Goal: Task Accomplishment & Management: Manage account settings

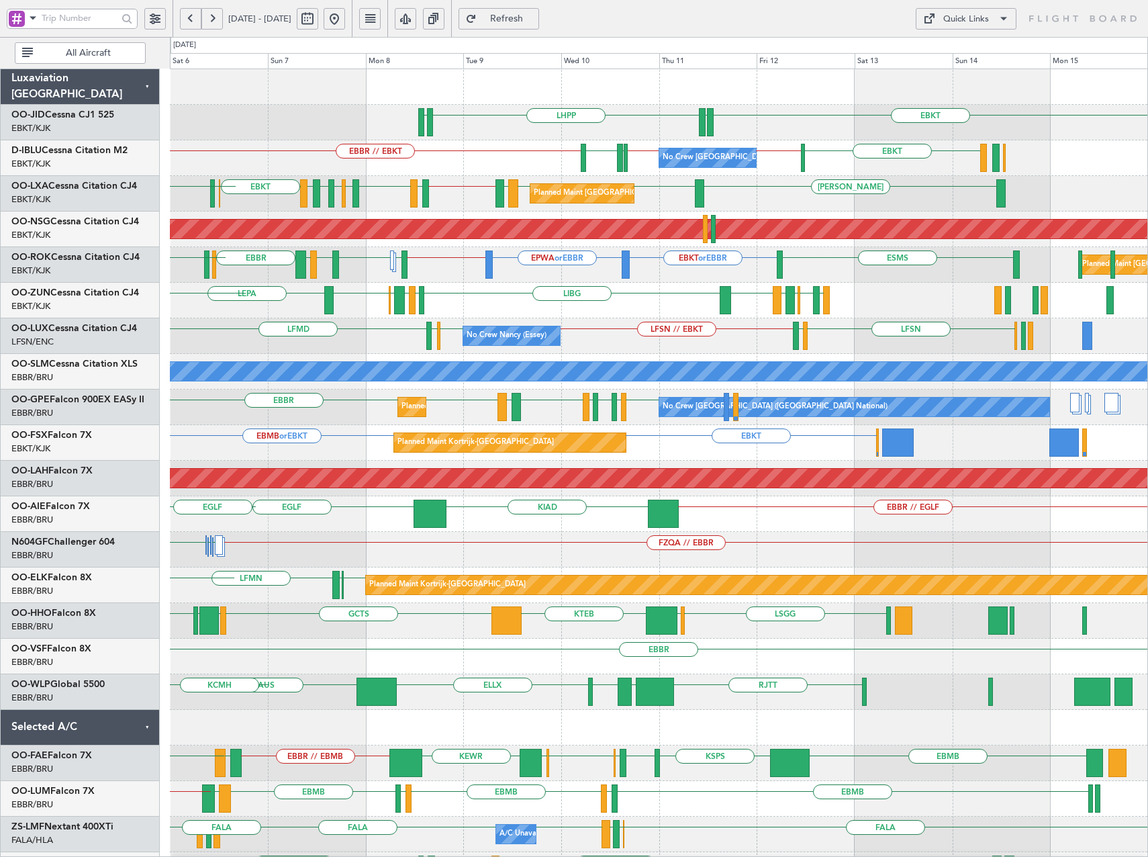
click at [629, 303] on div "LHPP EDDN EBKT EDDN EBBR // EBKT LSZH EBKT EBBR // LFPB LFPB // EBBR EBKT No Cr…" at bounding box center [659, 549] width 978 height 961
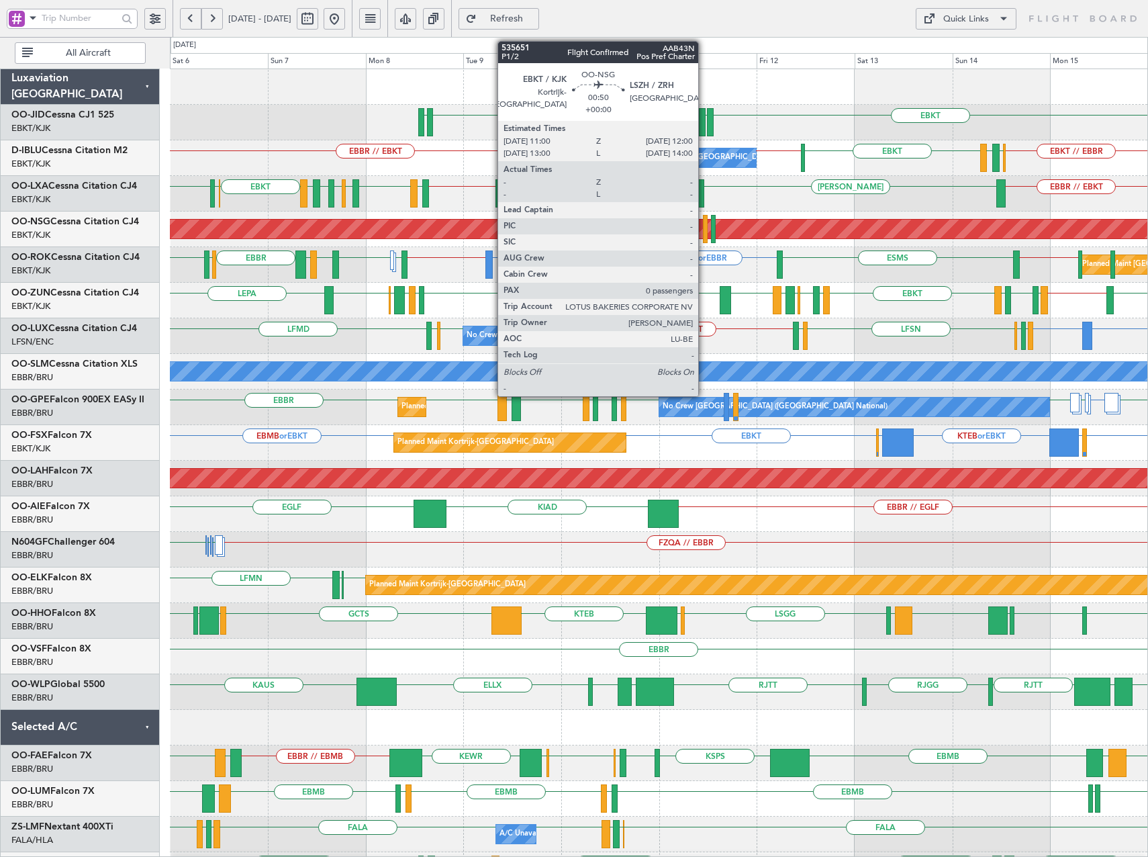
click at [704, 228] on div at bounding box center [705, 229] width 5 height 28
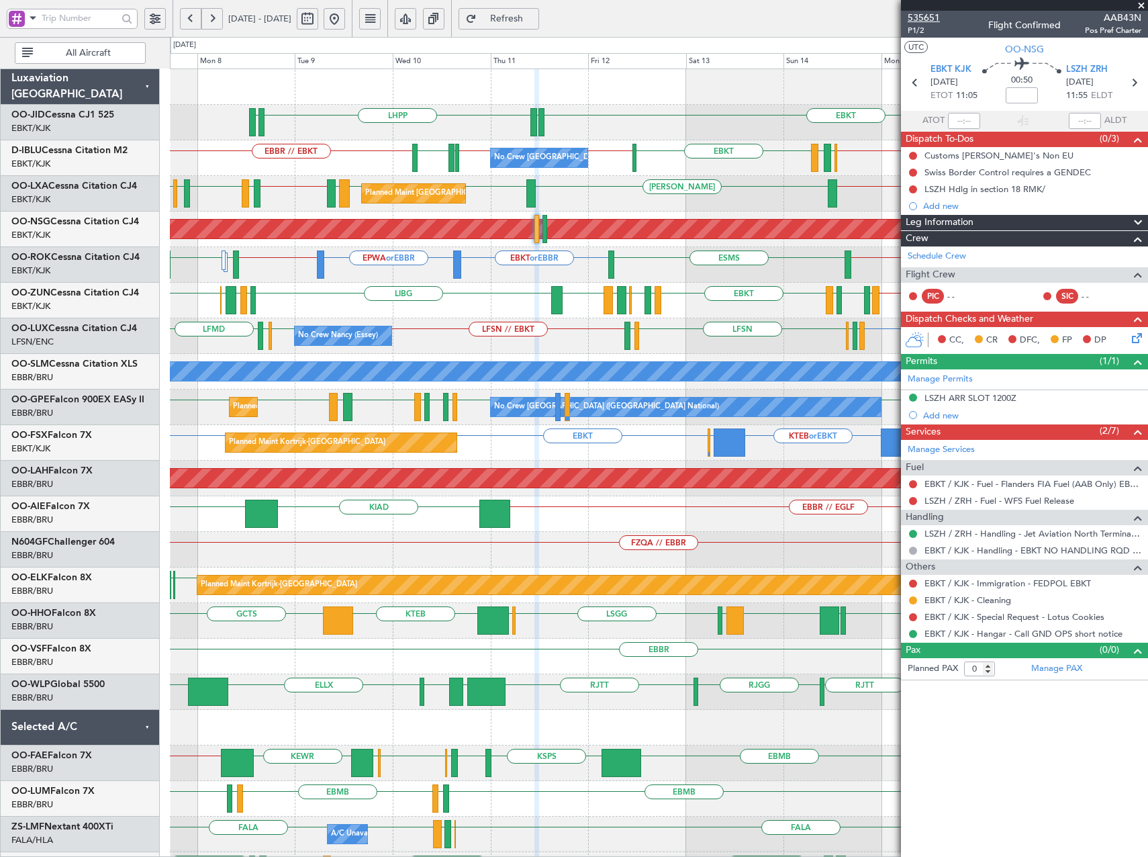
click at [928, 17] on span "535651" at bounding box center [924, 18] width 32 height 14
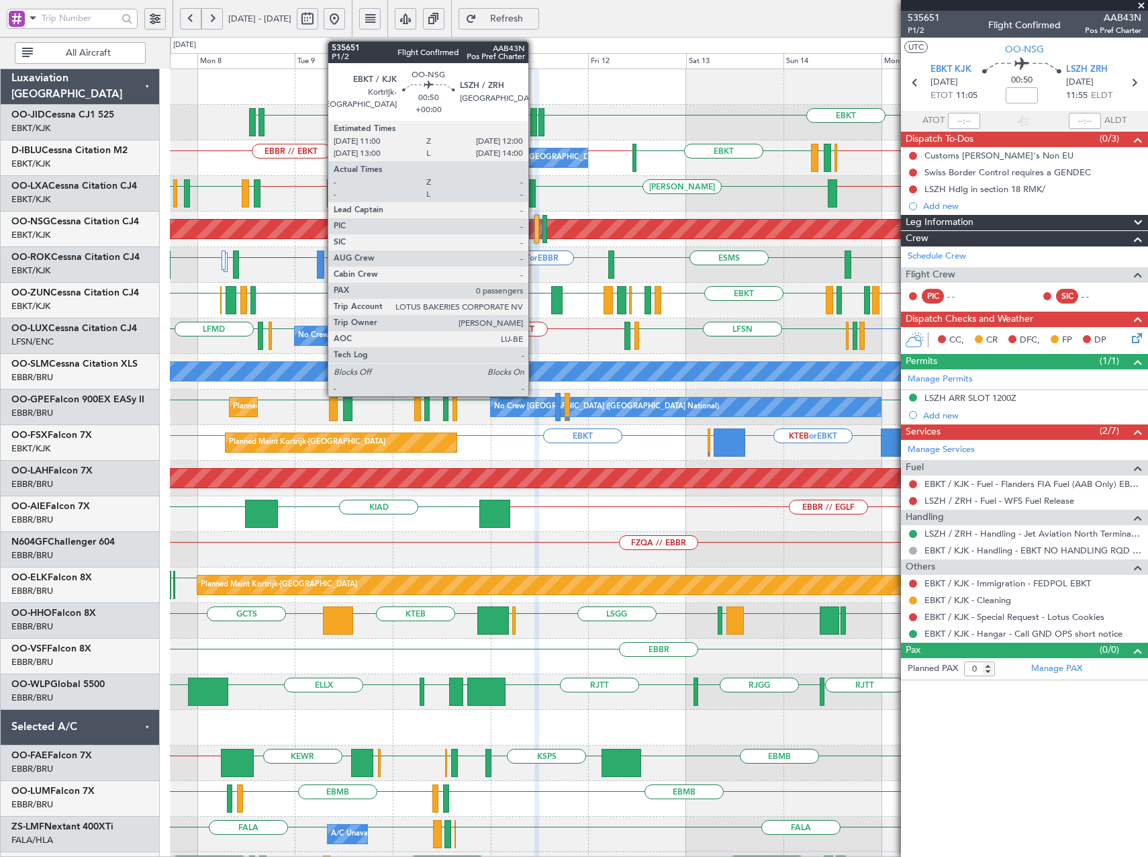
click at [535, 230] on div at bounding box center [537, 229] width 5 height 28
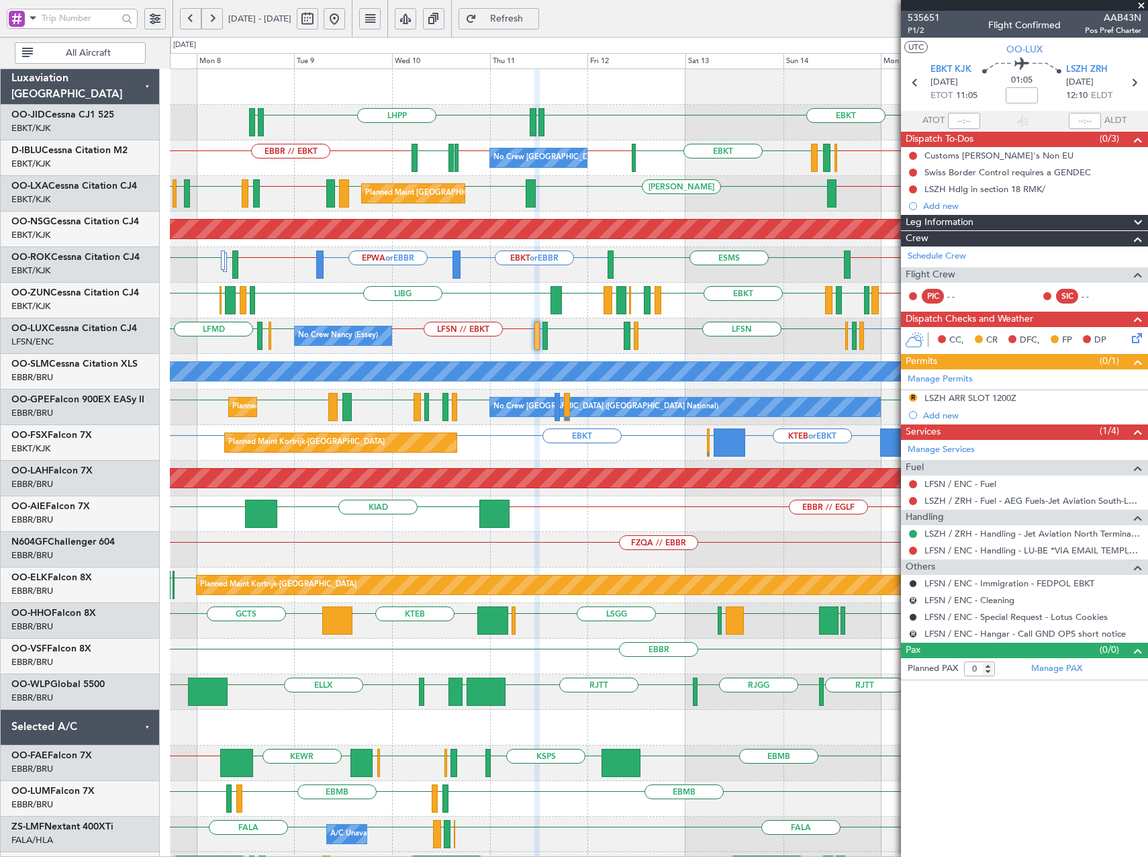
click at [516, 21] on button "Refresh" at bounding box center [499, 18] width 81 height 21
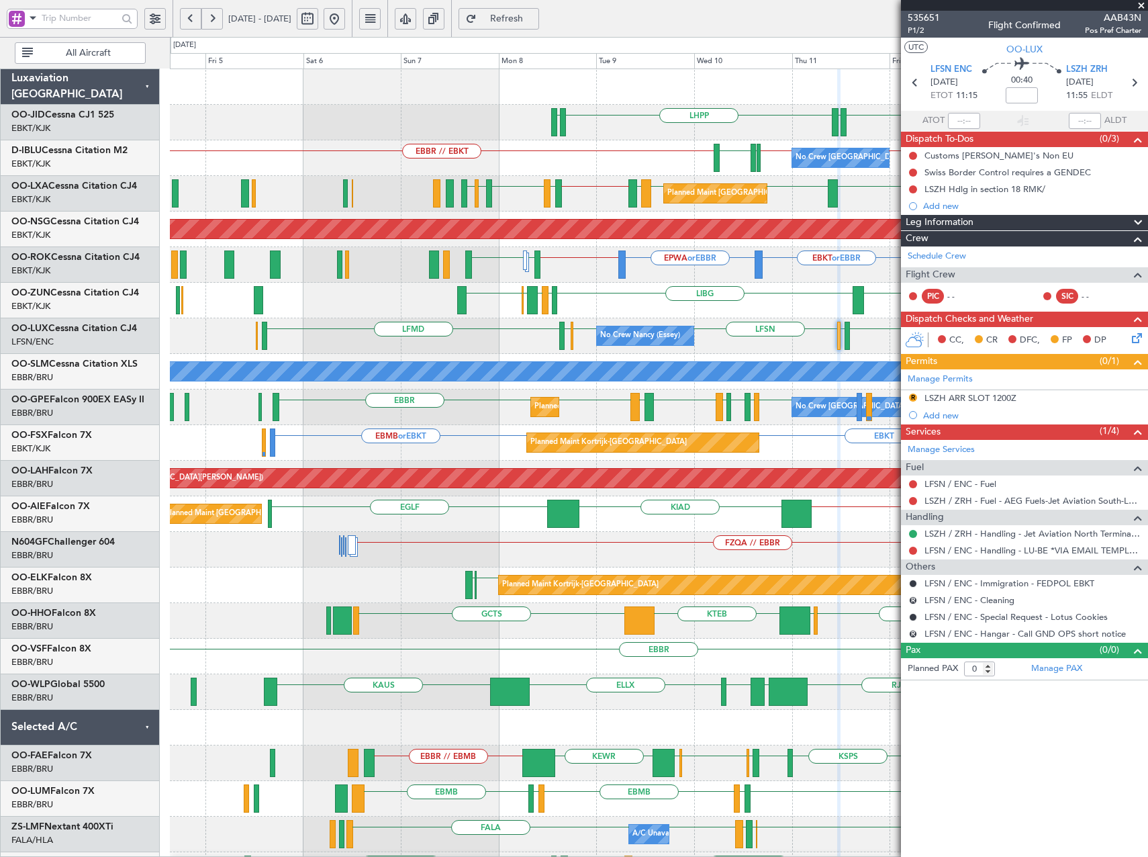
click at [660, 311] on div "LIBG LGMK LIBG EBCI EBKT LFSN LFMT EBKT LFMD EBKT EBBR LIRN EBKT LFMT EBBR // L…" at bounding box center [659, 301] width 978 height 36
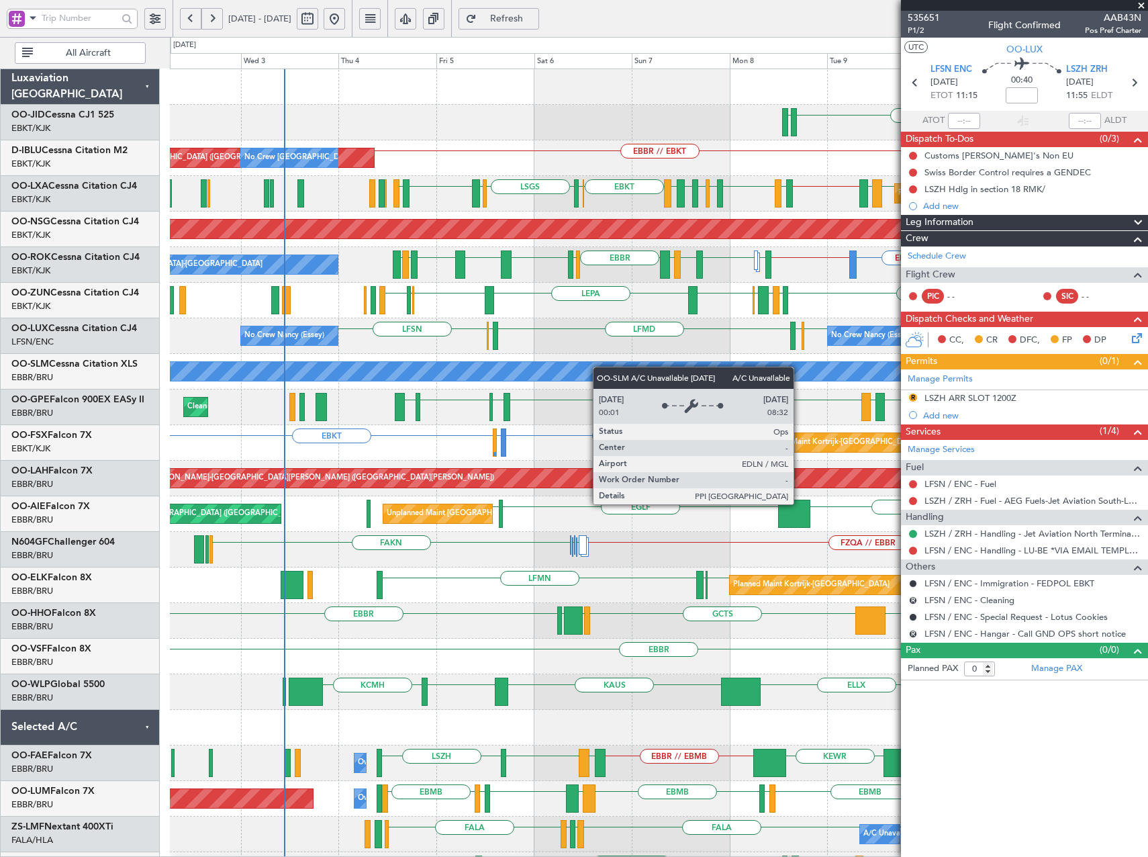
click at [567, 377] on div "LHPP EDDN EDDN EBKT No Crew Brussels (Brussels National) EBBR // EBKT LSZH LFPB…" at bounding box center [659, 531] width 978 height 925
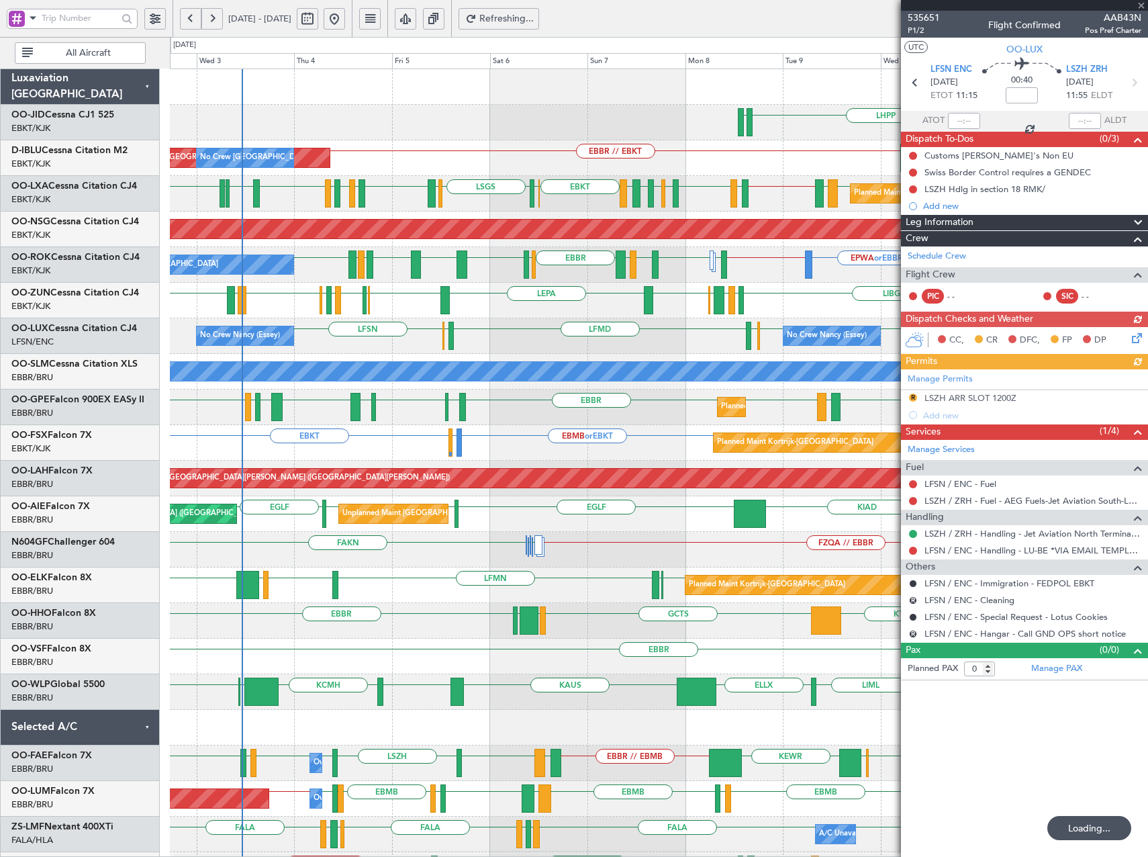
click at [385, 206] on div "Planned Maint Brussels (Brussels National) EBBR LEIB EBBR // EBOS LFTH EBLG LIM…" at bounding box center [659, 194] width 978 height 36
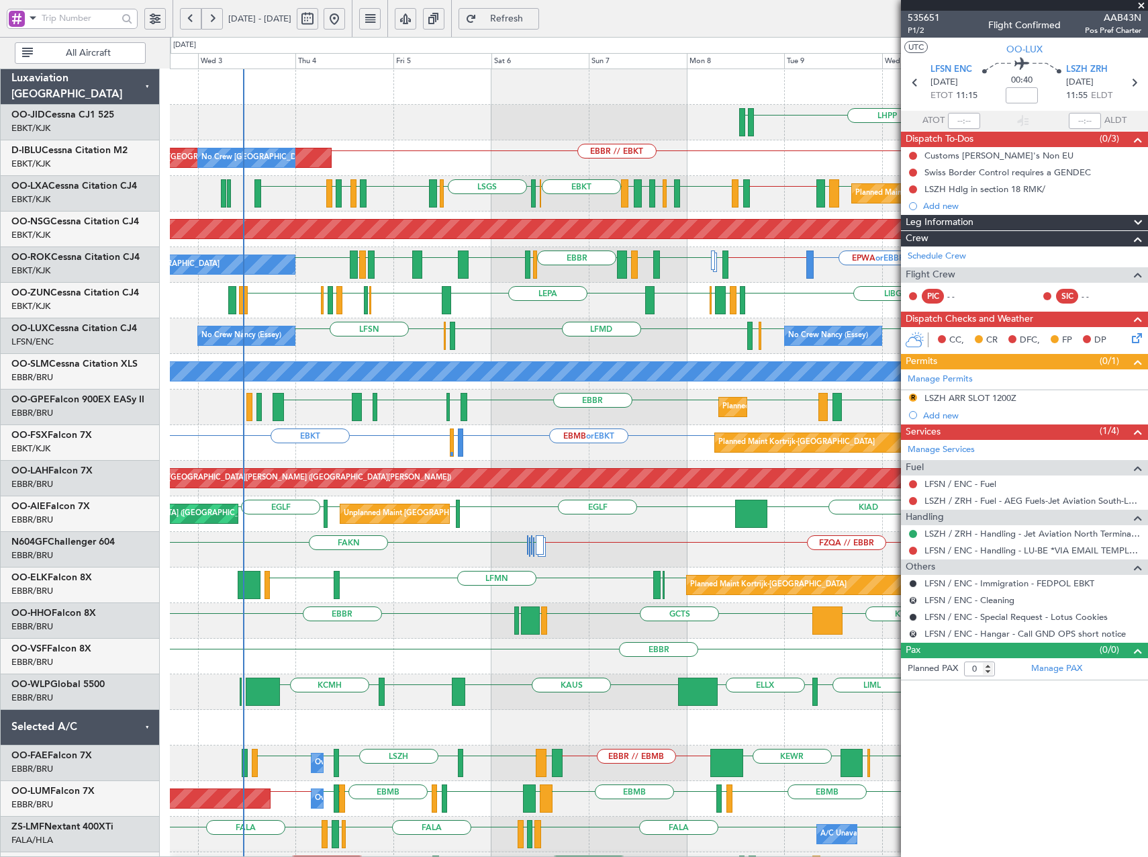
click at [598, 357] on div "EBKT EDDN LHPP EDDN No Crew Brussels (Brussels National) AOG Maint Brussels (Br…" at bounding box center [659, 531] width 978 height 925
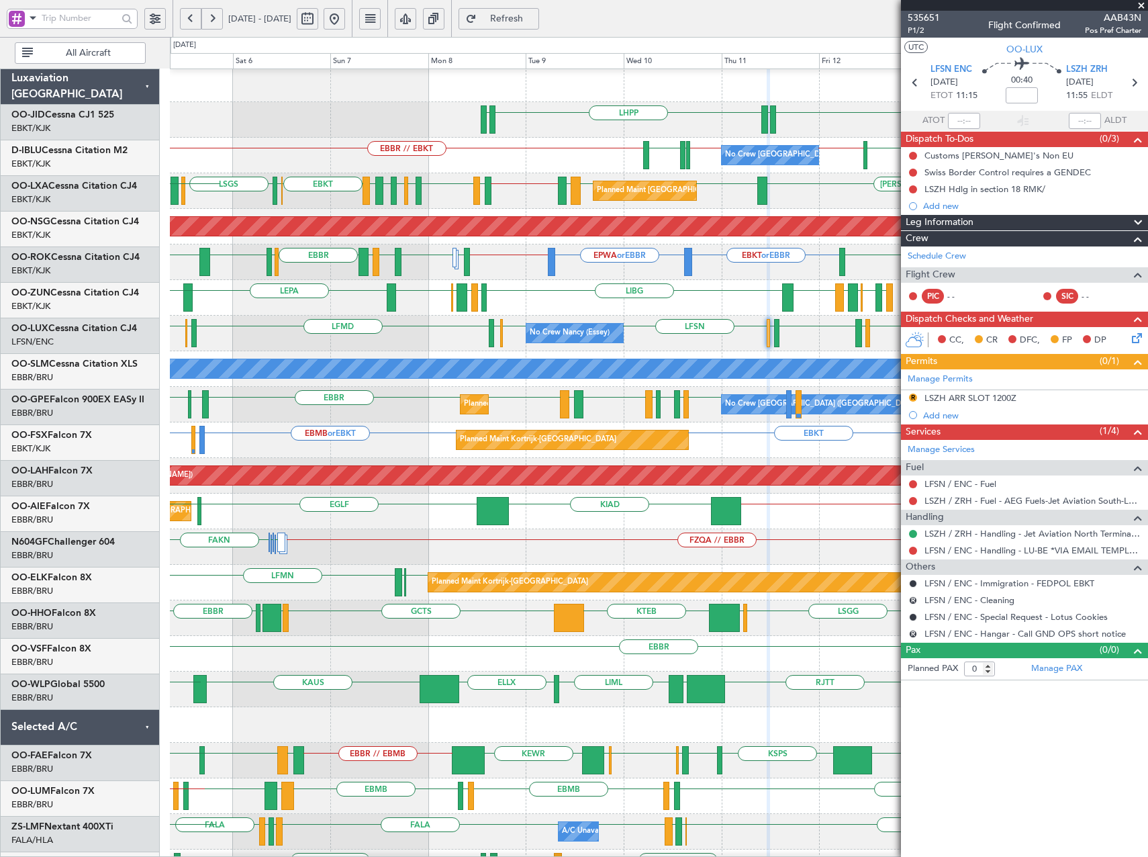
click at [206, 314] on div "LFMD EBKT EBBR LIRN EBKT LIBG EBKT LGMK LIBG EBCI EBKT LEPA LFPB EDDL LIML EBLG…" at bounding box center [659, 298] width 978 height 36
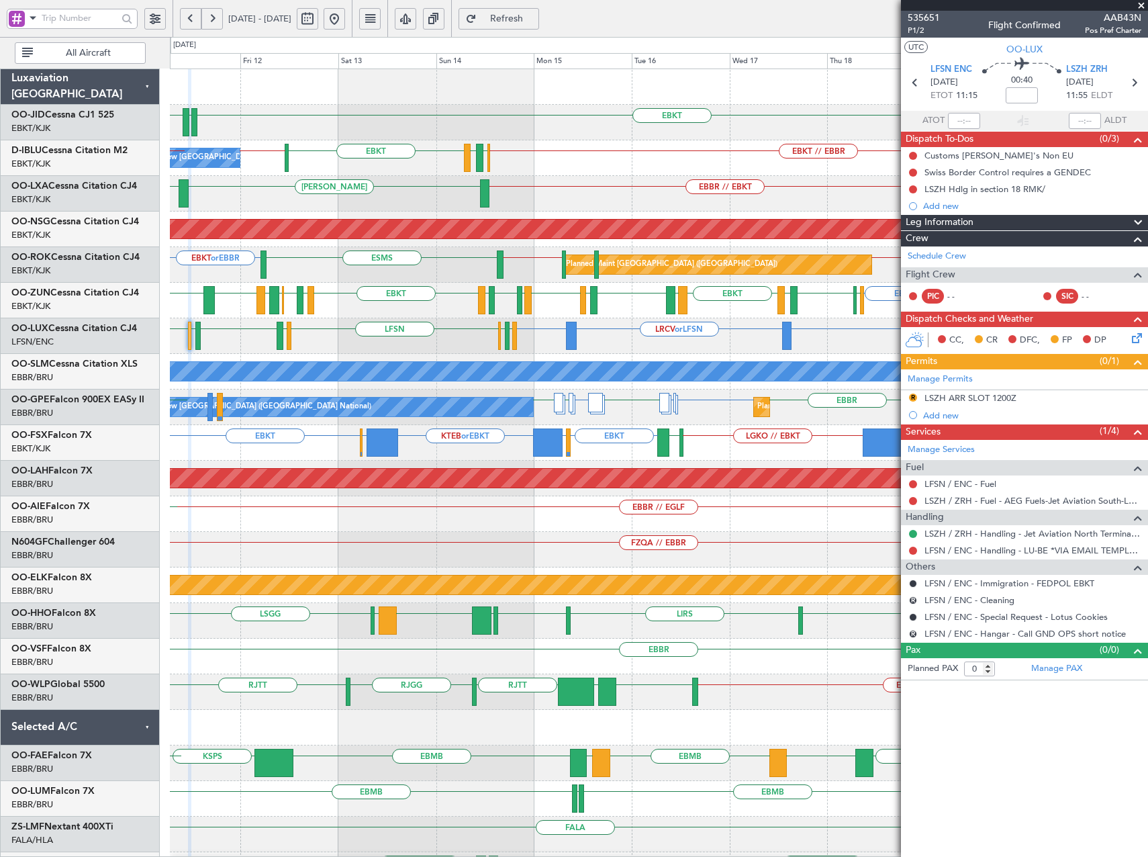
click at [389, 330] on div "LFSN LFSN LRCV or LFSN LFMN LFPB LFSN LFMD EBKT LSZH LFSN No Crew Nancy (Essey)" at bounding box center [659, 336] width 978 height 36
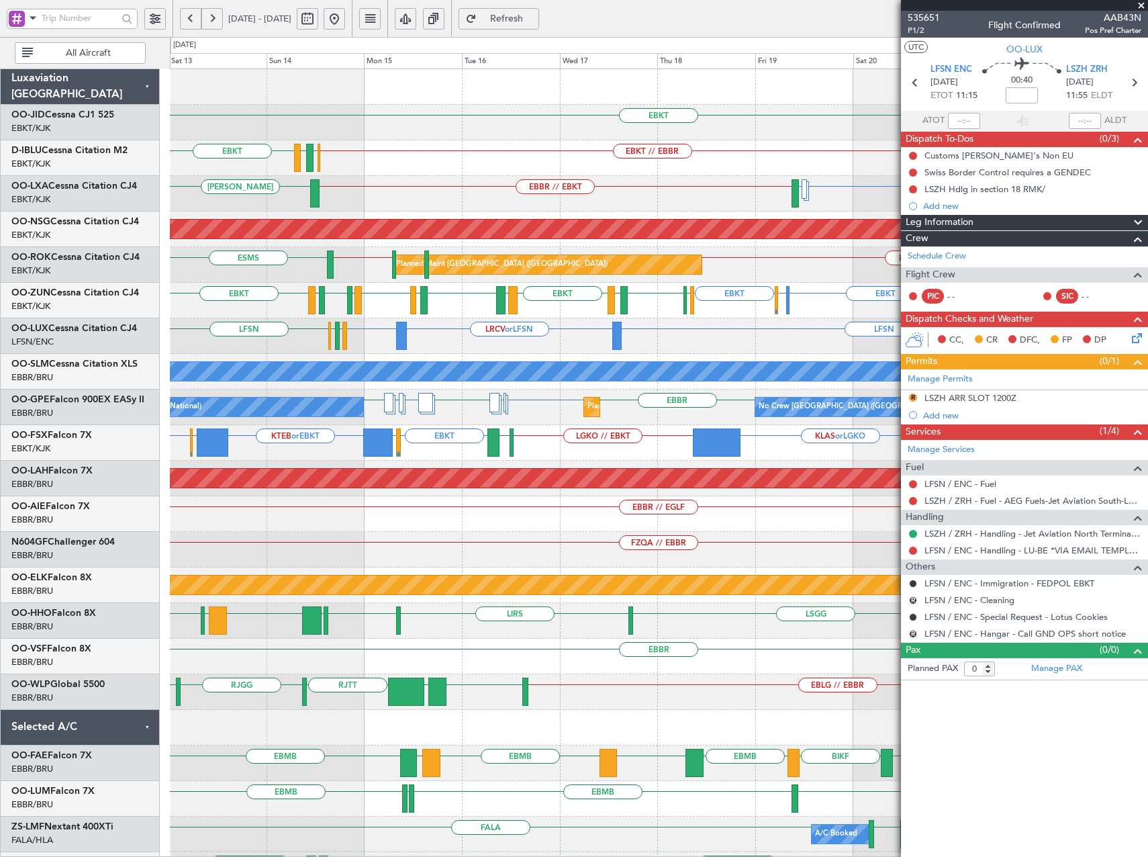
click at [508, 335] on div "LFSN LFSN LRCV or LFSN LFMN LFPB LFSN LFMD EBKT LSZH LFSN" at bounding box center [659, 336] width 978 height 36
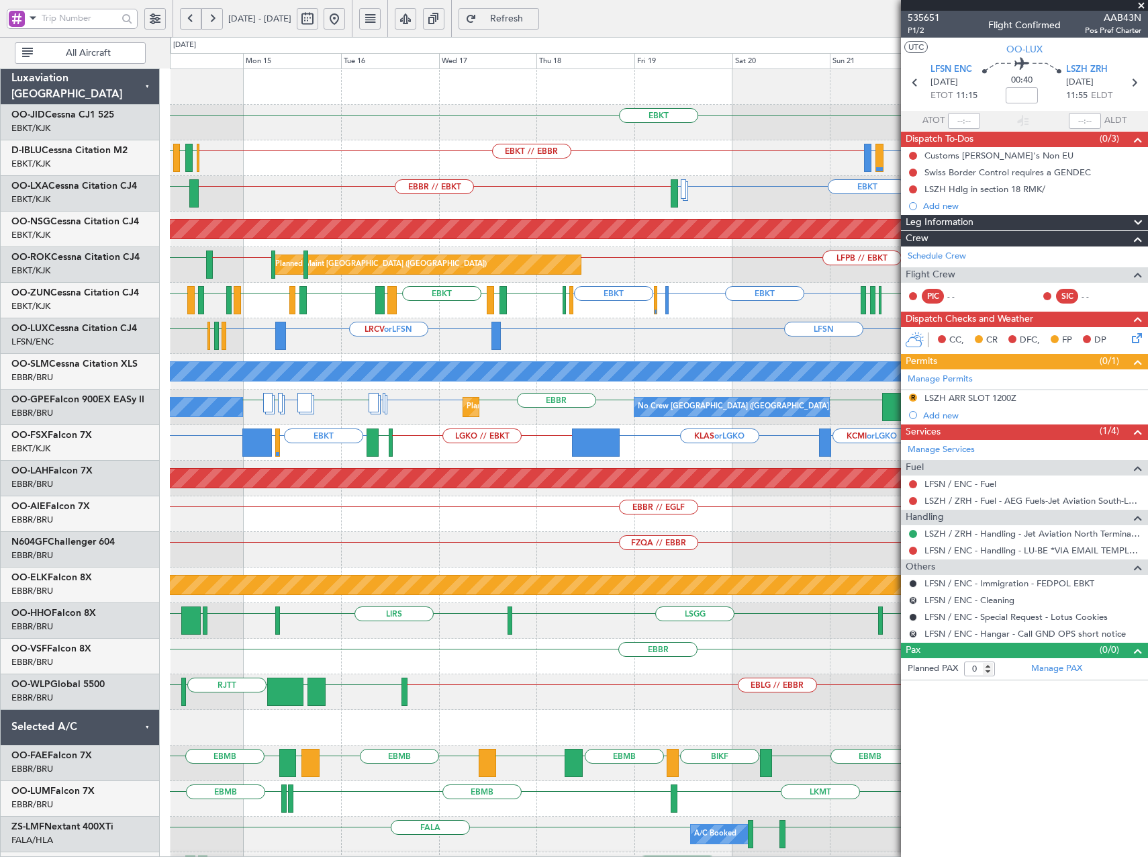
click at [561, 316] on div "Planned Maint Kortrijk-Wevelgem EBKT EDDF or EBKT EBKT EBBR LFMT LFSN LFMT EBKT…" at bounding box center [659, 301] width 978 height 36
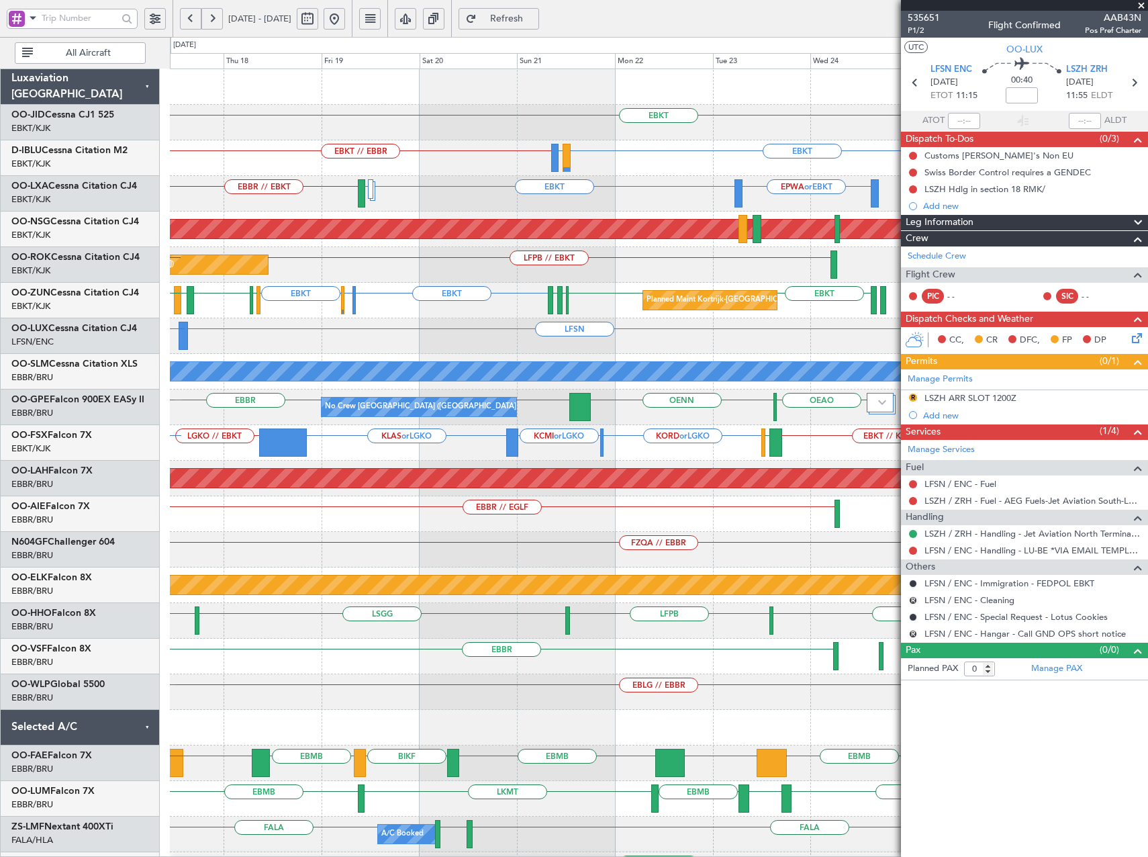
click at [285, 337] on div "LFSN LRCV or LFSN LFSN" at bounding box center [659, 336] width 978 height 36
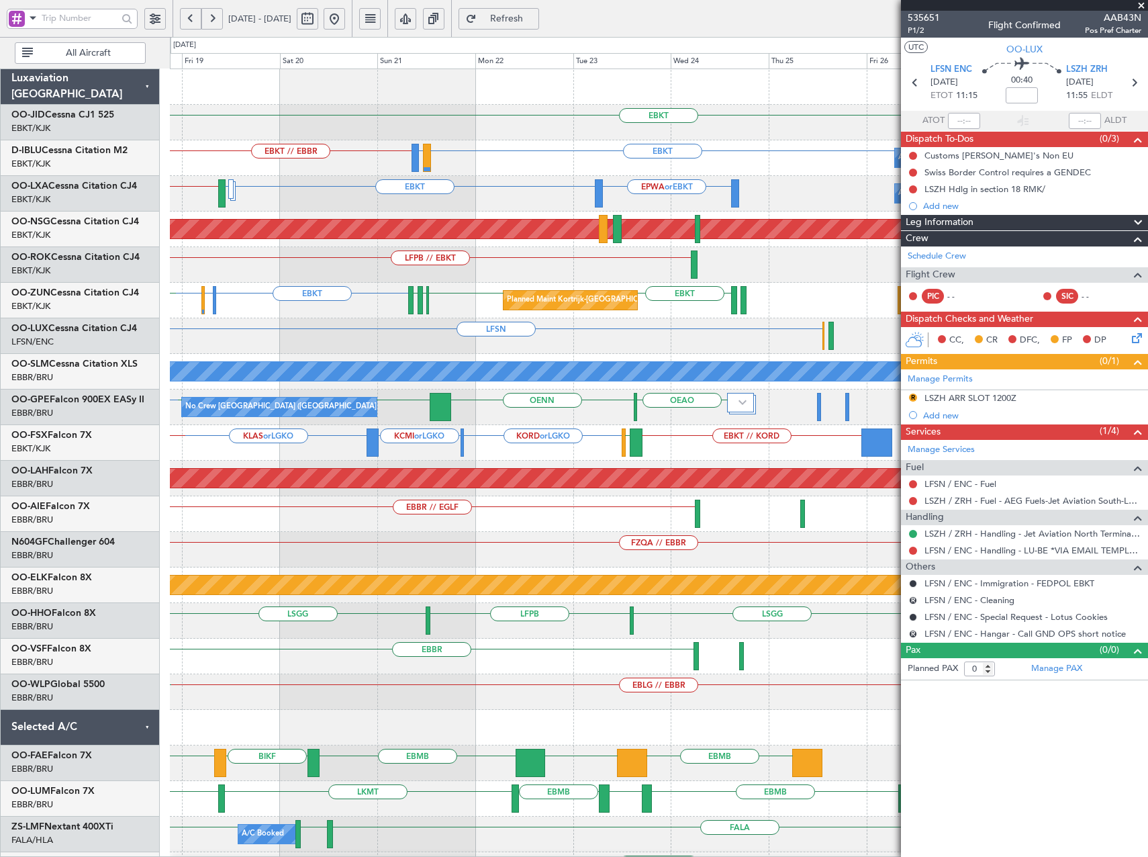
click at [490, 358] on div "EBKT Planned Maint Kortrijk-Wevelgem EBKT // EBBR EBKT LIRQ or EBKT A/C Unavail…" at bounding box center [659, 531] width 978 height 925
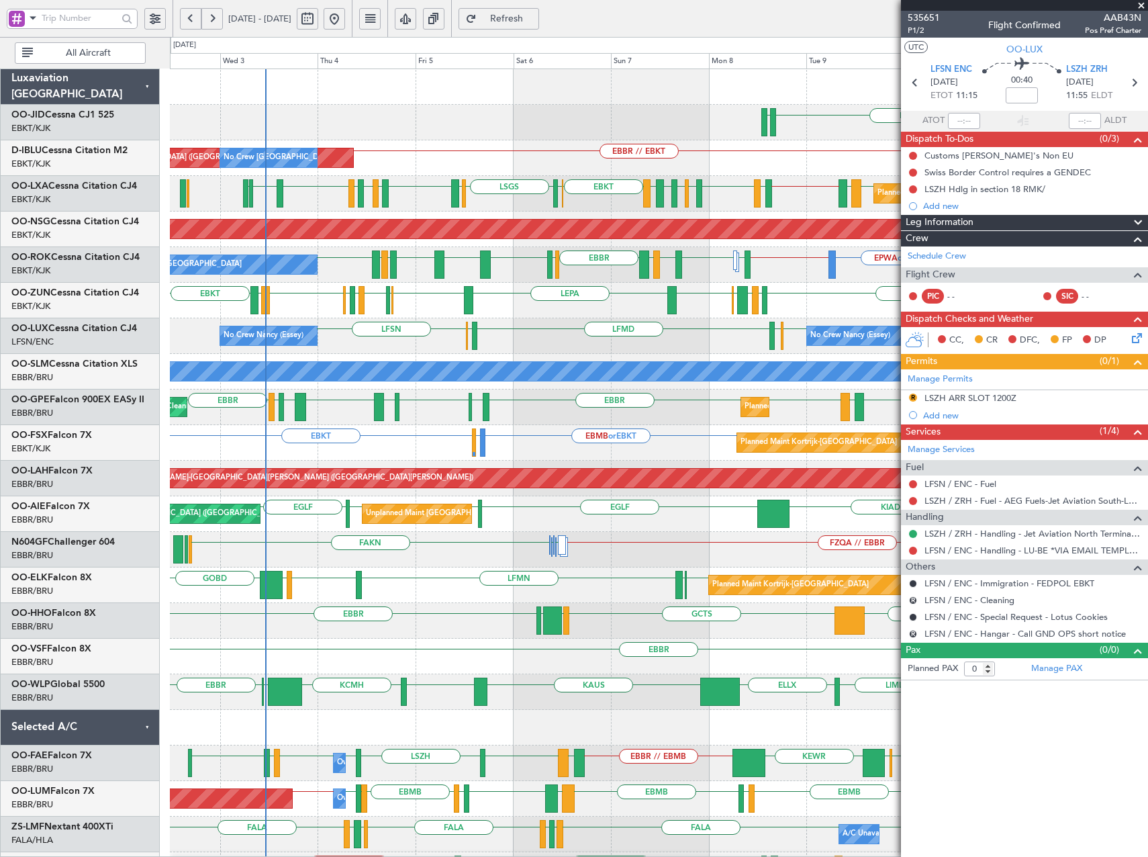
click at [557, 300] on div "EBKT EBBR LIRN EBKT LIBG EBKT LFPB EDDL LIML EBLG EBKT LIRA EBKT LGMK LIBG EBCI…" at bounding box center [659, 301] width 978 height 36
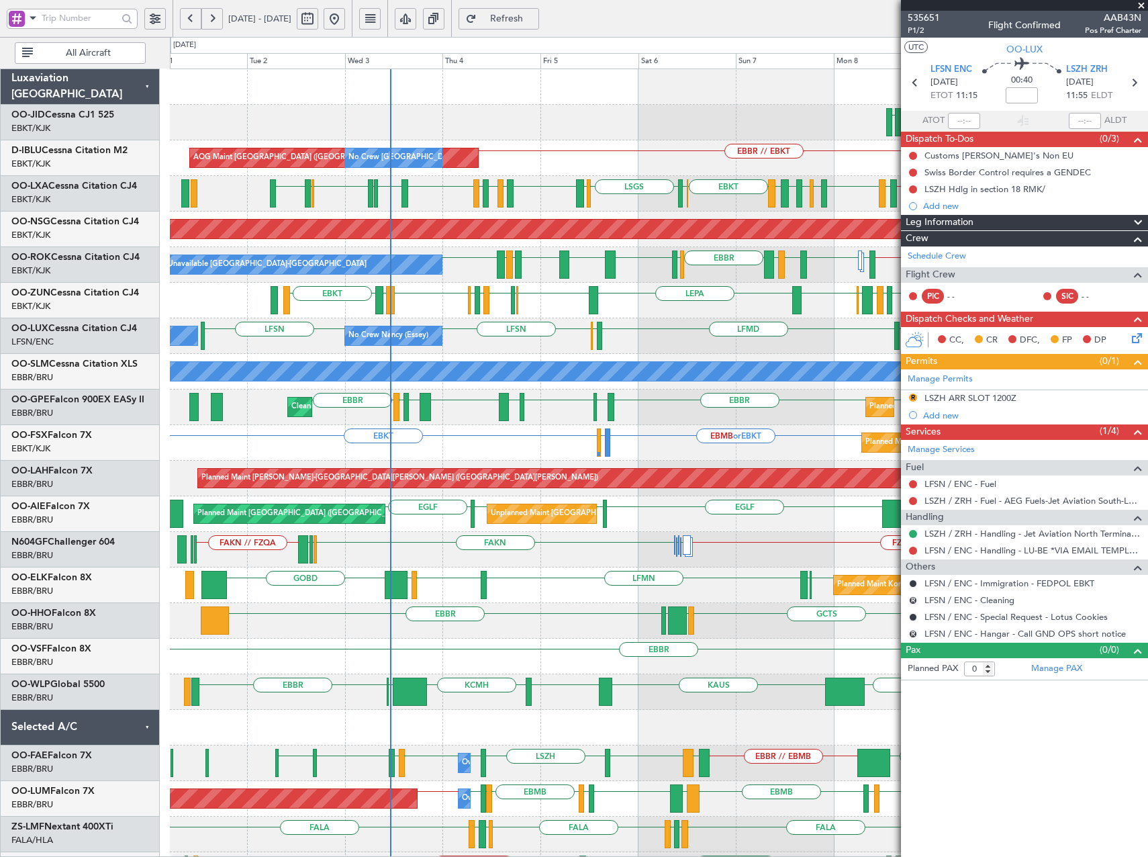
click at [492, 347] on div "No Crew Nancy (Essey) No Crew Nancy (Essey) LFSN LFSN LFSN LFSN ELLX LFMD ELLX …" at bounding box center [659, 336] width 978 height 36
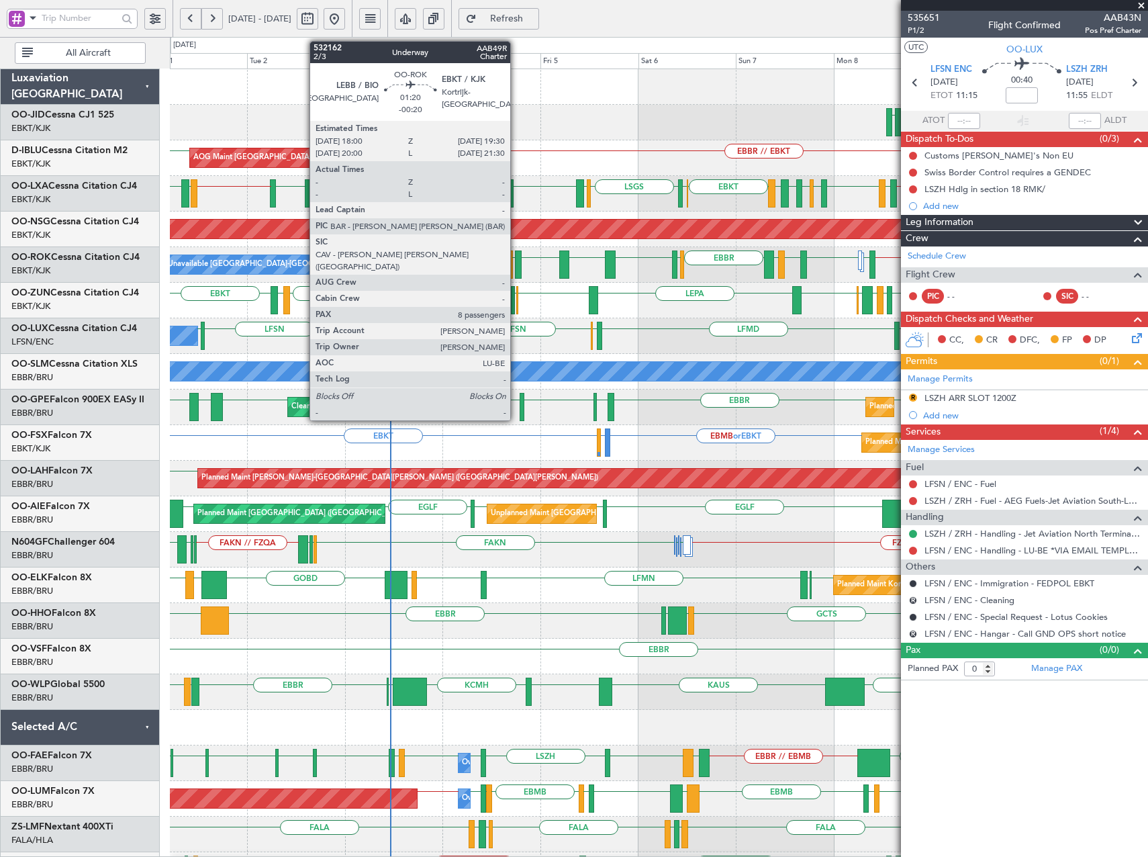
click at [516, 261] on div at bounding box center [518, 264] width 7 height 28
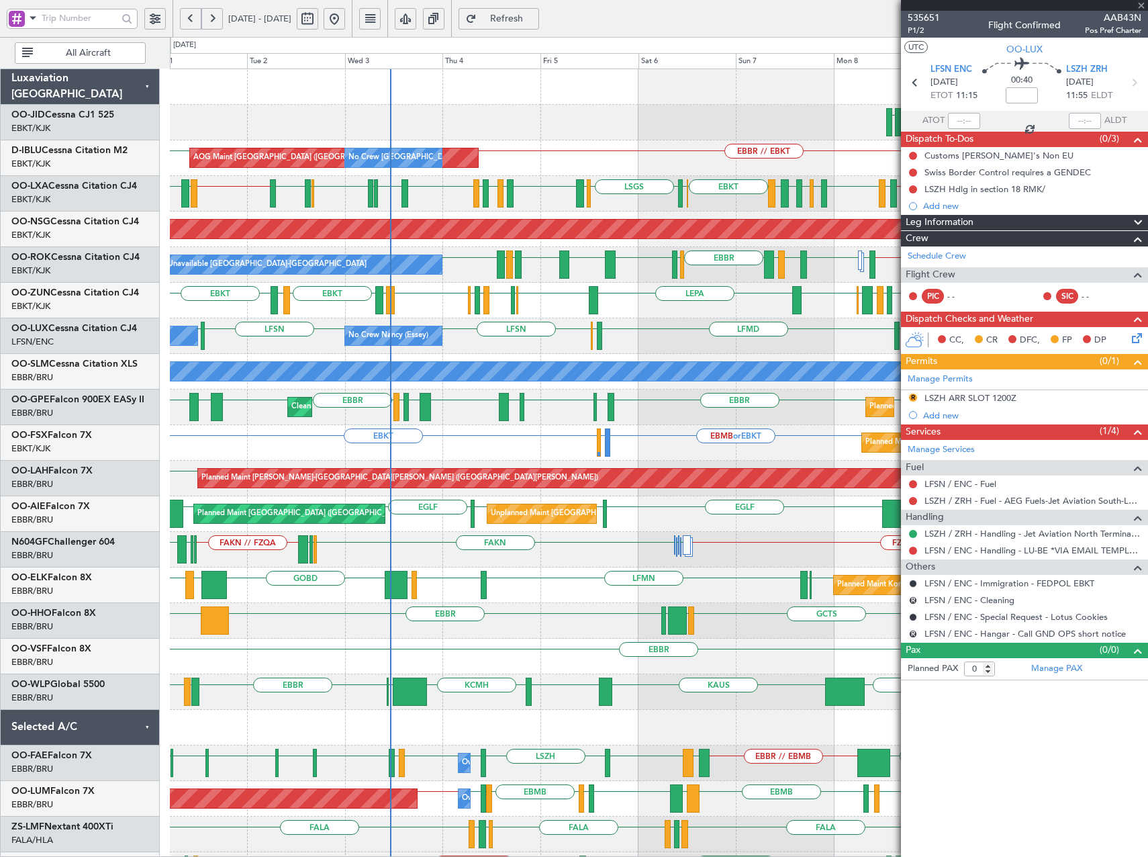
type input "-00:20"
type input "8"
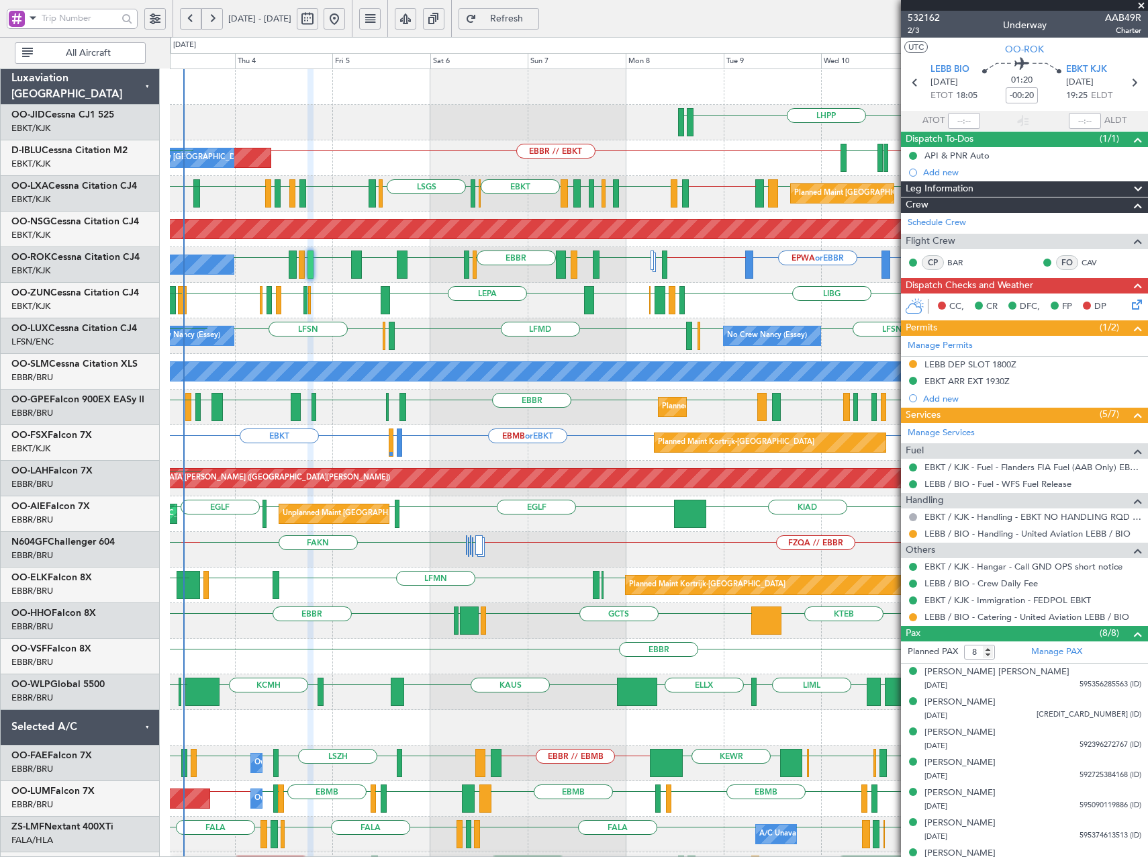
click at [604, 341] on div "LFSN LFSN ELLX LFMD ELLX LFSN No Crew Nancy (Essey) No Crew Nancy (Essey) LFSN …" at bounding box center [659, 336] width 978 height 36
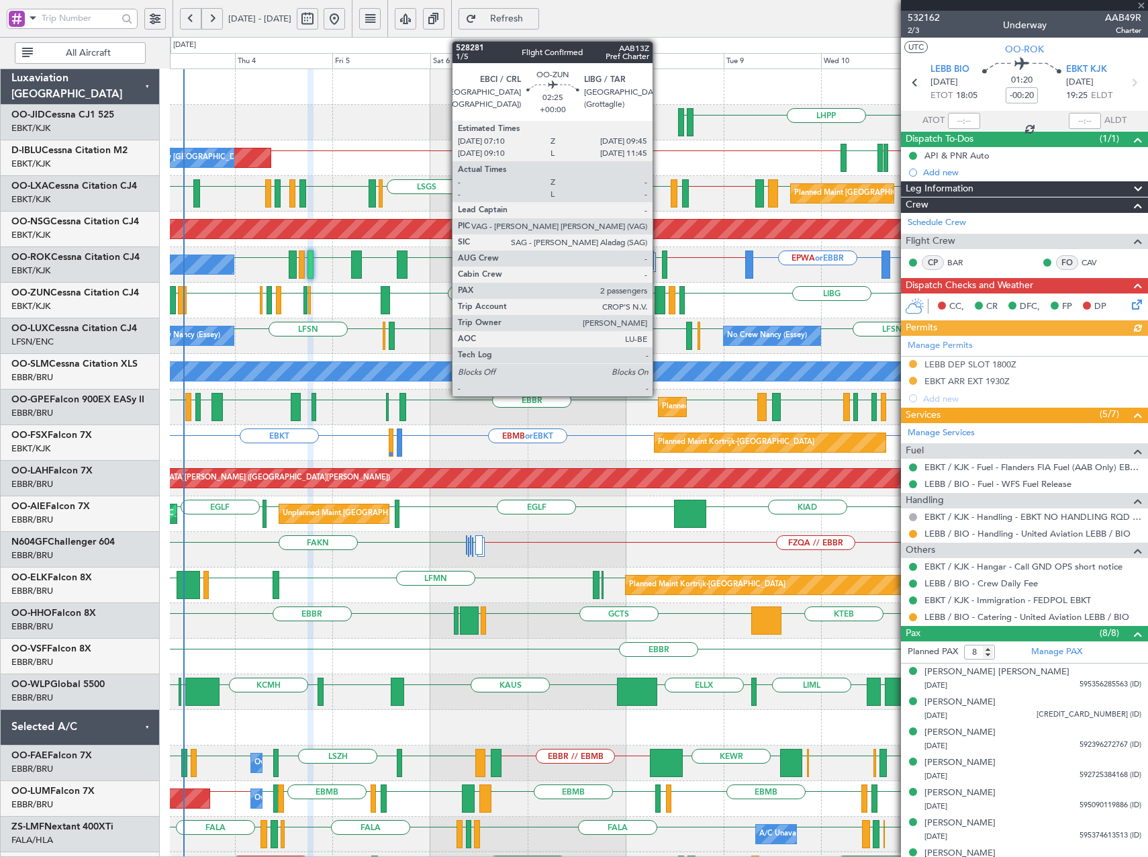
click at [659, 308] on div at bounding box center [660, 300] width 11 height 28
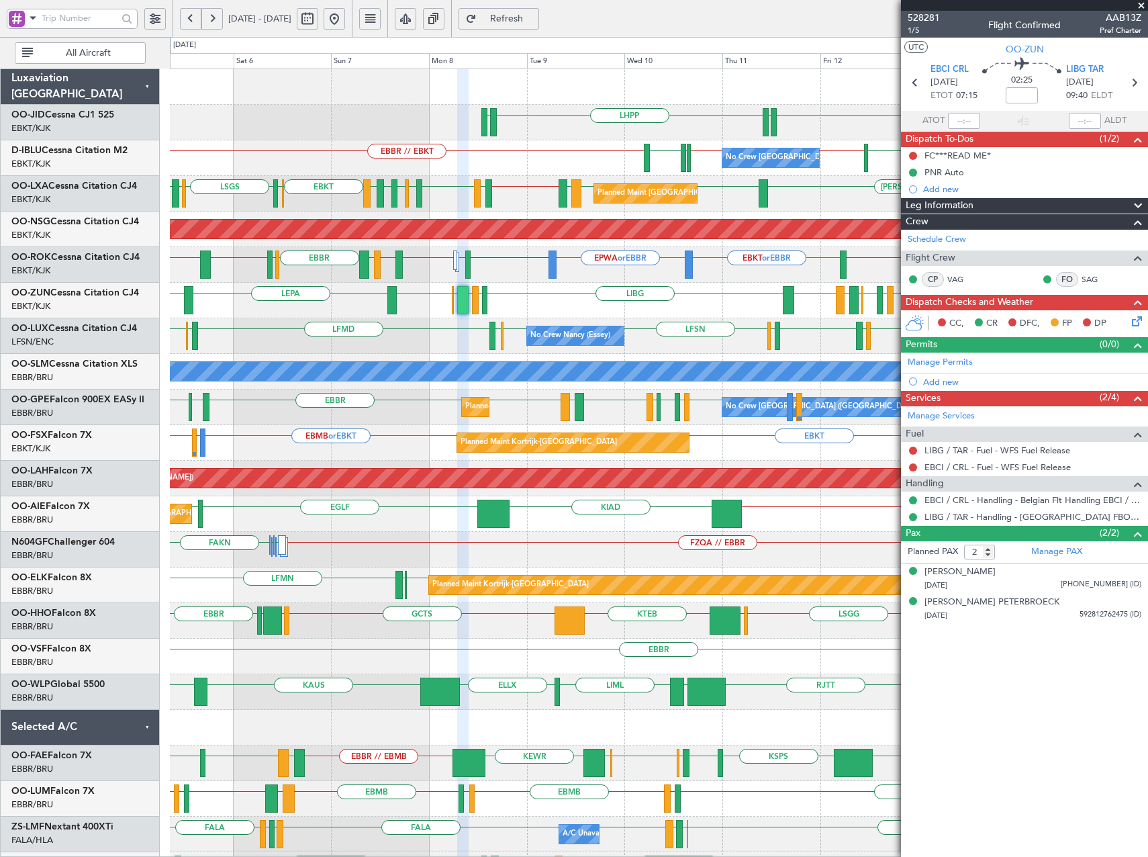
click at [619, 322] on div "EBKT LHPP EDDN EDDN No Crew Brussels (Brussels National) LSZH EBBR // EBKT EBKT…" at bounding box center [659, 531] width 978 height 925
click at [934, 19] on span "528281" at bounding box center [924, 18] width 32 height 14
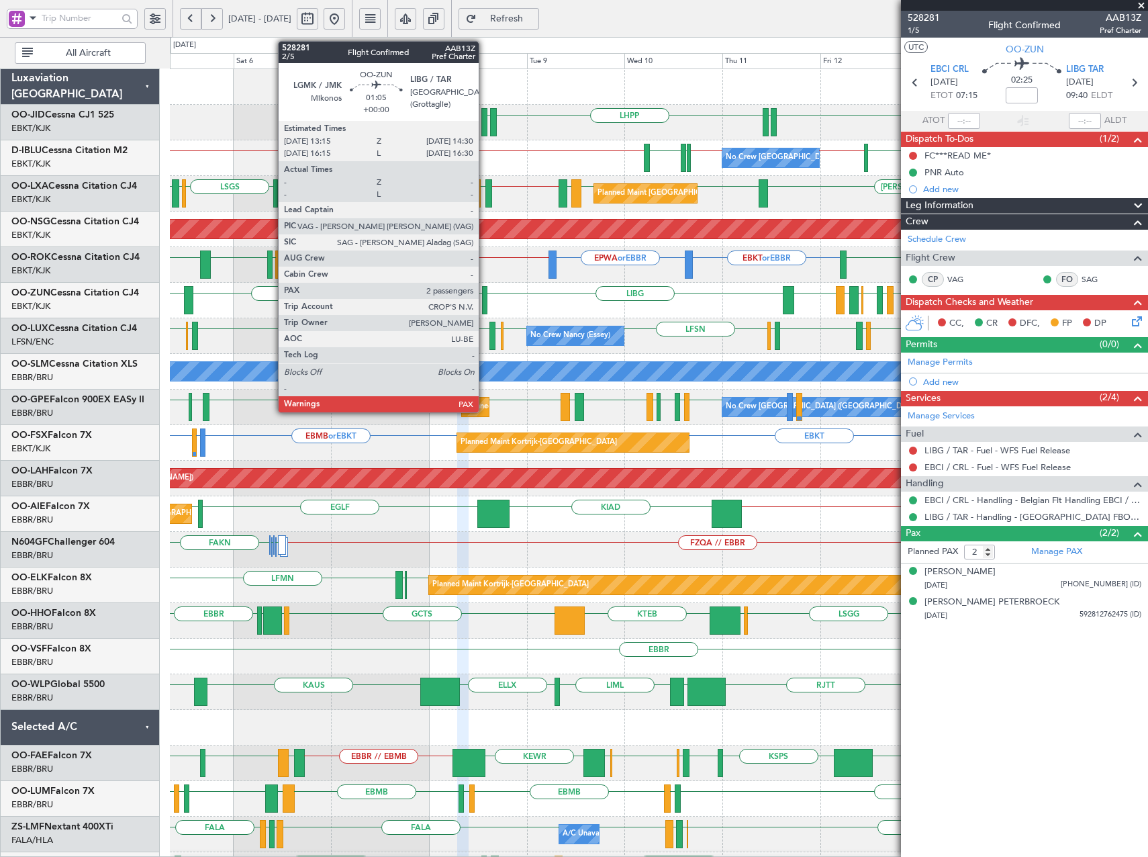
click at [485, 304] on div at bounding box center [484, 300] width 5 height 28
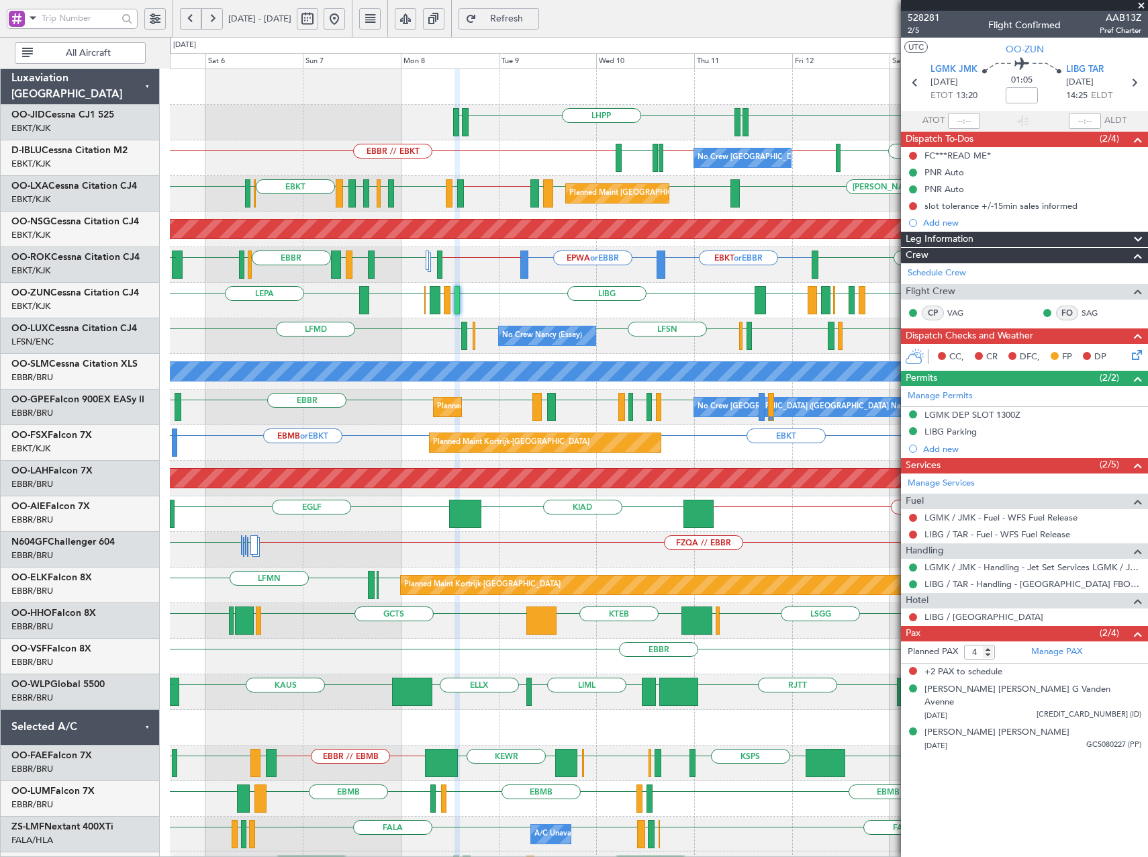
click at [576, 309] on div "LIBG LGMK LIBG EBCI EBKT LEPA LFSN LFMT EBKT LFMD EBKT EBBR LIRN EBKT EBKT" at bounding box center [659, 301] width 978 height 36
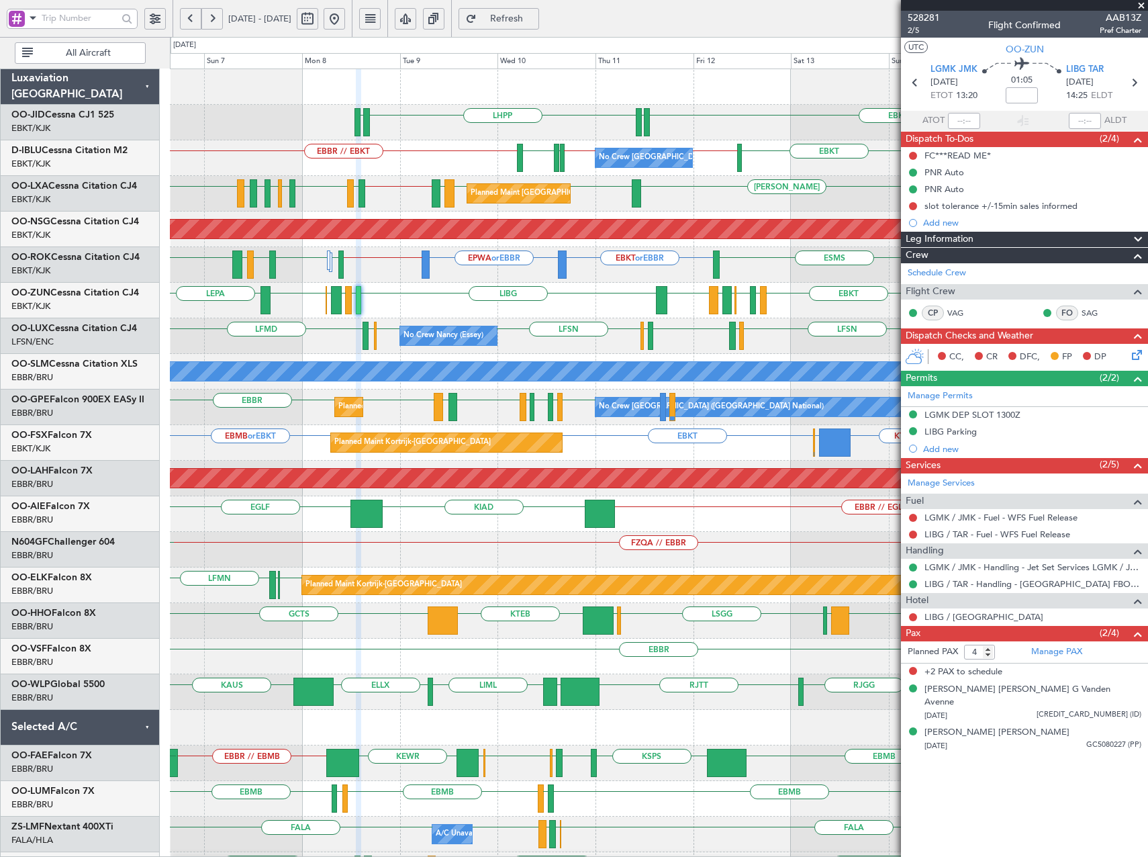
click at [610, 352] on div "No Crew [PERSON_NAME] ([PERSON_NAME]) LRCV or LFSN LFSN LFSN LFSN ELLX LFMD LFM…" at bounding box center [659, 336] width 978 height 36
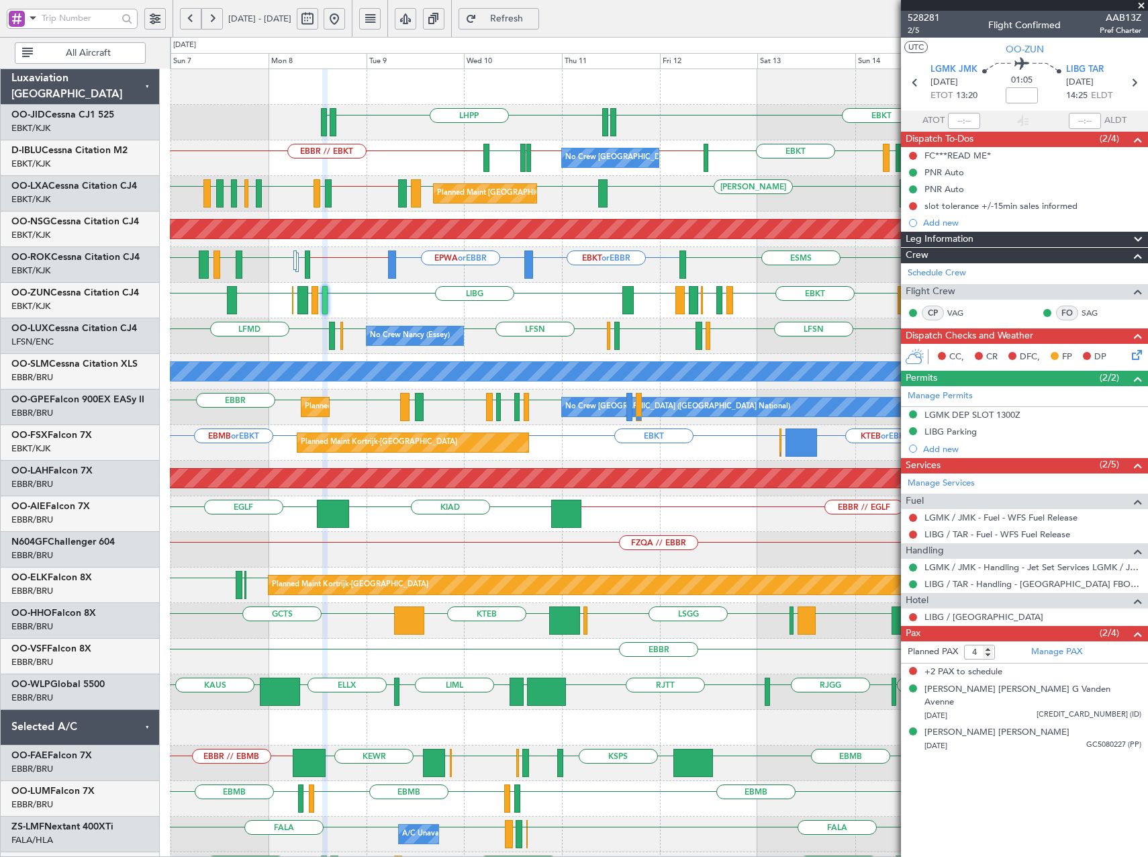
click at [749, 327] on div "No Crew [PERSON_NAME] ([PERSON_NAME]) LRCV or LFSN LFSN LFSN LFSN ELLX LFMD LFM…" at bounding box center [659, 336] width 978 height 36
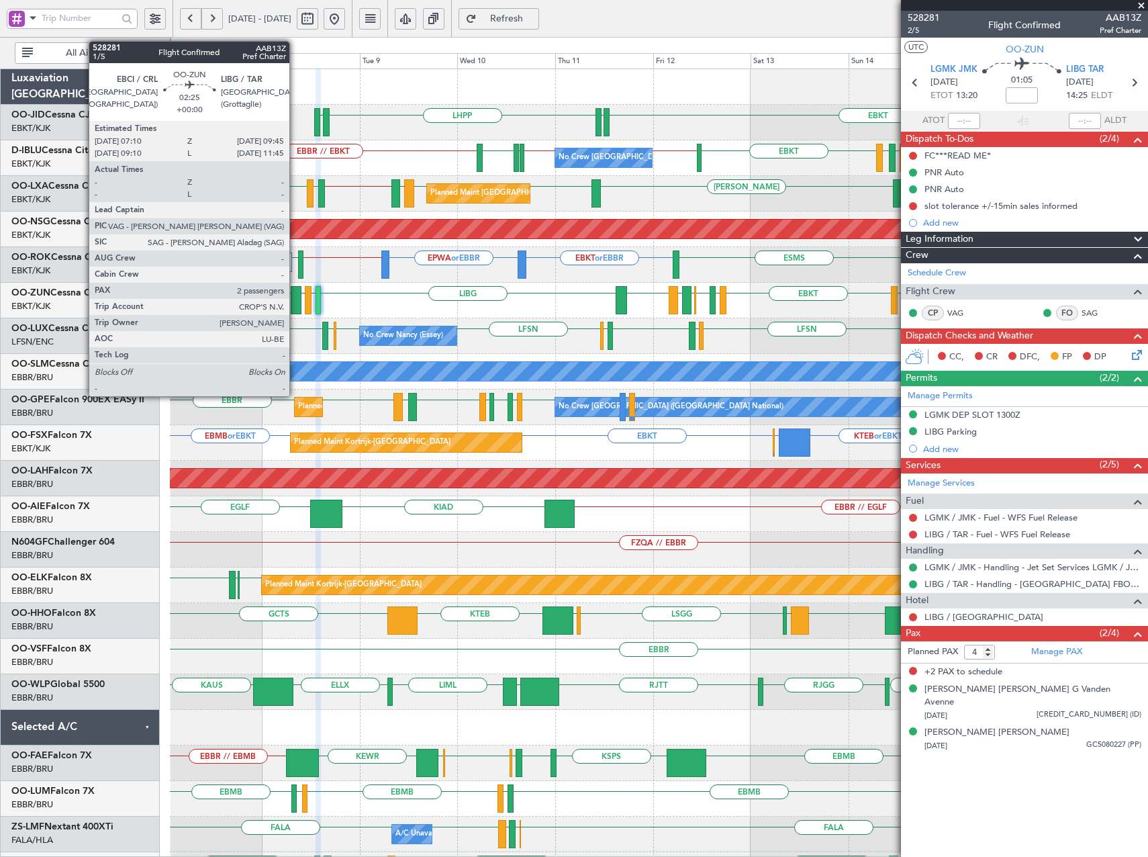
click at [295, 299] on div at bounding box center [296, 300] width 11 height 28
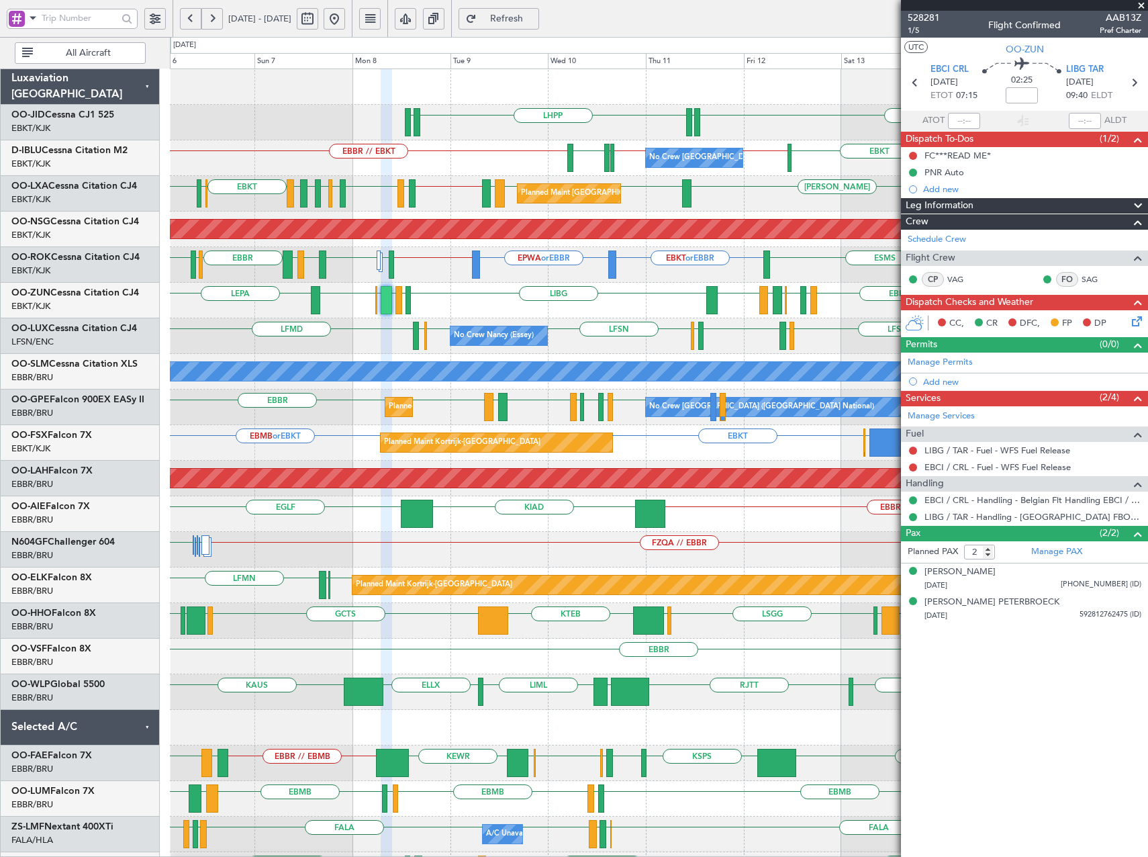
click at [596, 328] on div "EBKT LHPP EDDN EDDN No Crew Brussels (Brussels National) EBKT // EBBR LSZH EBBR…" at bounding box center [659, 531] width 978 height 925
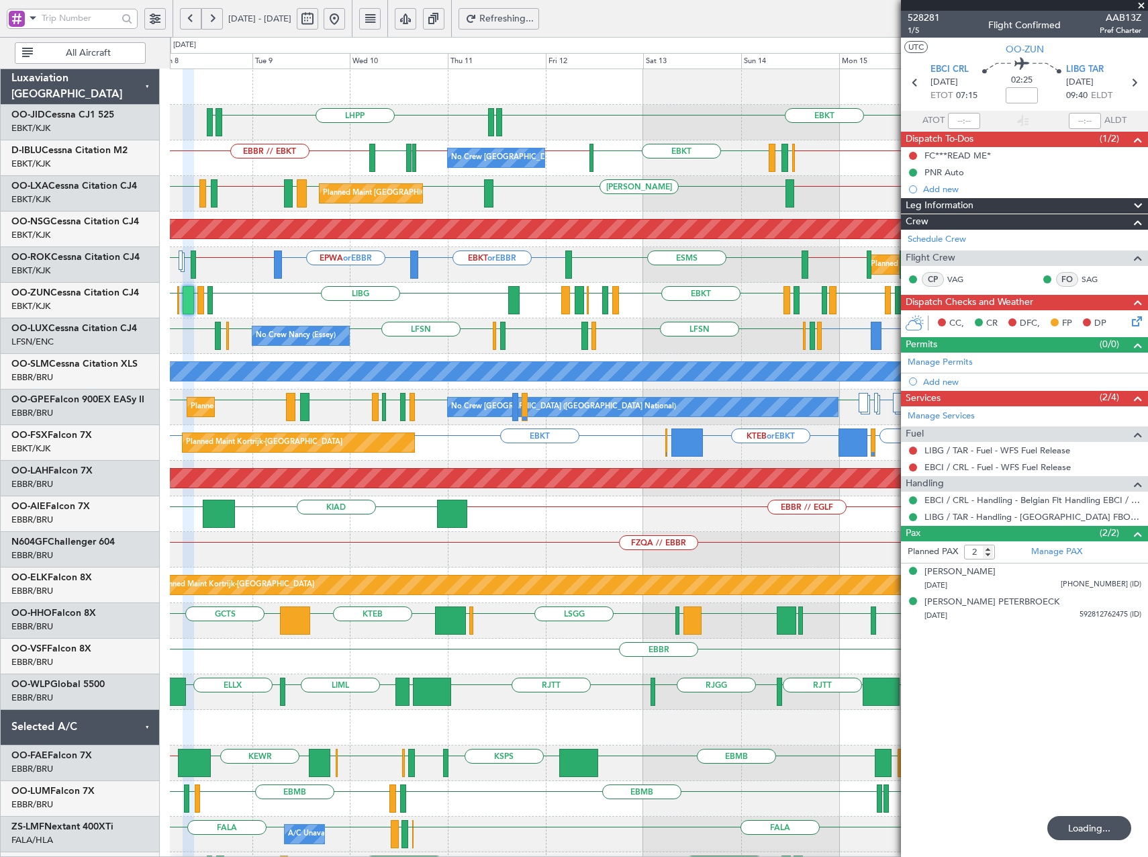
click at [551, 326] on div "EBKT LHPP EDDN EDDN No Crew Brussels (Brussels National) EBKT // EBBR LSZH EBBR…" at bounding box center [659, 531] width 978 height 925
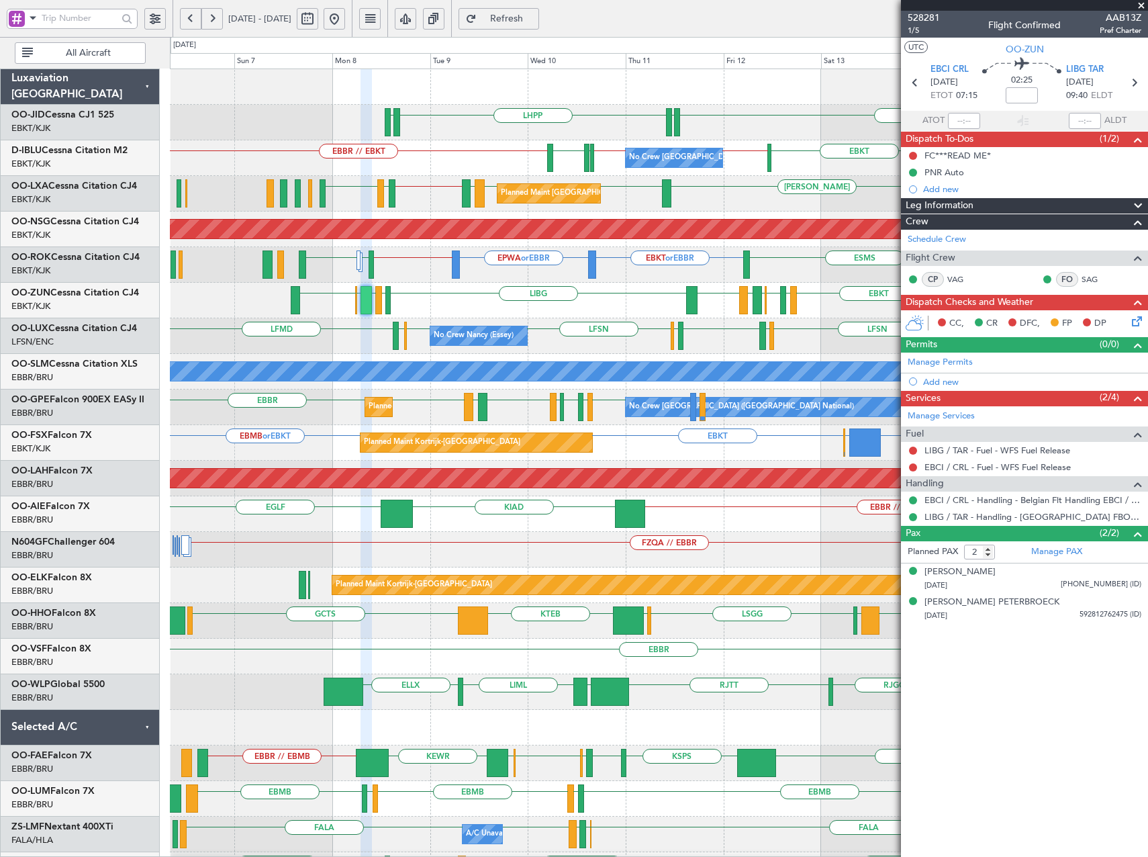
click at [580, 343] on div "LFSN LRCV or LFSN LFSN LFSN ELLX LFMD LFMN LFPB LFSN LFMD EBKT LSZH No Crew Nan…" at bounding box center [659, 336] width 978 height 36
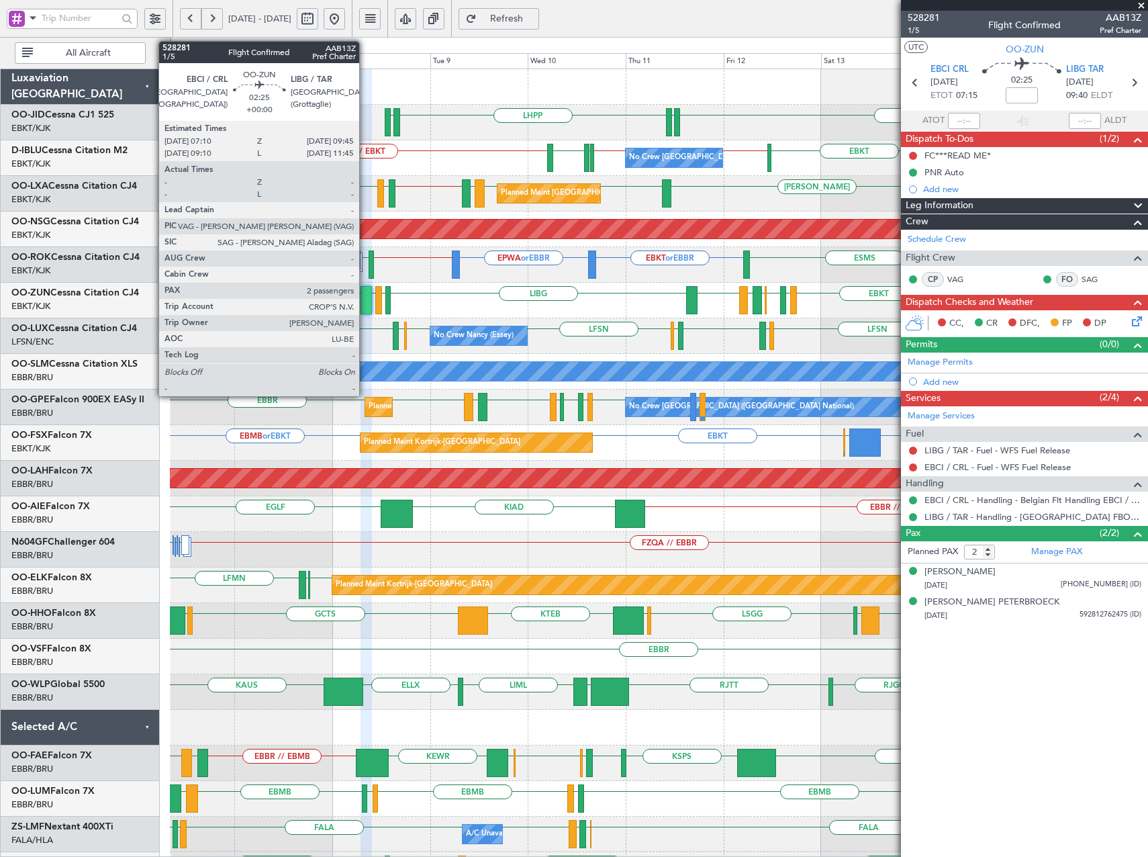
click at [365, 300] on div at bounding box center [366, 300] width 11 height 28
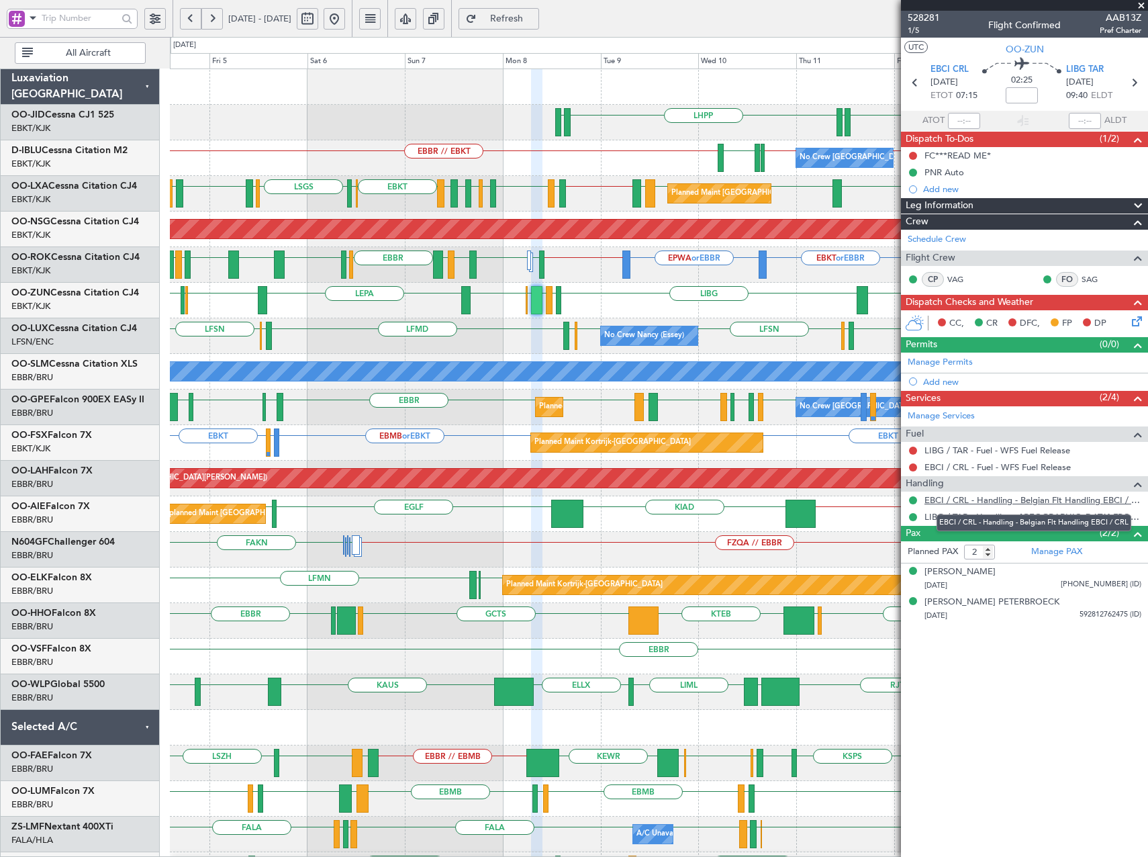
click at [979, 502] on link "EBCI / CRL - Handling - Belgian Flt Handling EBCI / CRL" at bounding box center [1033, 499] width 217 height 11
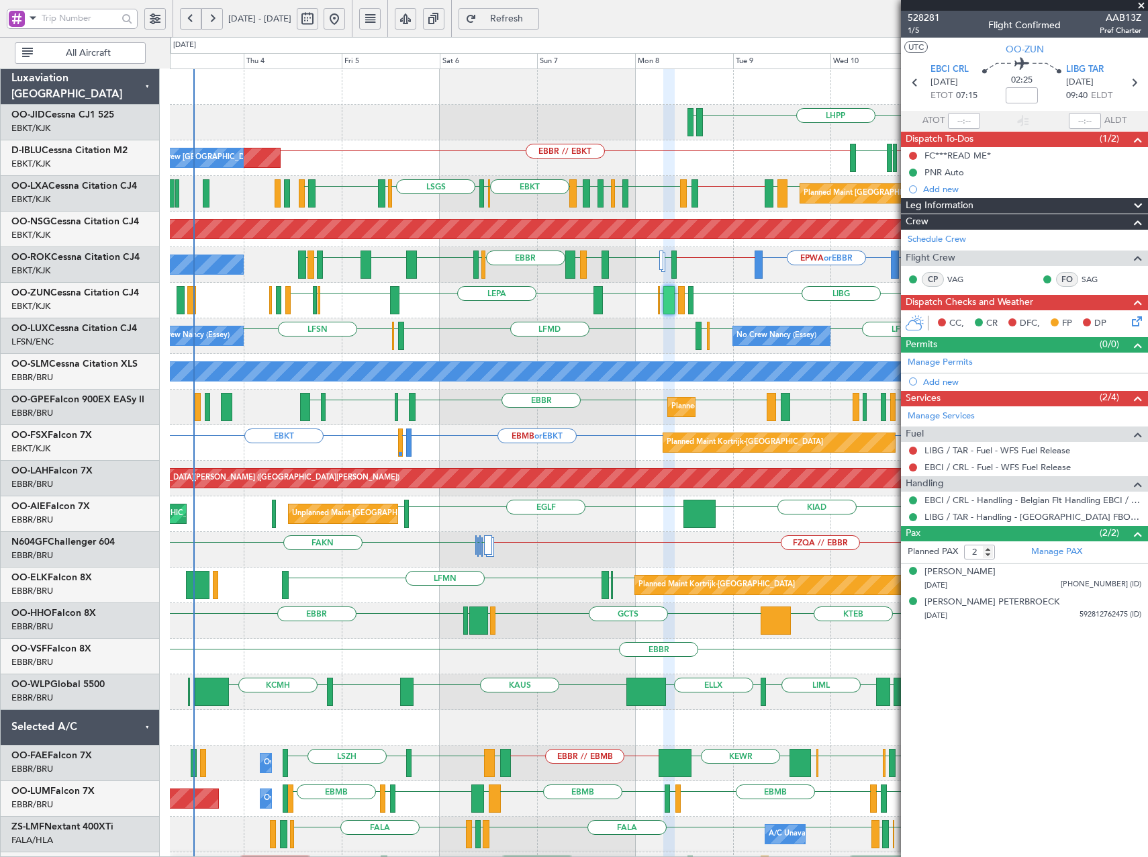
click at [628, 346] on div "No Crew Nancy (Essey) LFSN LFSN ELLX LFMD EBKT LSZH ELLX LFSN No Crew Nancy (Es…" at bounding box center [659, 336] width 978 height 36
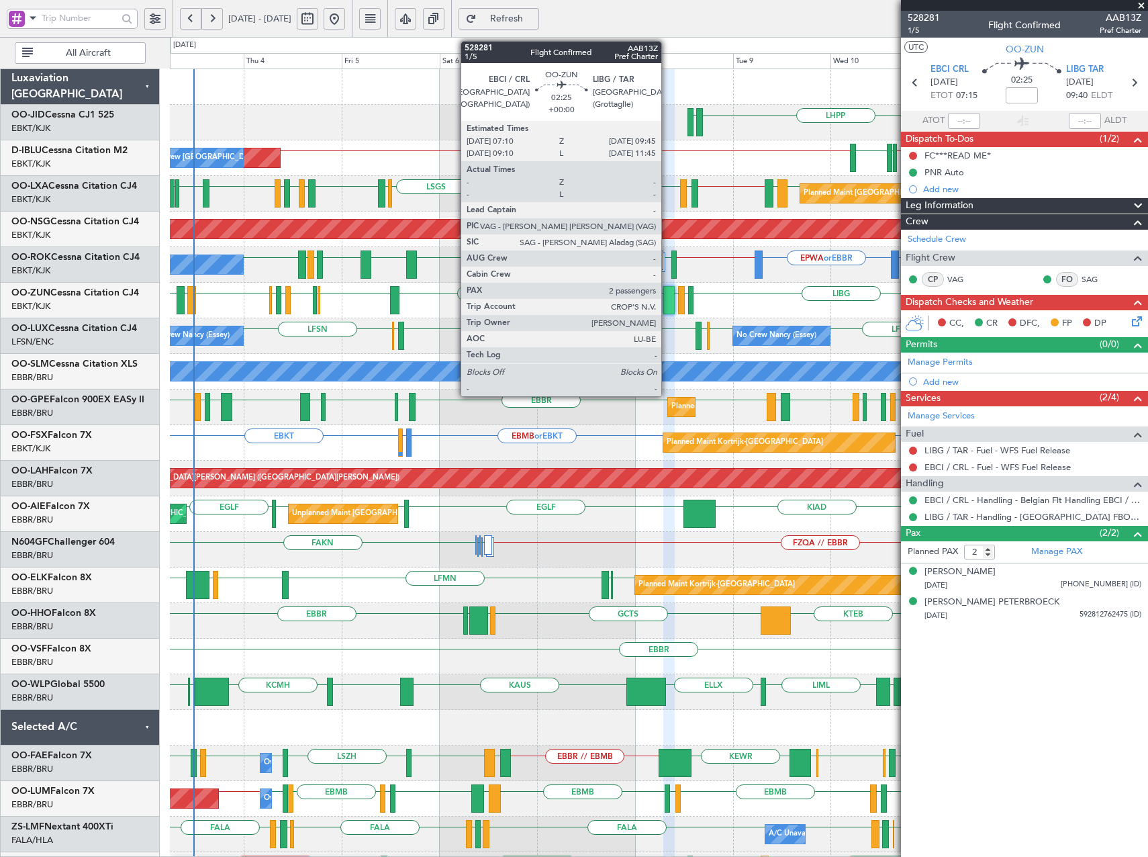
click at [668, 293] on div at bounding box center [669, 300] width 11 height 28
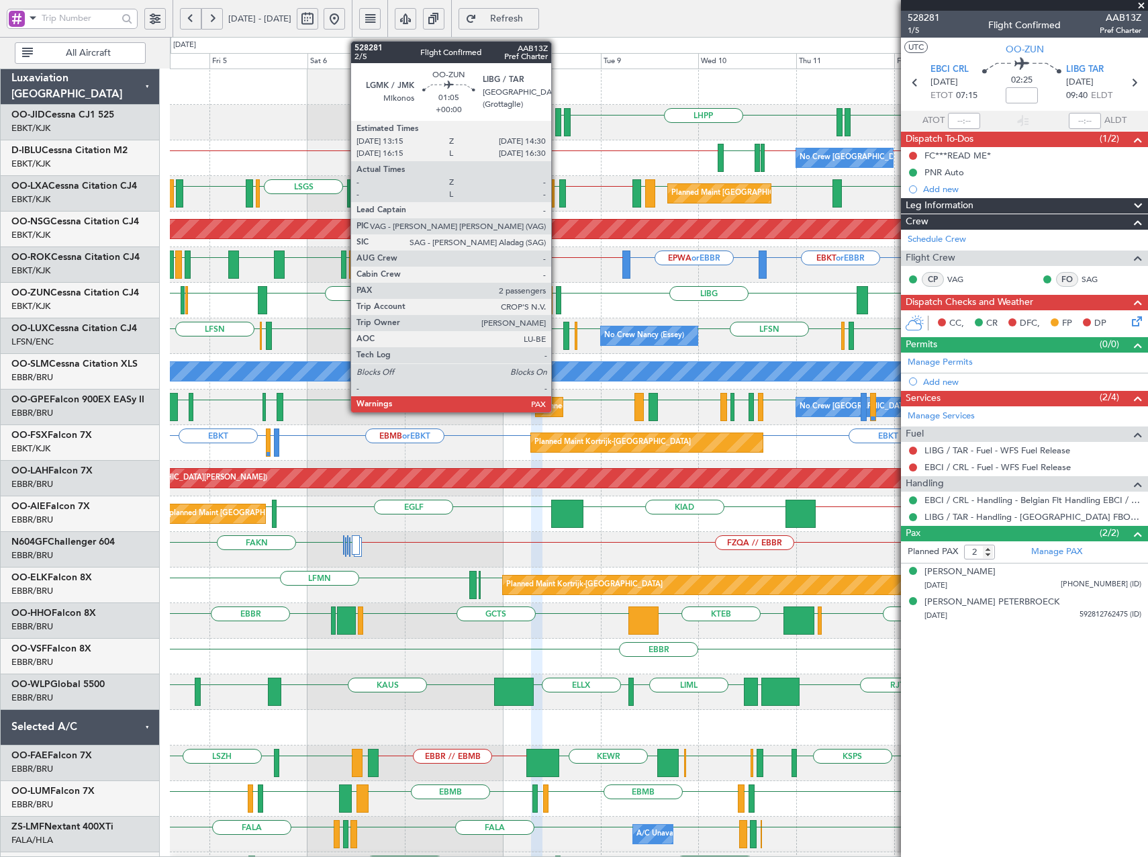
click at [557, 303] on div at bounding box center [558, 300] width 5 height 28
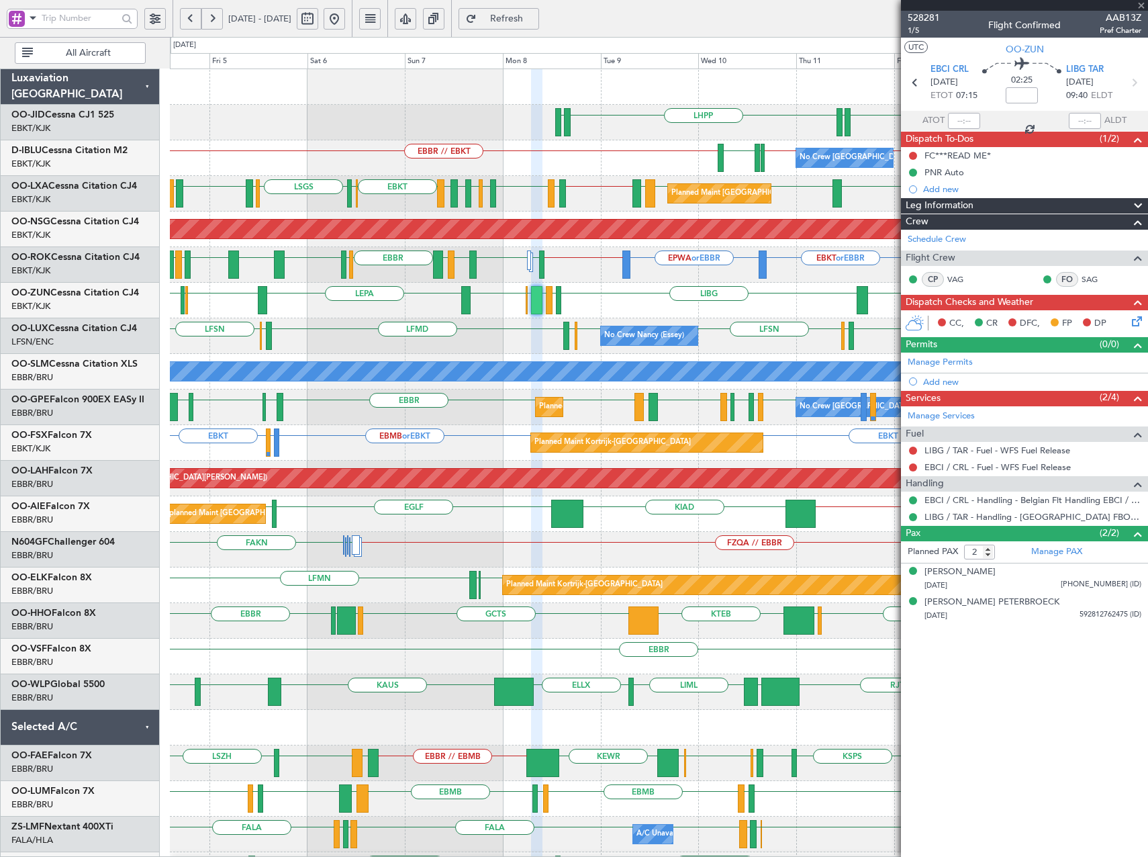
type input "4"
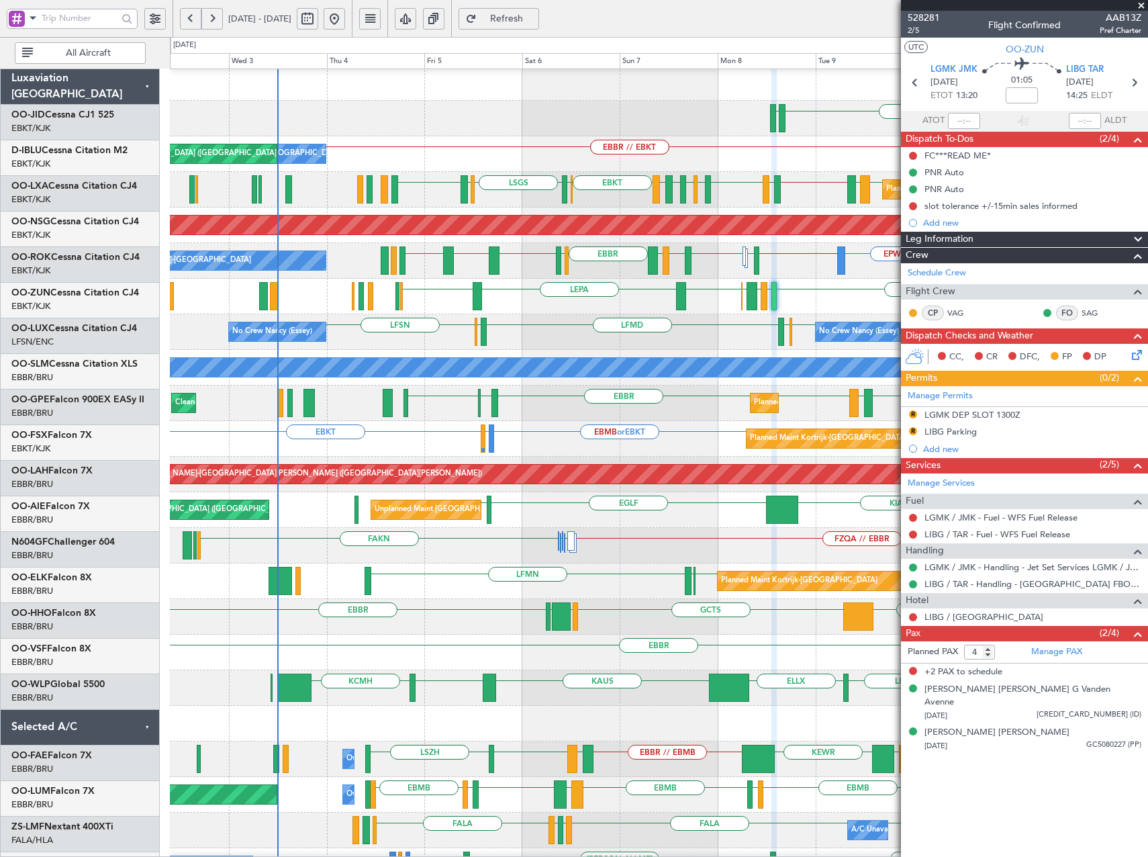
click at [931, 266] on fb-app "04 Sep 2025 - 14 Sep 2025 Refresh Quick Links All Aircraft EBKT EDDN LHPP EDDN …" at bounding box center [574, 437] width 1148 height 841
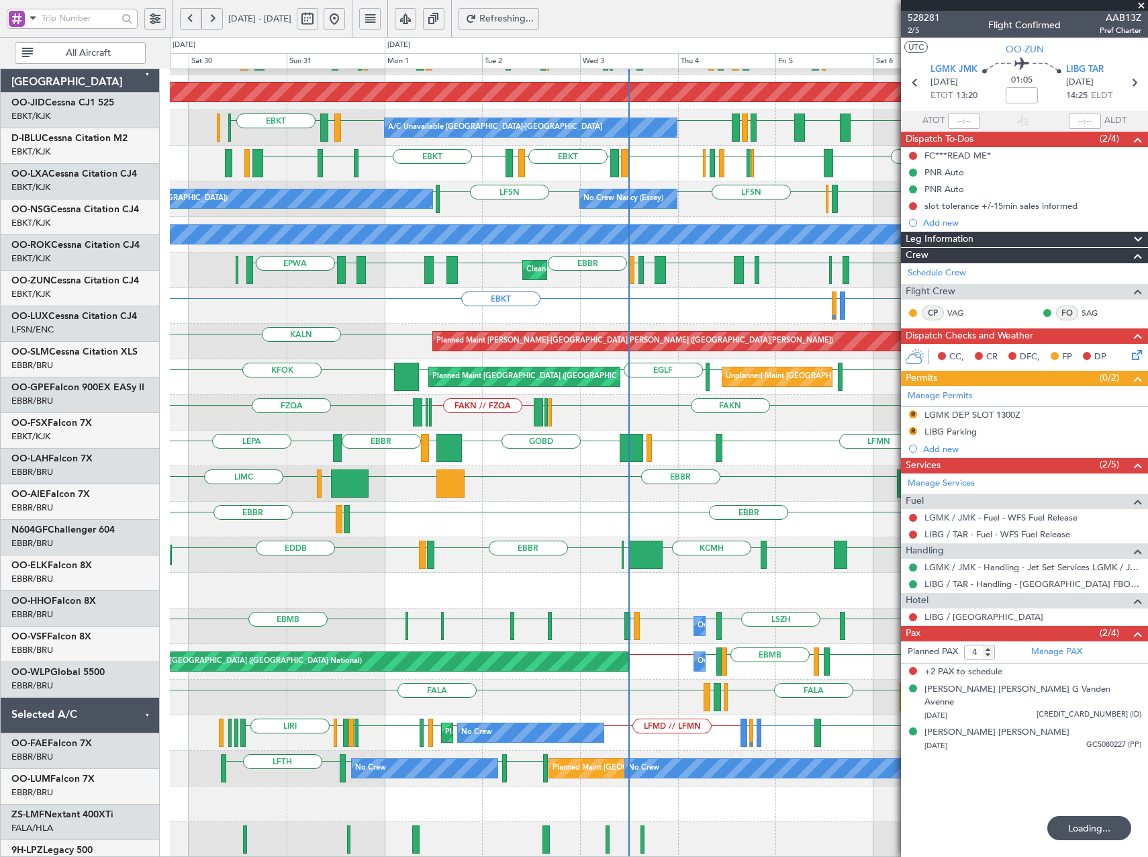
scroll to position [137, 0]
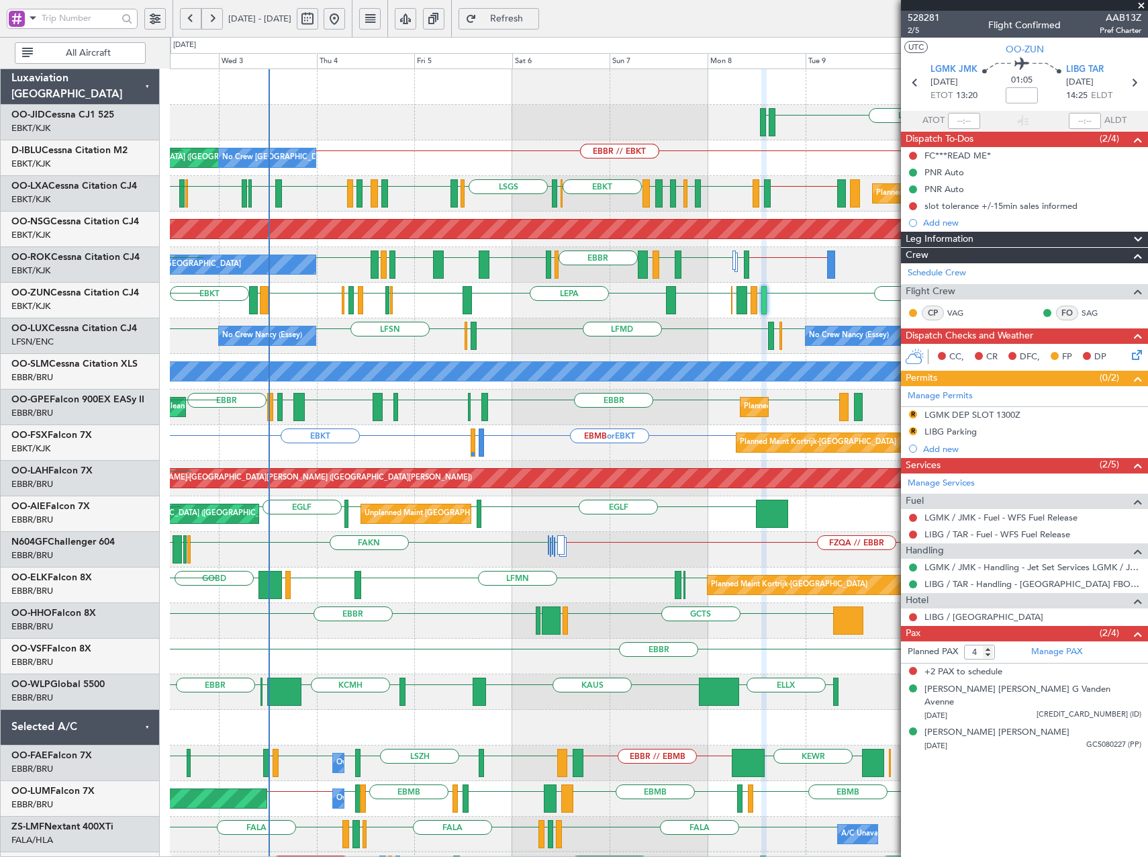
click at [433, 391] on div "LHPP EDDN EBBR // EBKT EBBR // EBKT AOG Maint [GEOGRAPHIC_DATA] ([GEOGRAPHIC_DA…" at bounding box center [659, 549] width 978 height 961
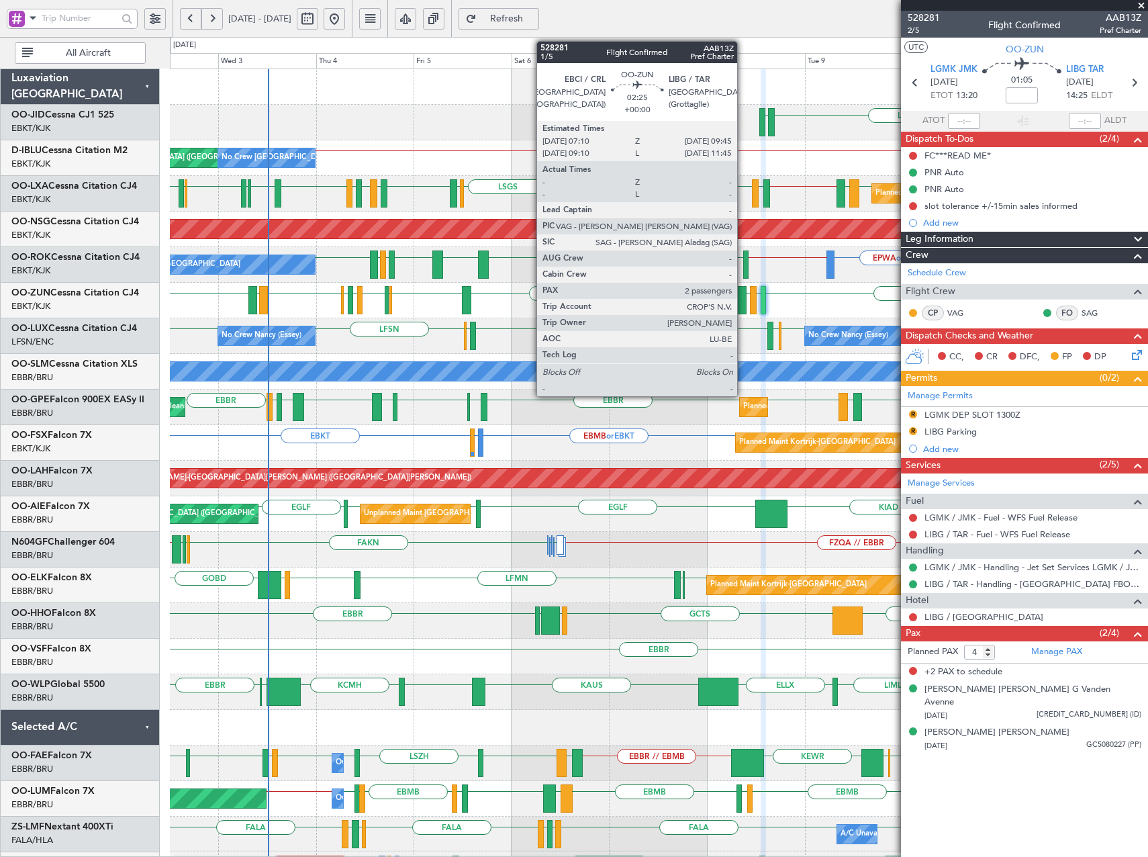
click at [743, 302] on div at bounding box center [741, 300] width 11 height 28
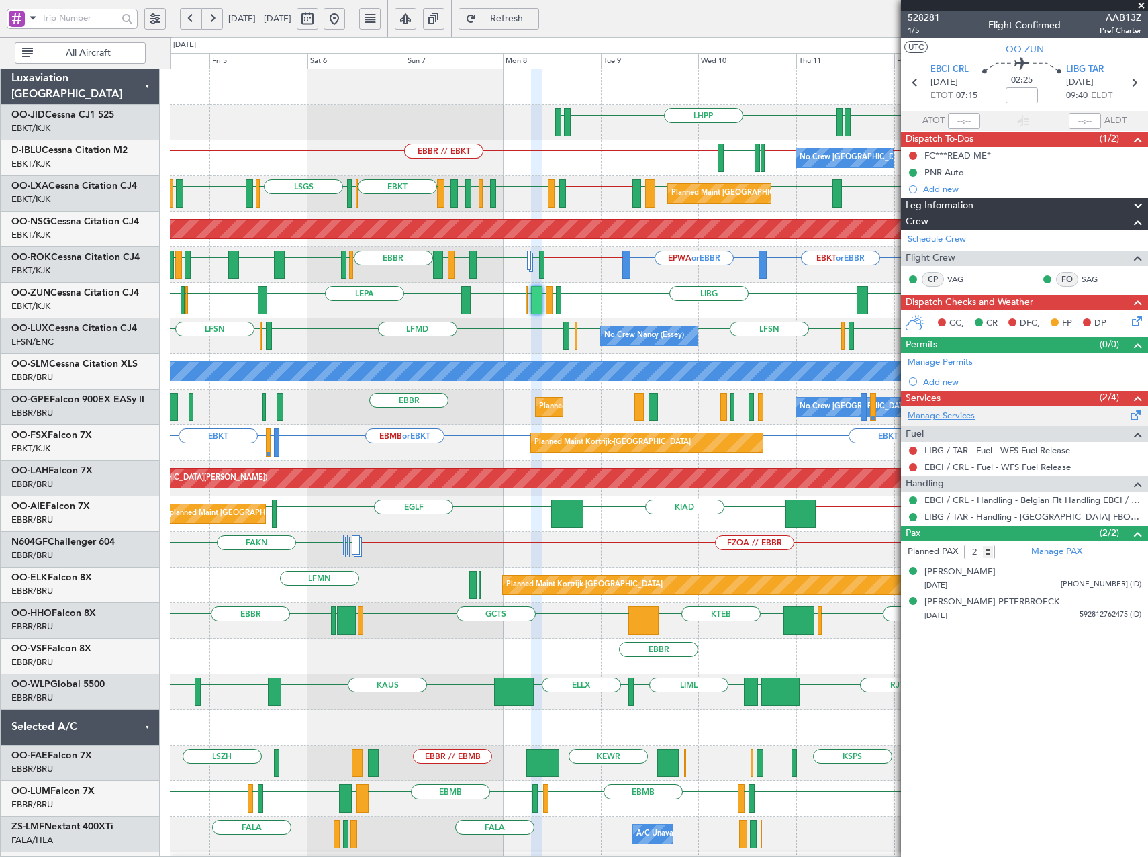
click at [924, 414] on link "Manage Services" at bounding box center [941, 416] width 67 height 13
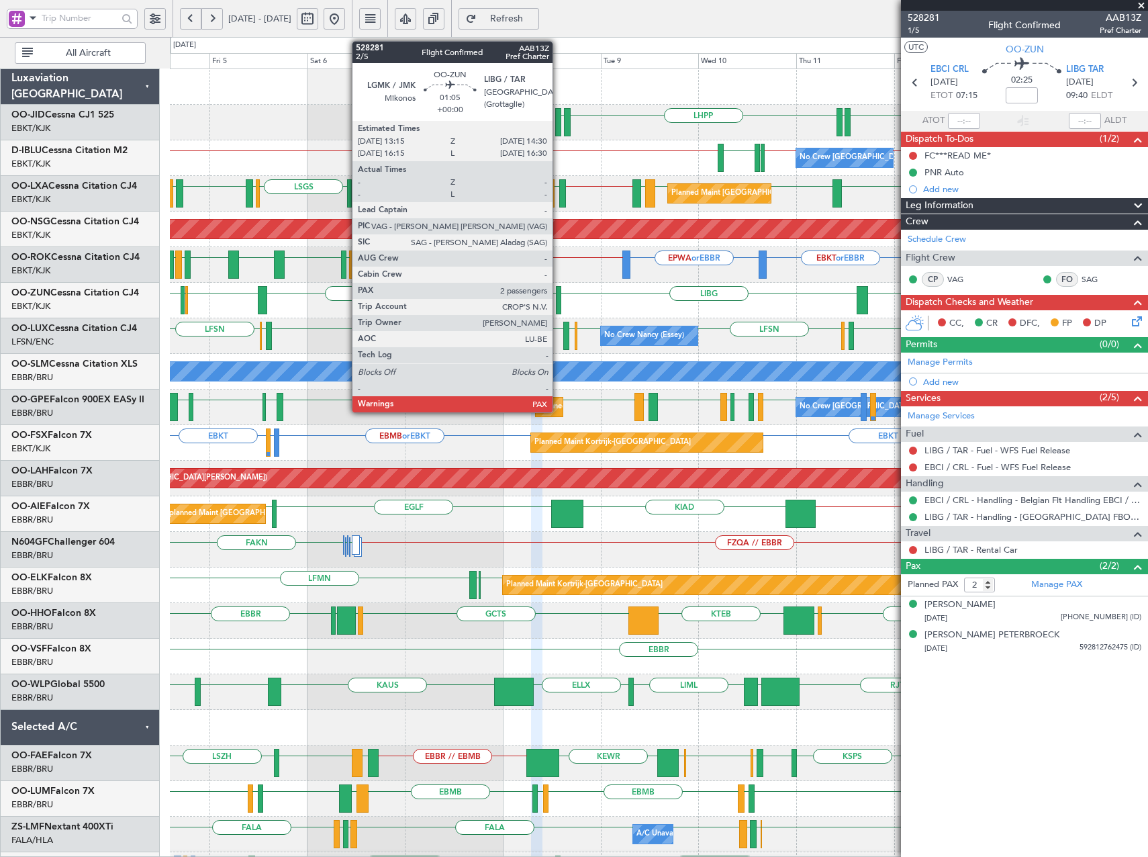
click at [559, 308] on div at bounding box center [558, 300] width 5 height 28
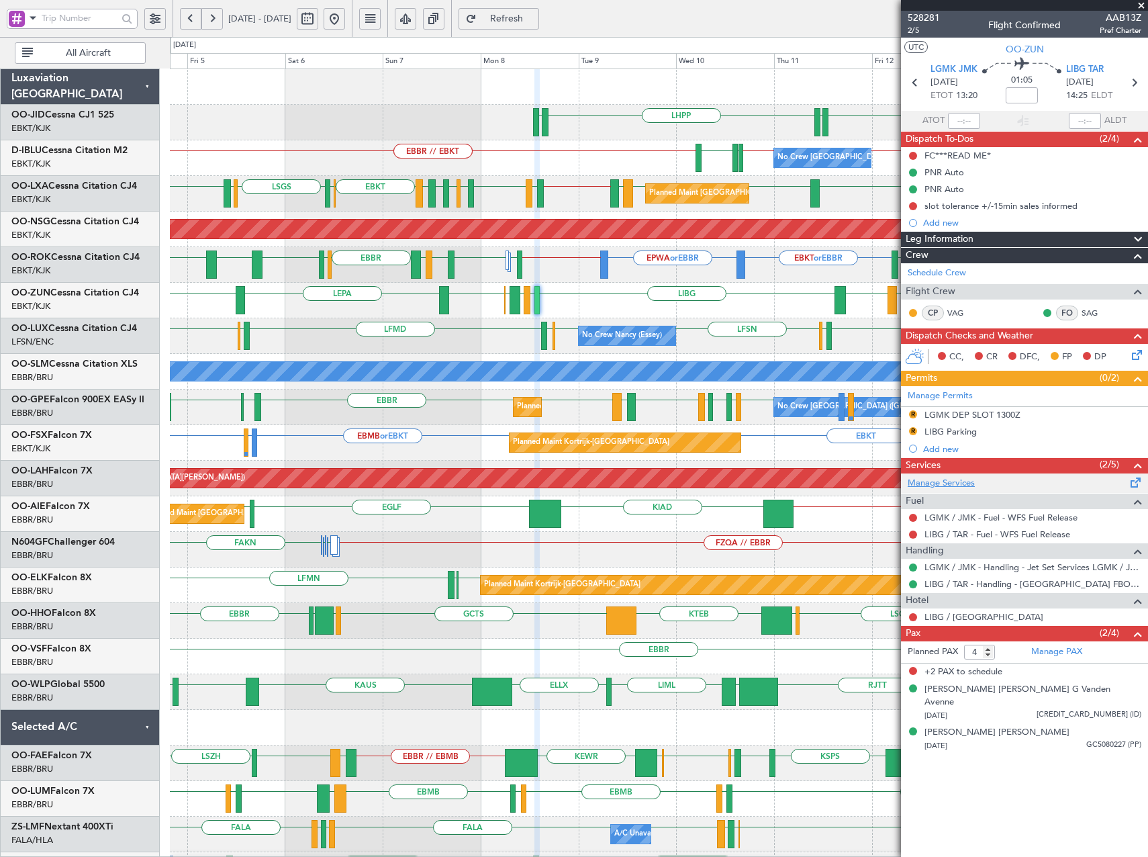
click at [946, 480] on link "Manage Services" at bounding box center [941, 483] width 67 height 13
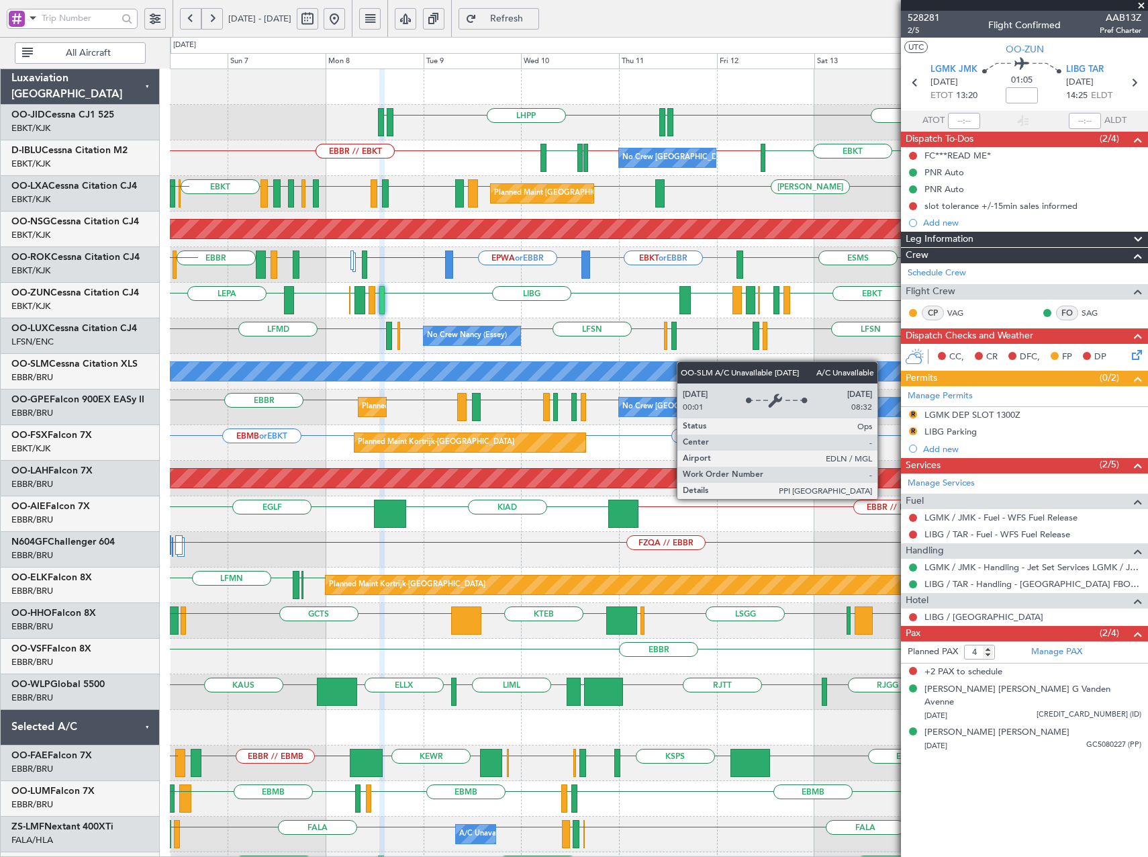
click at [524, 396] on div "LHPP EDDN EBKT EDDN No Crew [GEOGRAPHIC_DATA] (Brussels National) EBKT // EBBR …" at bounding box center [659, 531] width 978 height 925
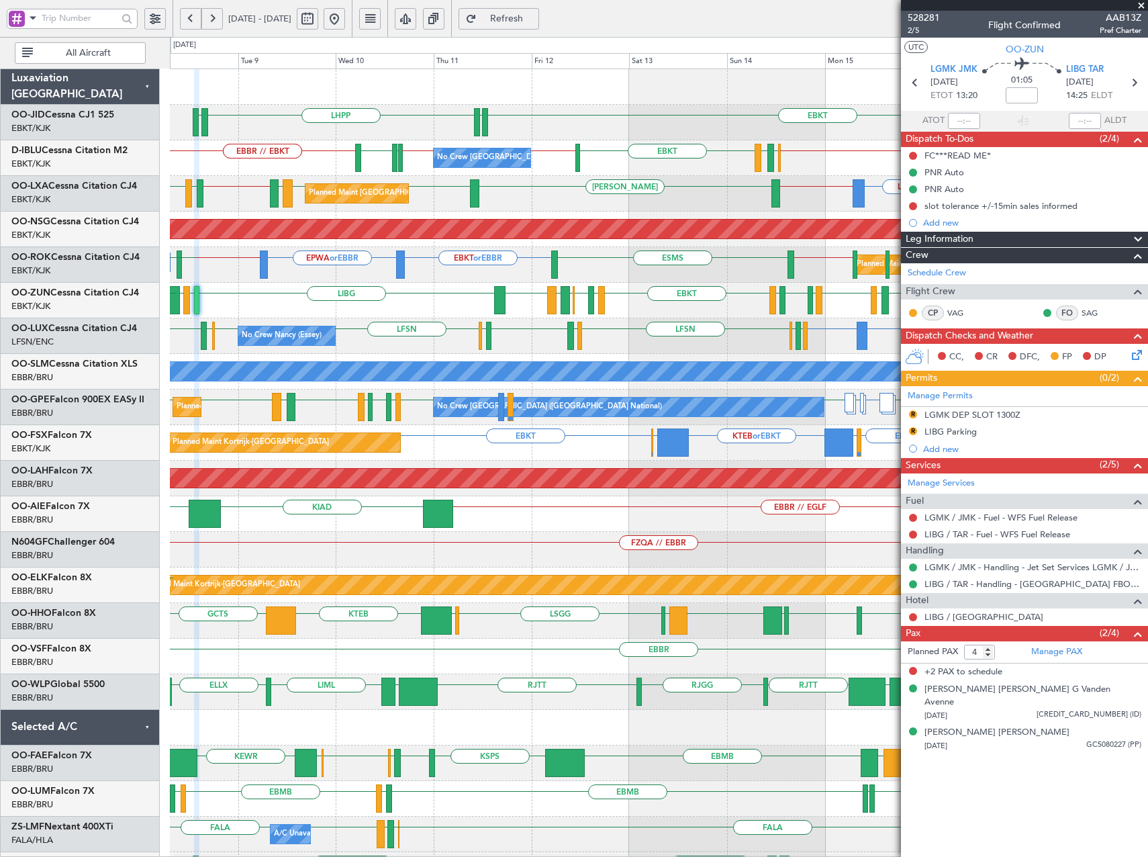
click at [537, 338] on div "No Crew [PERSON_NAME] ([PERSON_NAME]) LRCV or LFSN LFSN LFSN LFSN ELLX LFMD LFM…" at bounding box center [659, 336] width 978 height 36
click at [1144, 6] on span at bounding box center [1141, 6] width 13 height 12
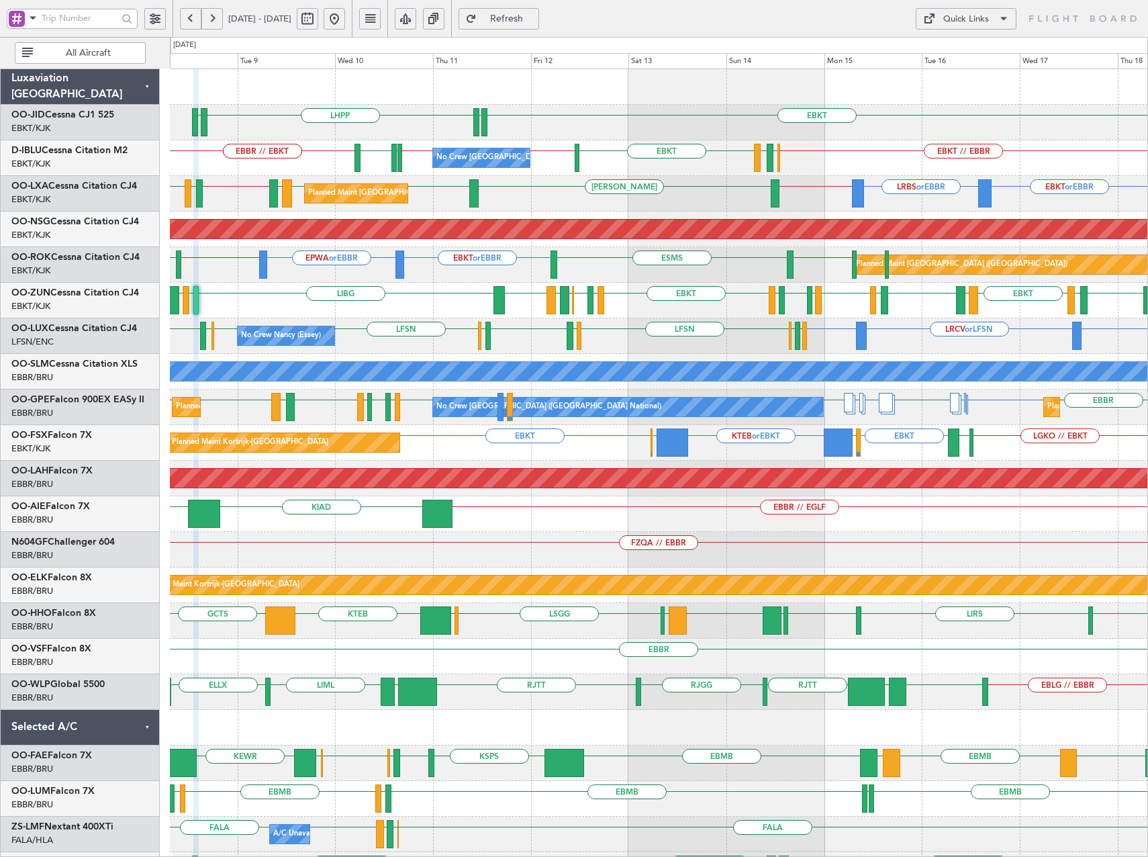
type input "0"
click at [985, 21] on div "Quick Links" at bounding box center [967, 19] width 46 height 13
click at [978, 53] on button "Trip Builder" at bounding box center [966, 51] width 101 height 32
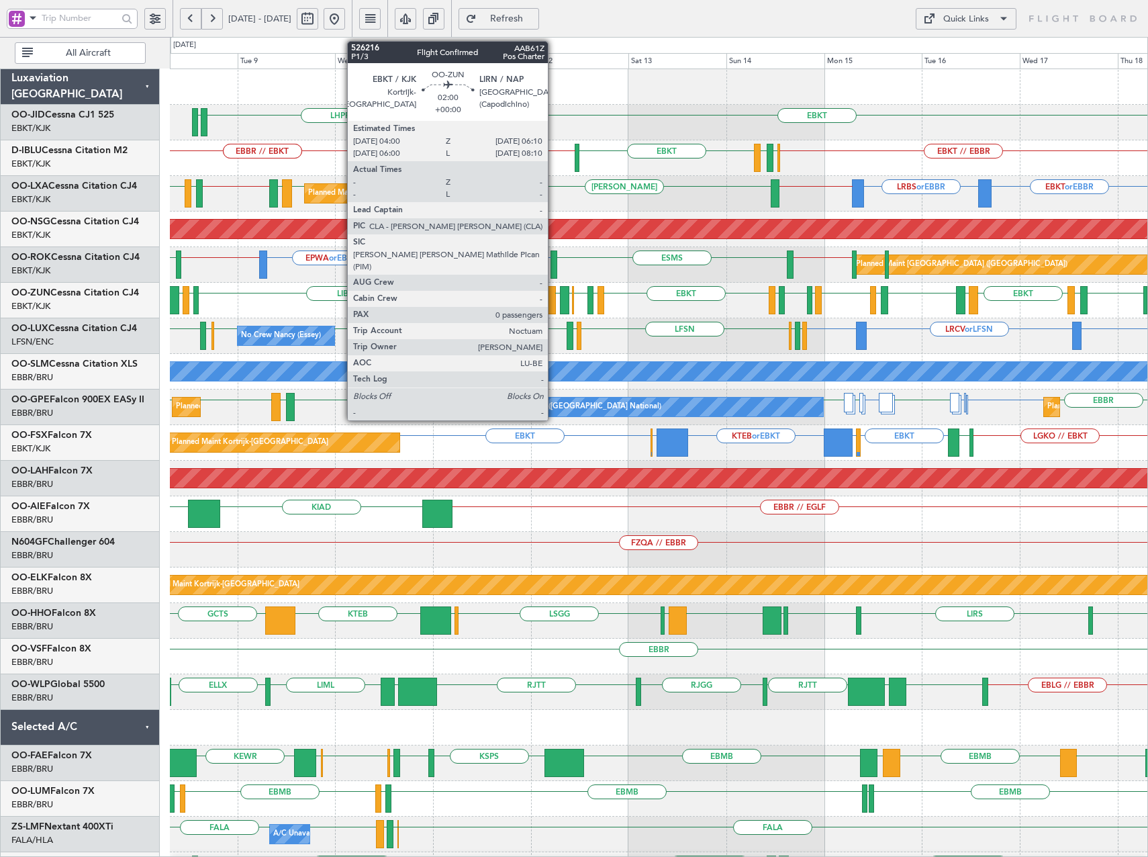
click at [554, 298] on div at bounding box center [551, 300] width 9 height 28
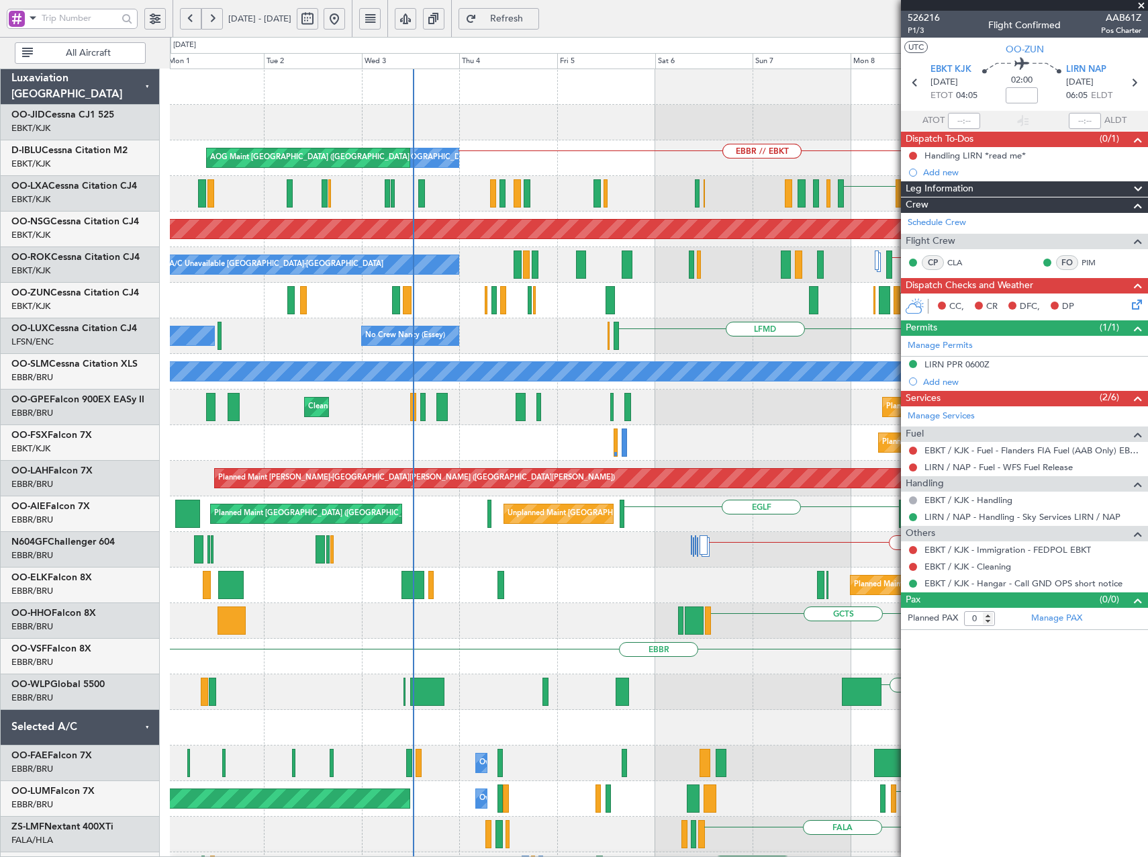
click at [1105, 250] on fb-app "08 Sep 2025 - 18 Sep 2025 Refresh Quick Links All Aircraft LHPP EDDN EDDN EBKT …" at bounding box center [574, 437] width 1148 height 841
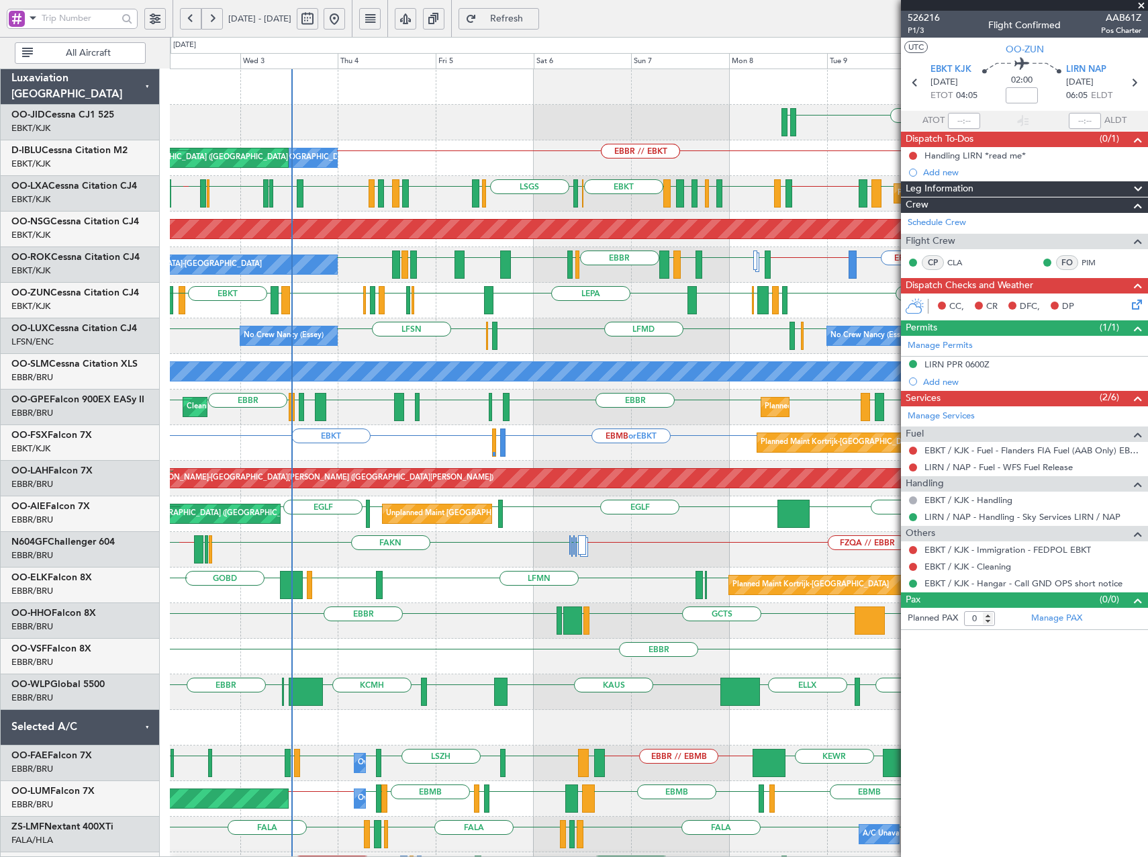
click at [664, 358] on div "LHPP EDDN No Crew Brussels (Brussels National) AOG Maint Brussels (Brussels Nat…" at bounding box center [659, 549] width 978 height 961
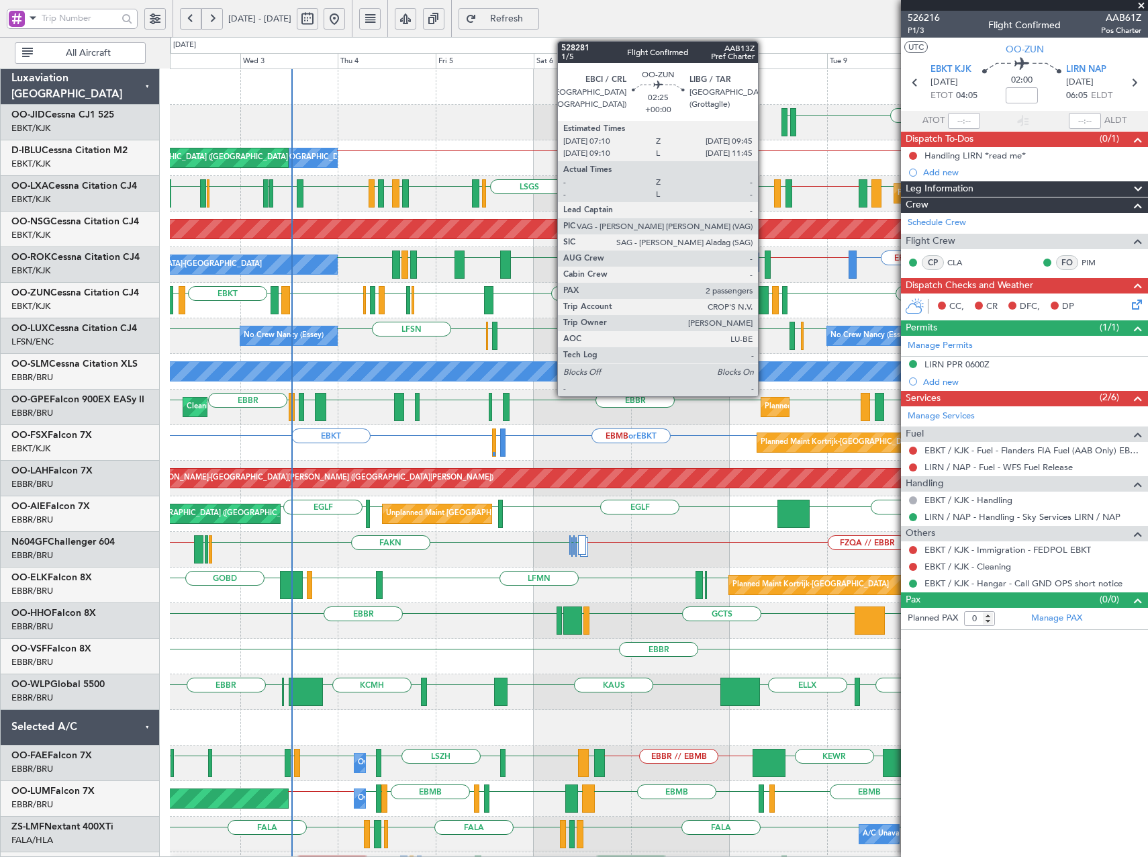
click at [764, 308] on div at bounding box center [763, 300] width 11 height 28
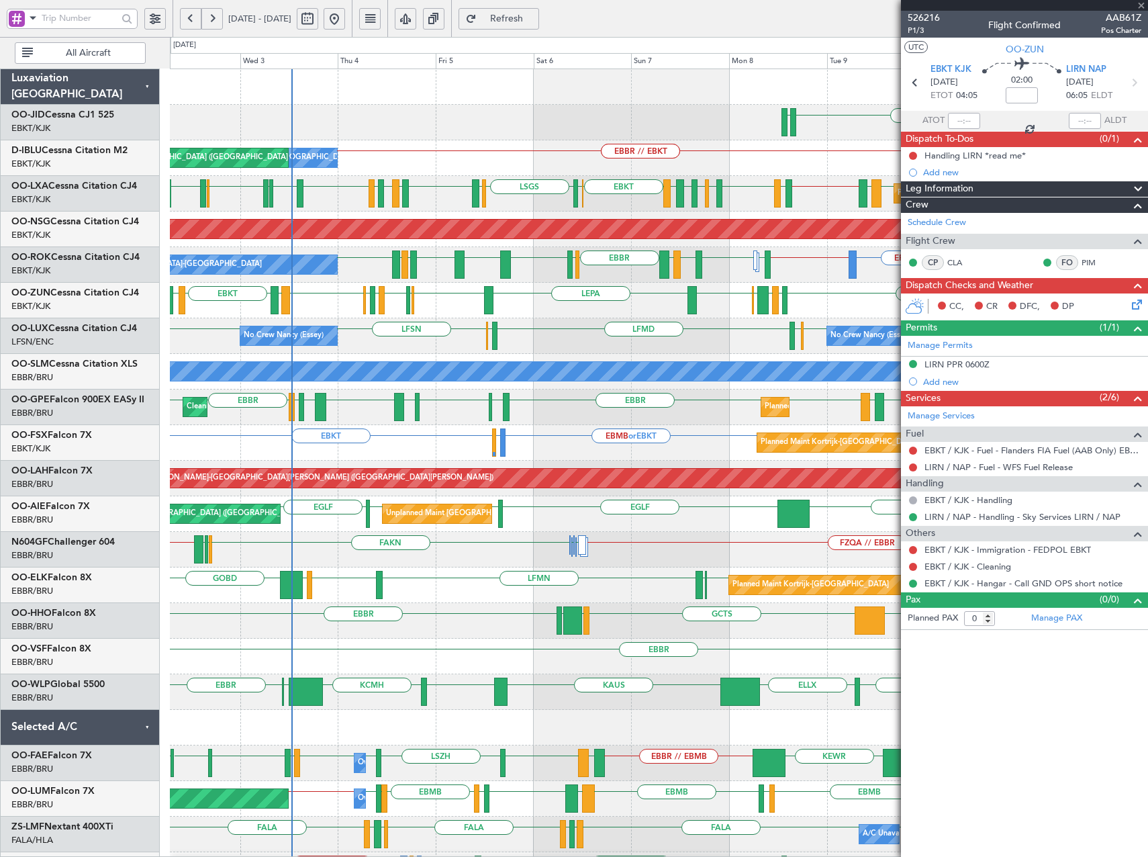
type input "2"
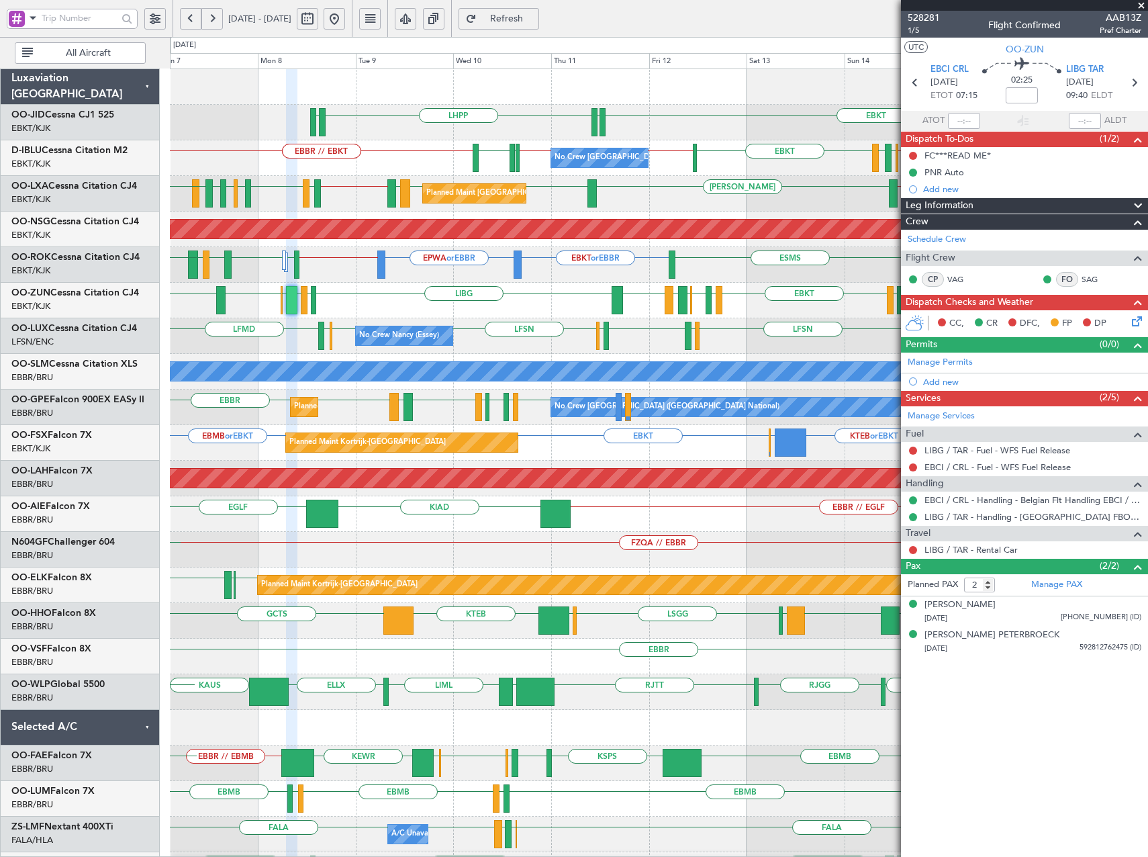
click at [537, 312] on div "LIBG LGMK LIBG EBCI EBKT LEPA LIRN EBKT EBBR EBKT LFMD EBKT LFMT LFSN EBKT LFPB…" at bounding box center [659, 301] width 978 height 36
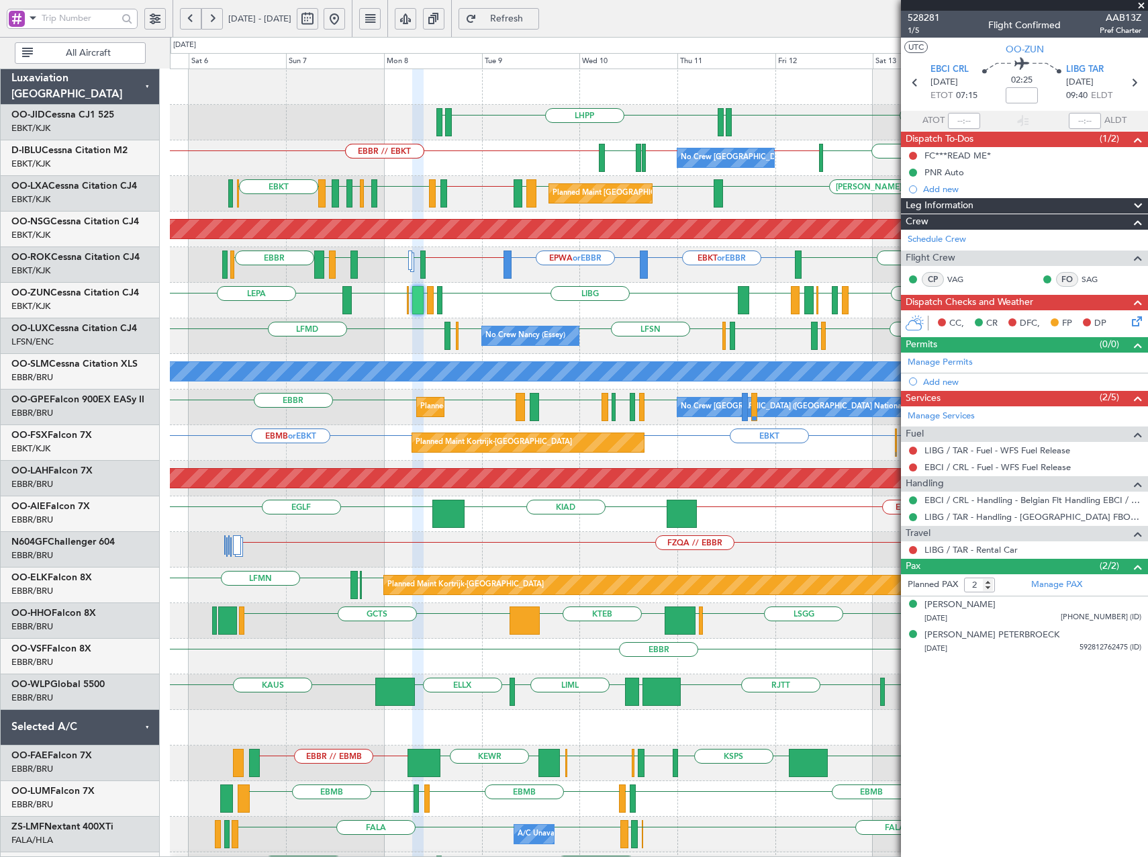
click at [456, 296] on div "EBKT EDDN LHPP EDDN EBKT // EBBR EBBR // EBKT EBBR // EBKT EBBR LFMN EBKT EBBR …" at bounding box center [659, 531] width 978 height 925
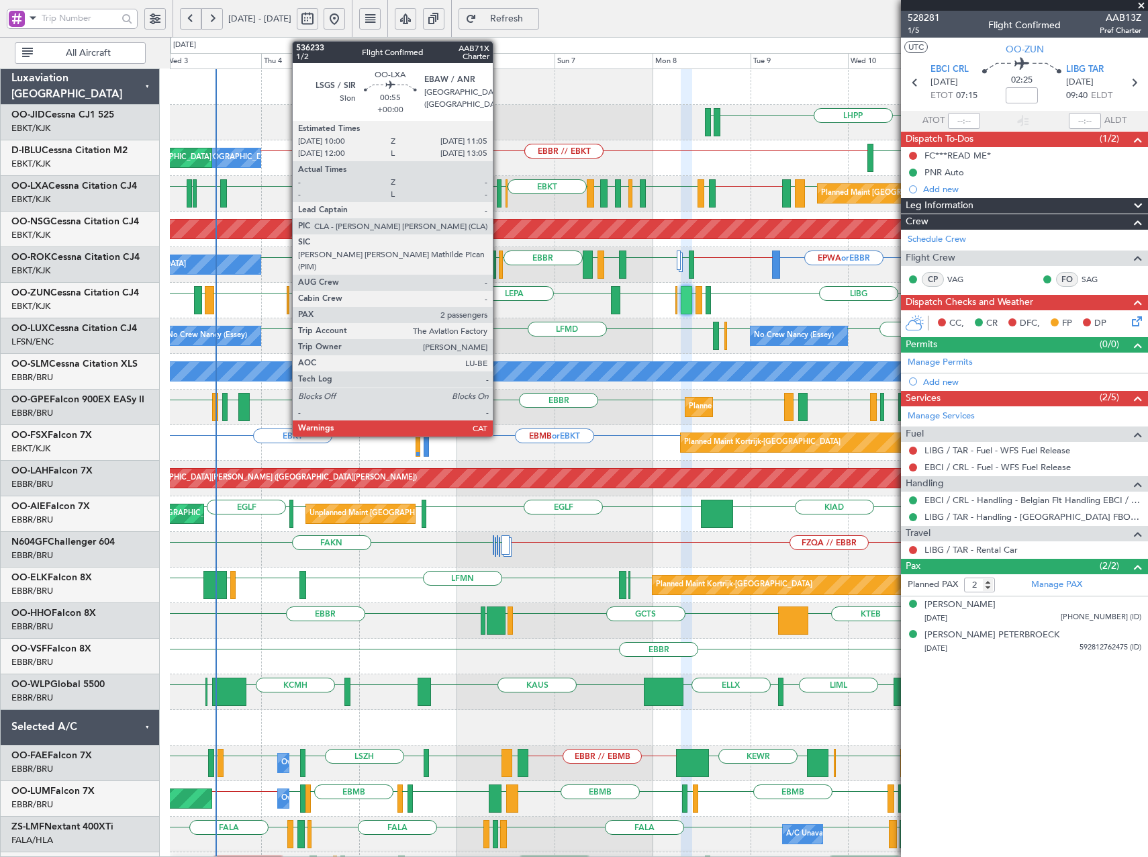
click at [498, 193] on div at bounding box center [499, 193] width 5 height 28
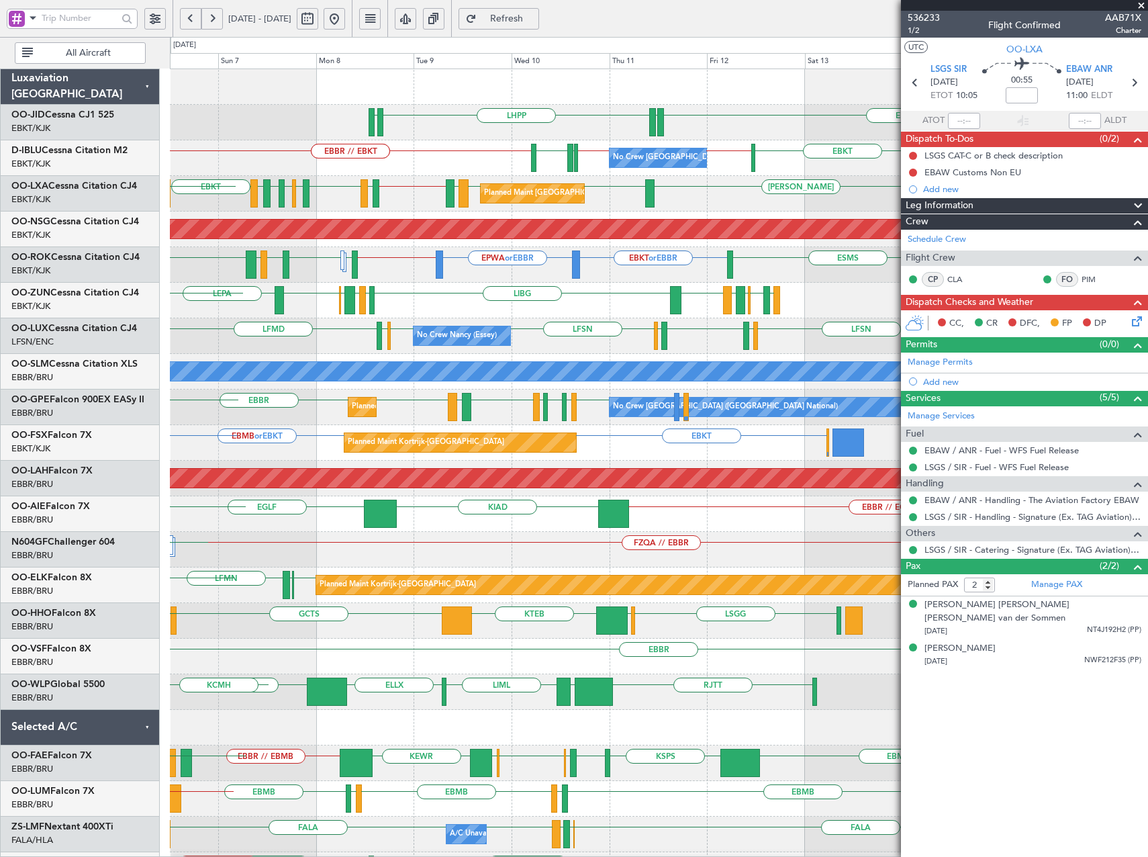
click at [217, 389] on div "LHPP EDDN EDDN EBKT No Crew Brussels (Brussels National) EBBR // EBKT EBBR // E…" at bounding box center [659, 549] width 978 height 961
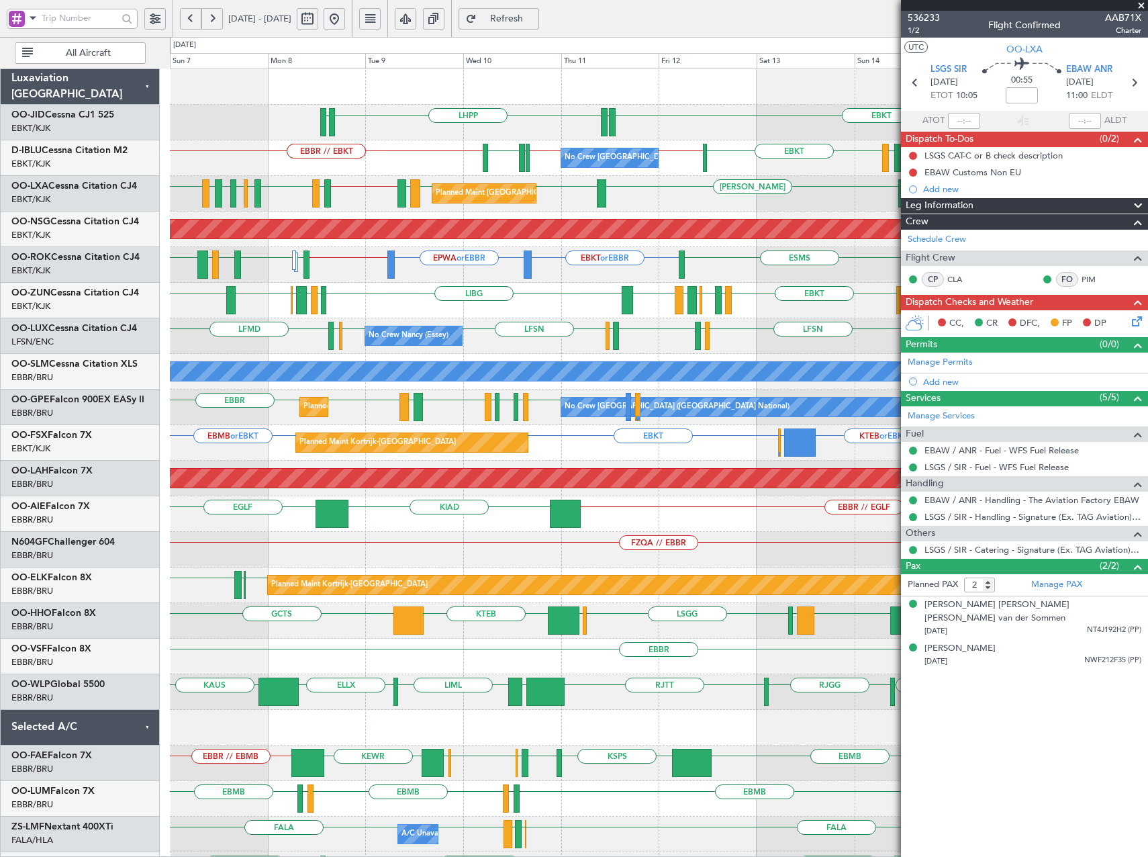
click at [753, 347] on div "No Crew Nancy (Essey) LFSN LRCV or LFSN LFMN LFPB LFSN LFMD EBKT LSZH LFSN LFSN…" at bounding box center [659, 336] width 978 height 36
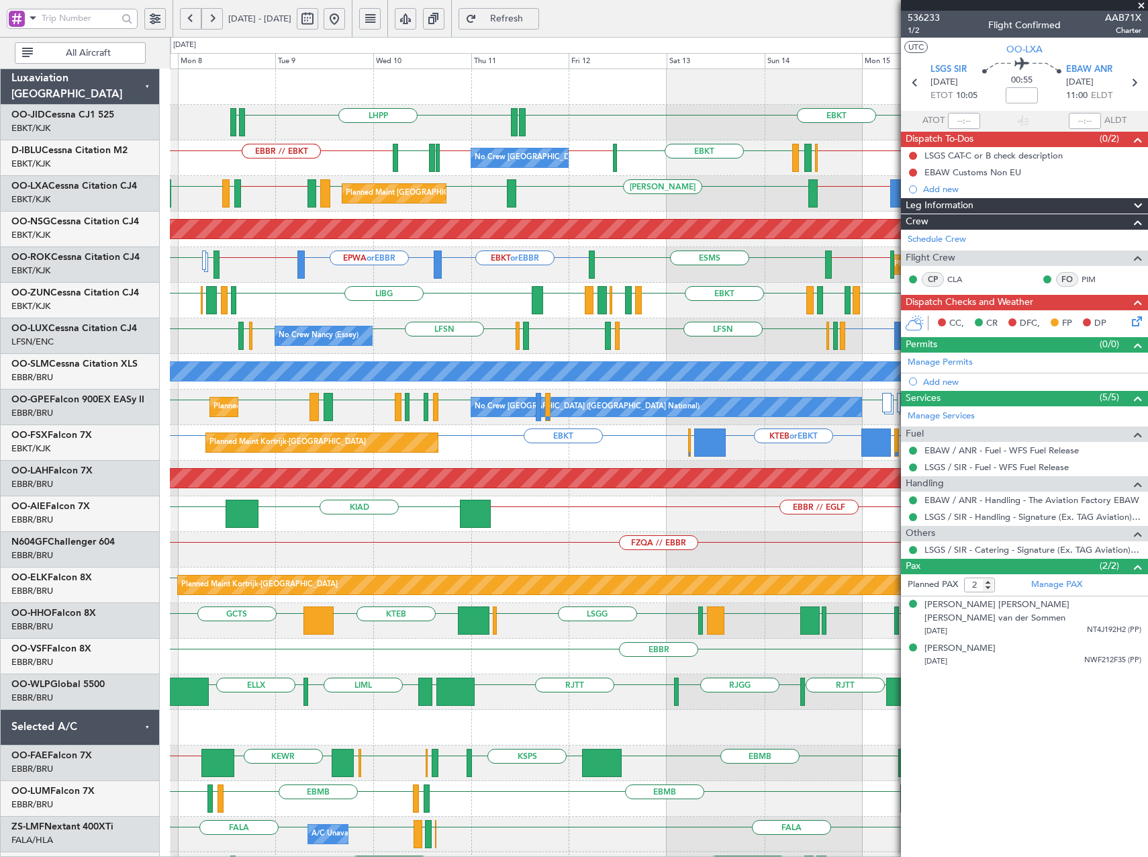
click at [695, 309] on div "EBBR LFMT LFSN LFMT EBKT LFMD EBKT EBBR LIRN EBKT LIBG EBKT LEPA EBKT LFMD LGMK…" at bounding box center [659, 301] width 978 height 36
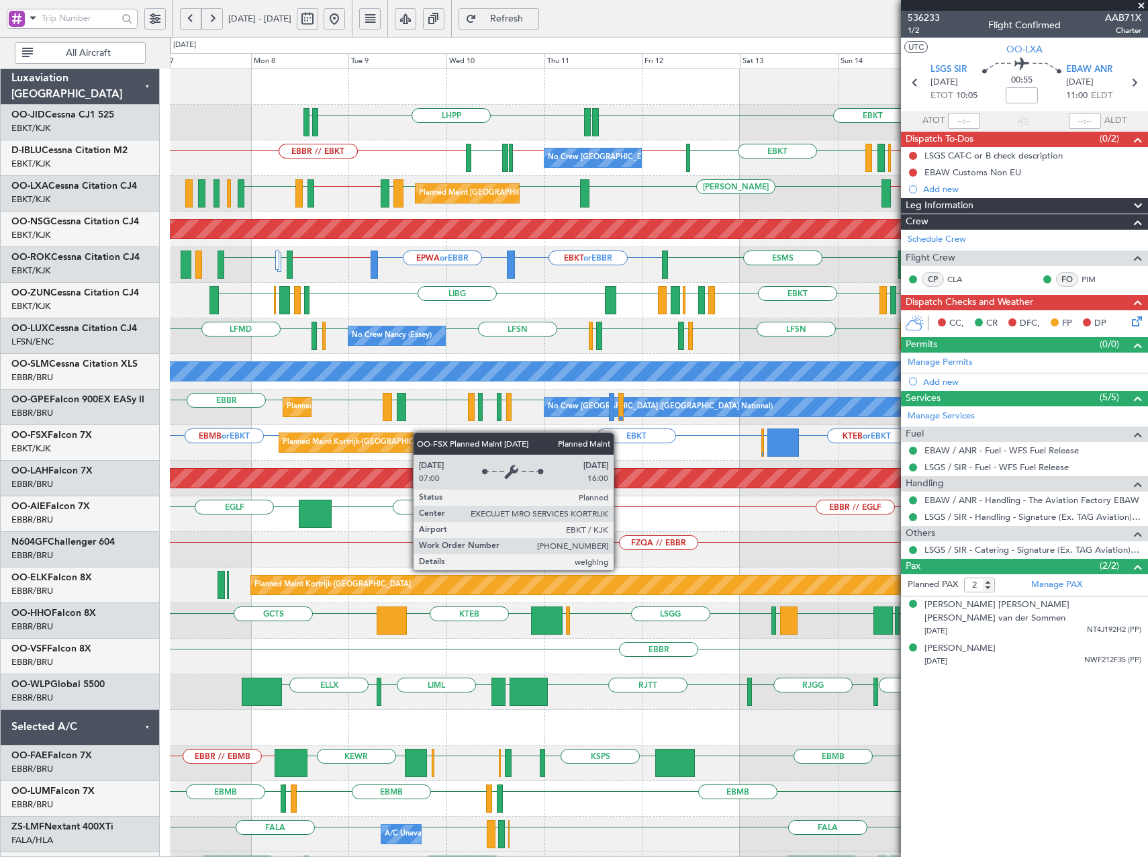
click at [432, 439] on div "EBKT EDDN LHPP EDDN EBKT // EBBR EBBR LFMN EBKT EBBR // LFPB LFPB // EBBR EBKT …" at bounding box center [659, 531] width 978 height 925
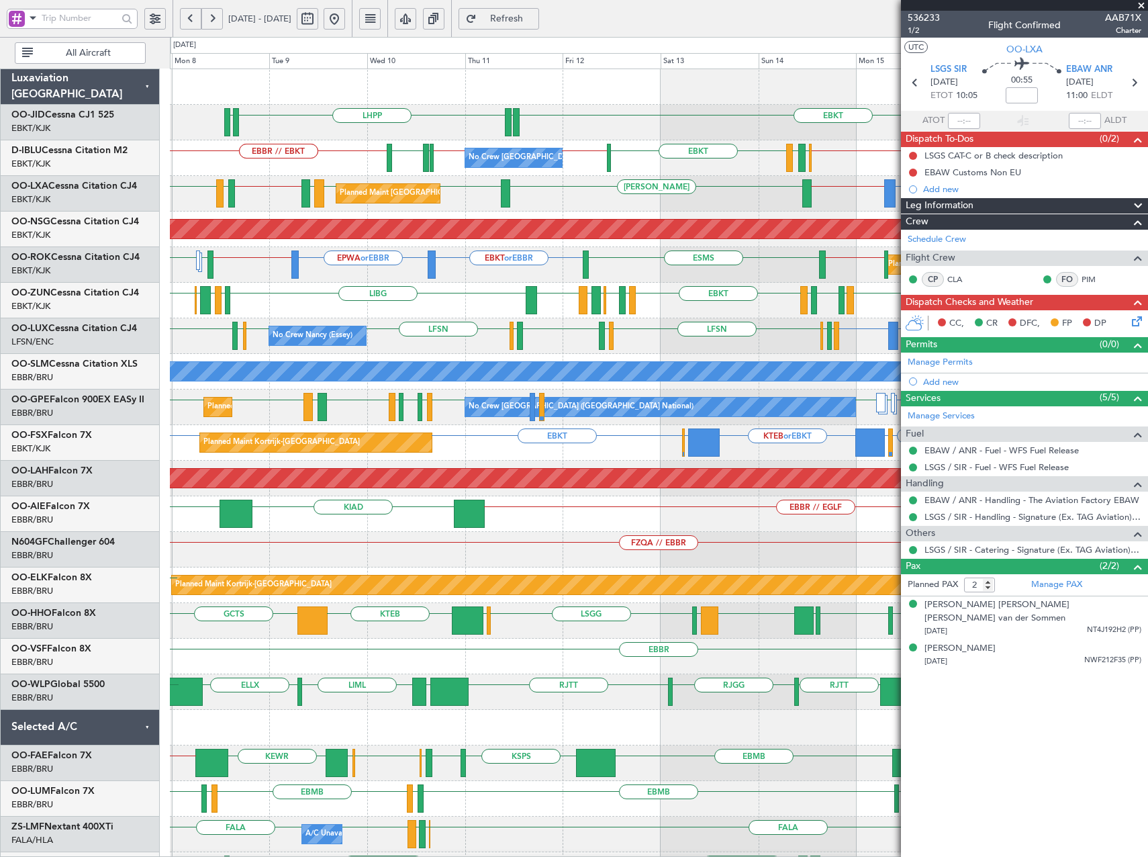
click at [625, 212] on div "EBKT LHPP EDDN EDDN EBKT // EBBR LSZH EBBR // EBKT EBBR // EBKT EBBR LFMN EBKT …" at bounding box center [659, 531] width 978 height 925
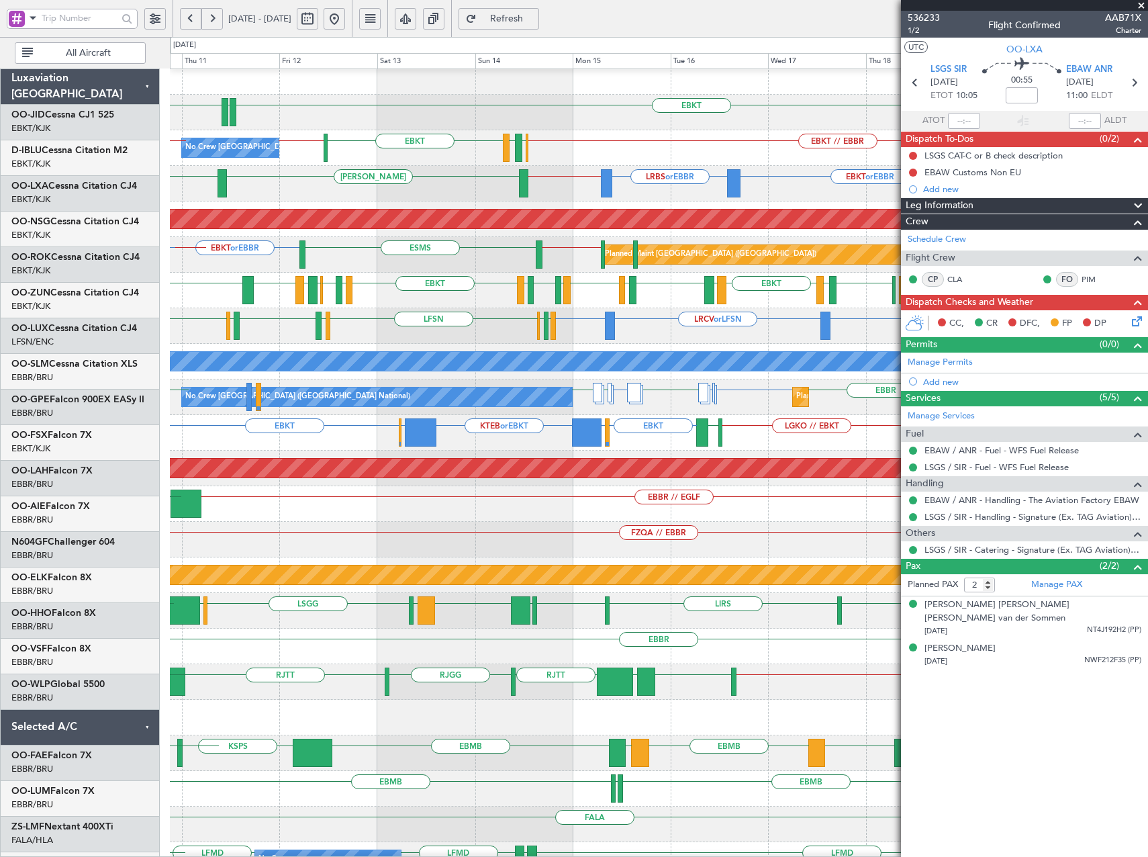
click at [293, 361] on div "LHPP EBKT EDDN EDDN EBKT // EBBR EBBR LFMN EBKT EBBR // LFPB LFPB // EBBR No Cr…" at bounding box center [659, 521] width 978 height 925
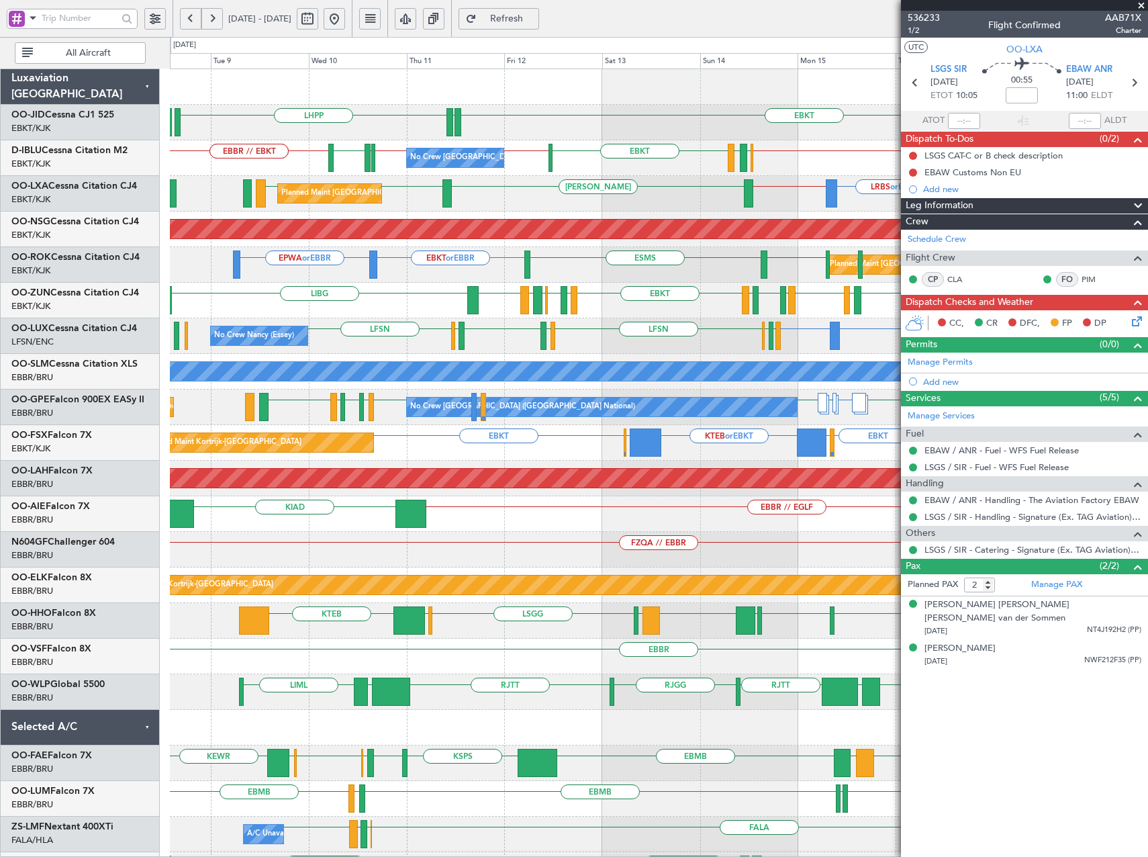
click at [496, 357] on div "LHPP EBKT EDDN No Crew Brussels (Brussels National) EBKT // EBBR LSZH EBBR // E…" at bounding box center [659, 549] width 978 height 961
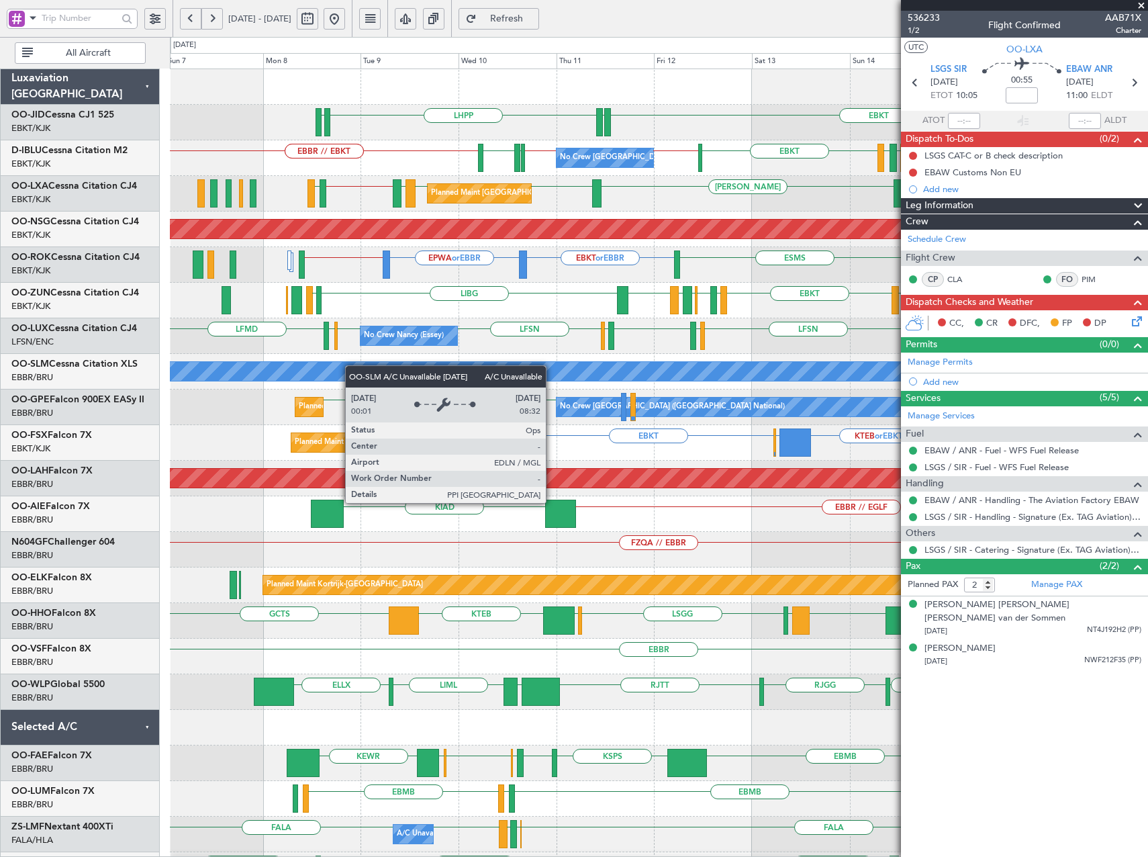
click at [360, 363] on div "LHPP EDDN EBKT EDDN No Crew Brussels (Brussels National) EBKT // EBBR LSZH EBBR…" at bounding box center [659, 549] width 978 height 961
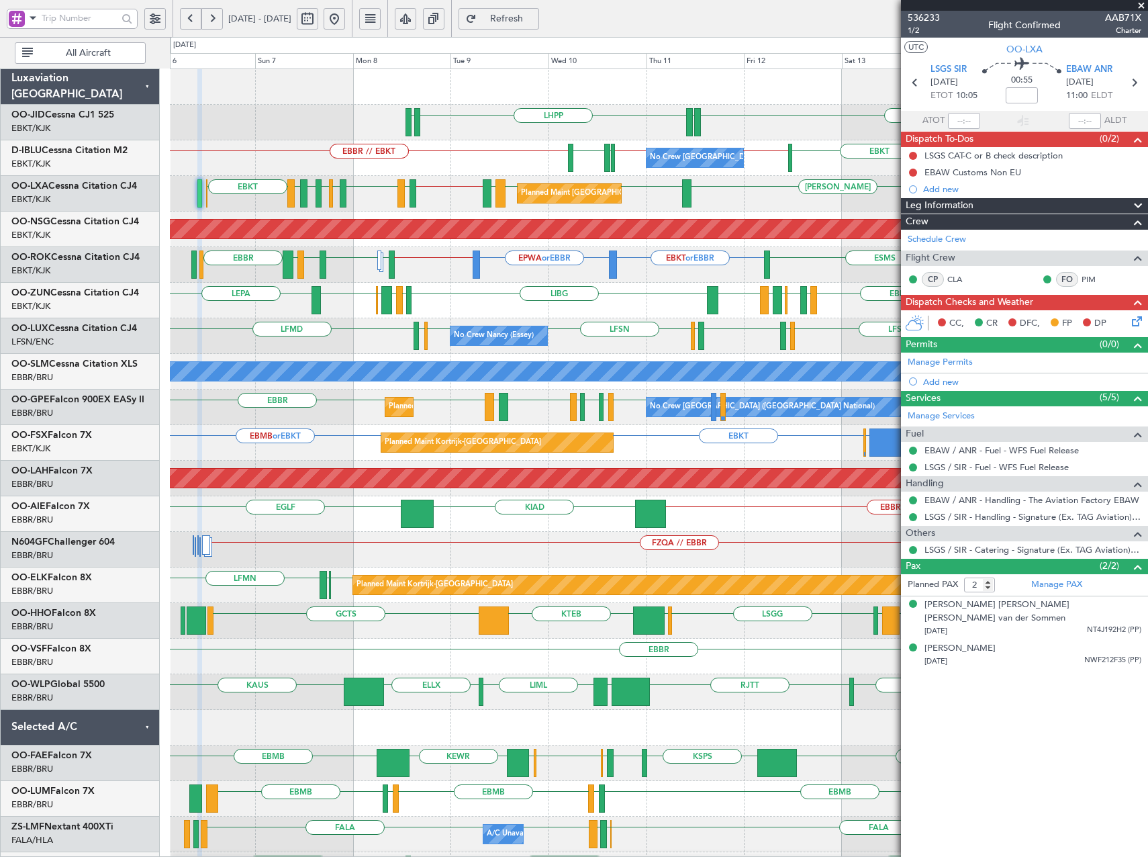
click at [580, 326] on div "EBKT EDDN LHPP EDDN EBKT // EBBR EBBR // EBKT EBBR // EBKT EBBR LFMN EBKT EBBR …" at bounding box center [659, 531] width 978 height 925
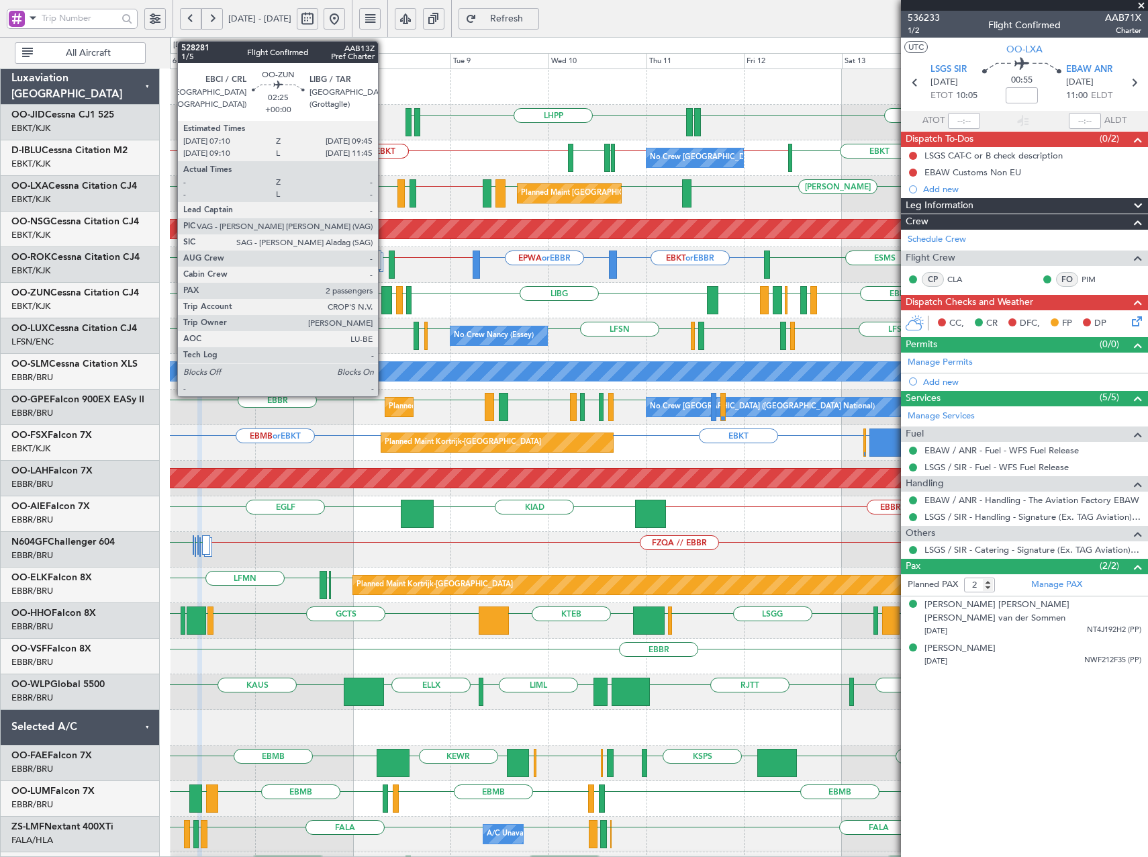
click at [384, 297] on div at bounding box center [386, 300] width 11 height 28
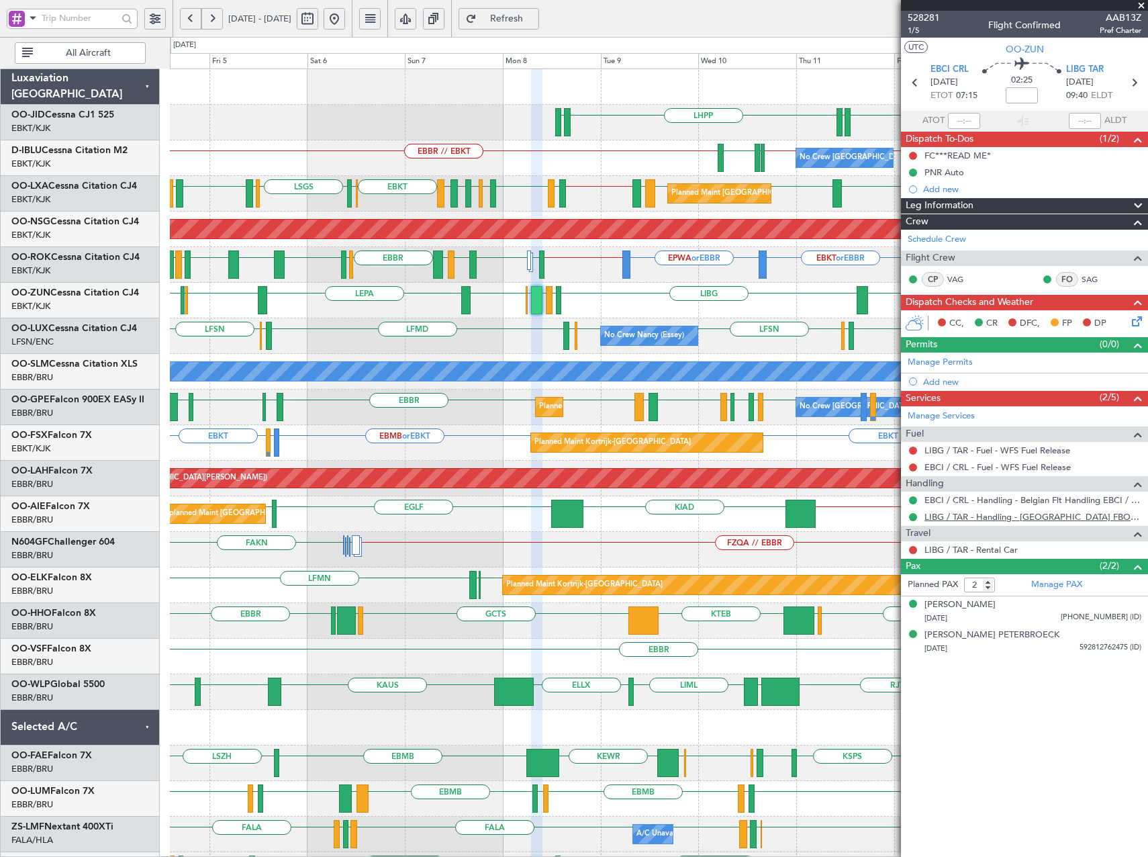
click at [982, 518] on link "LIBG / TAR - Handling - [GEOGRAPHIC_DATA] FBO LIBG / [GEOGRAPHIC_DATA]" at bounding box center [1033, 516] width 217 height 11
click at [755, 189] on div "EBKT EDDN LHPP EDDN EBKT // EBBR EBBR LFMN EBKT EBBR // LFPB LFPB // EBBR EBKT …" at bounding box center [659, 531] width 978 height 925
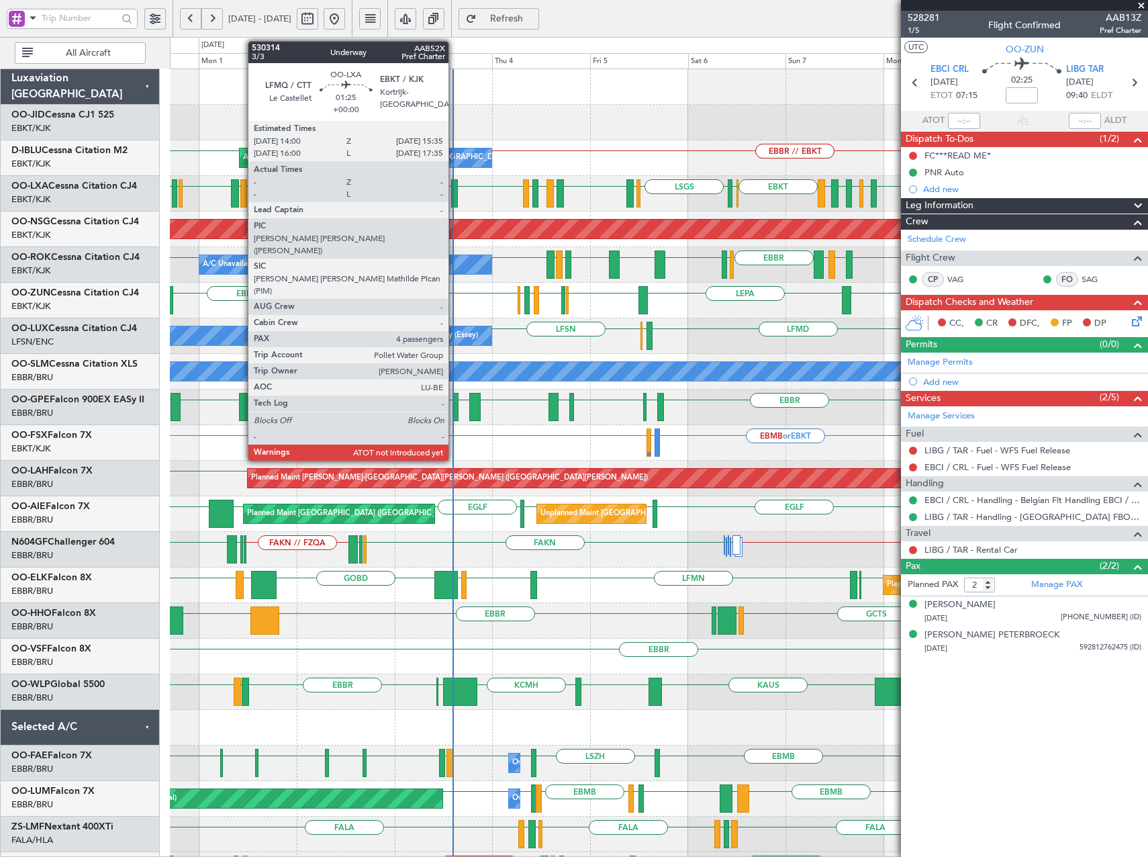
click at [455, 201] on div at bounding box center [454, 193] width 7 height 28
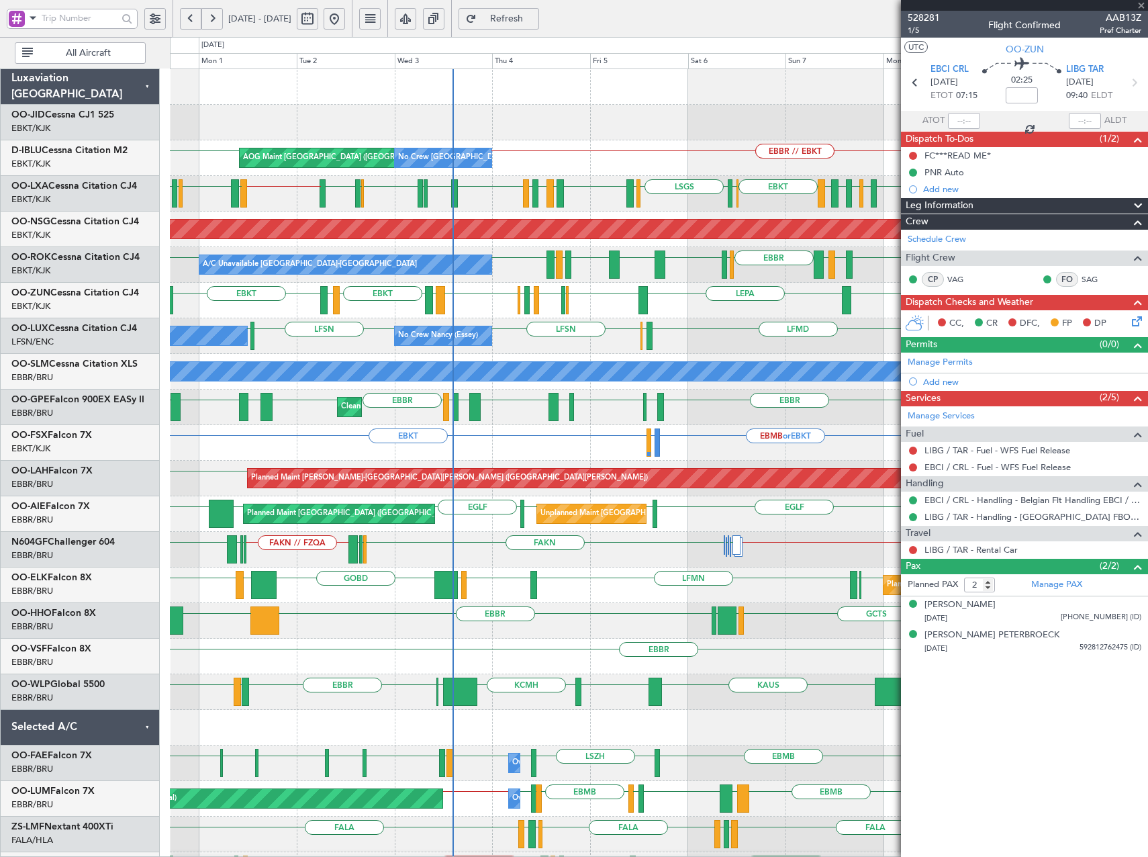
type input "4"
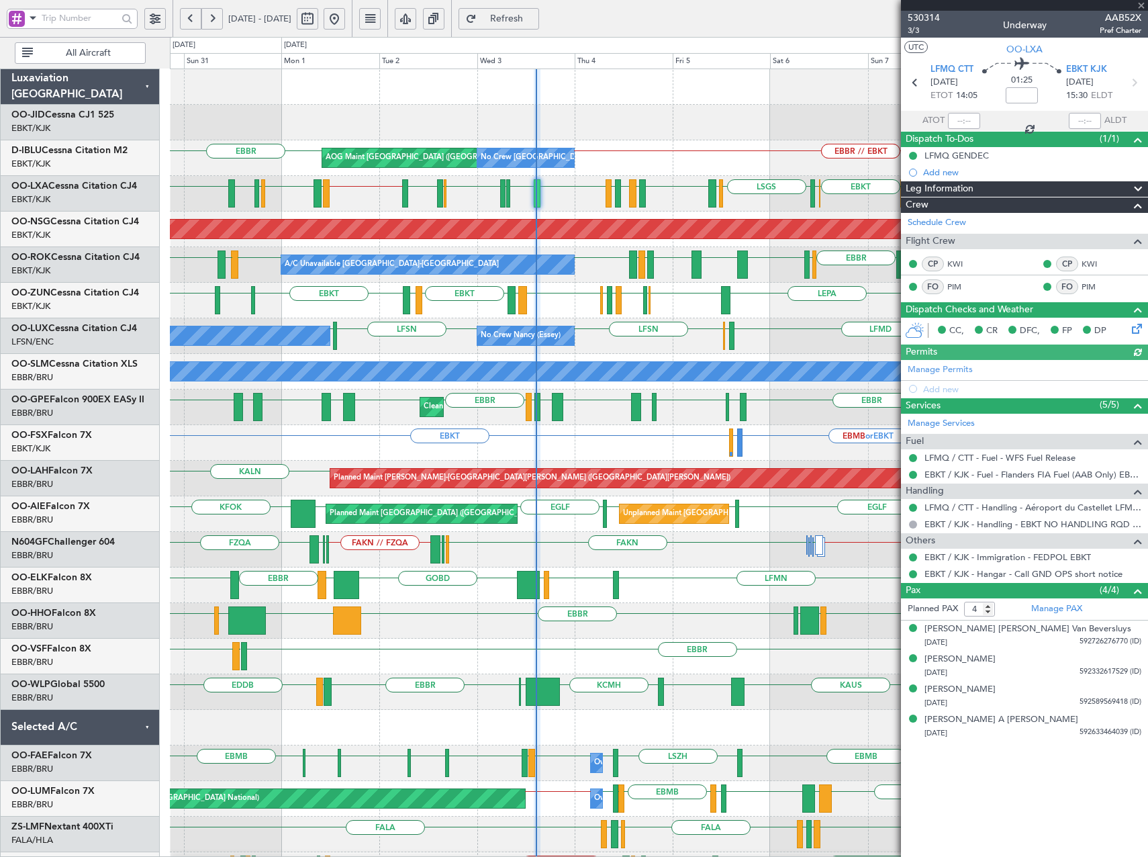
type input "14:28"
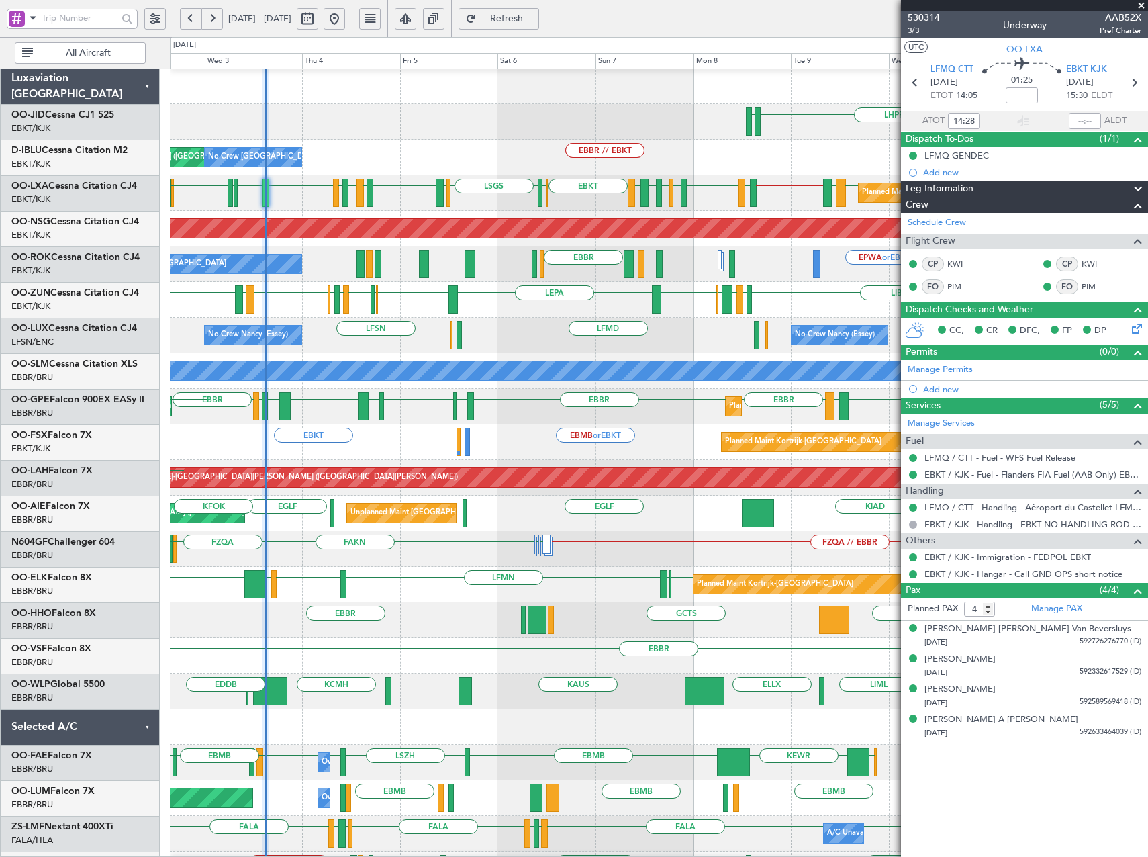
click at [578, 348] on div "LFSN ELLX LFMD ELLX LFSN LFSN No Crew [PERSON_NAME] ([PERSON_NAME]) No Crew [PE…" at bounding box center [659, 336] width 978 height 36
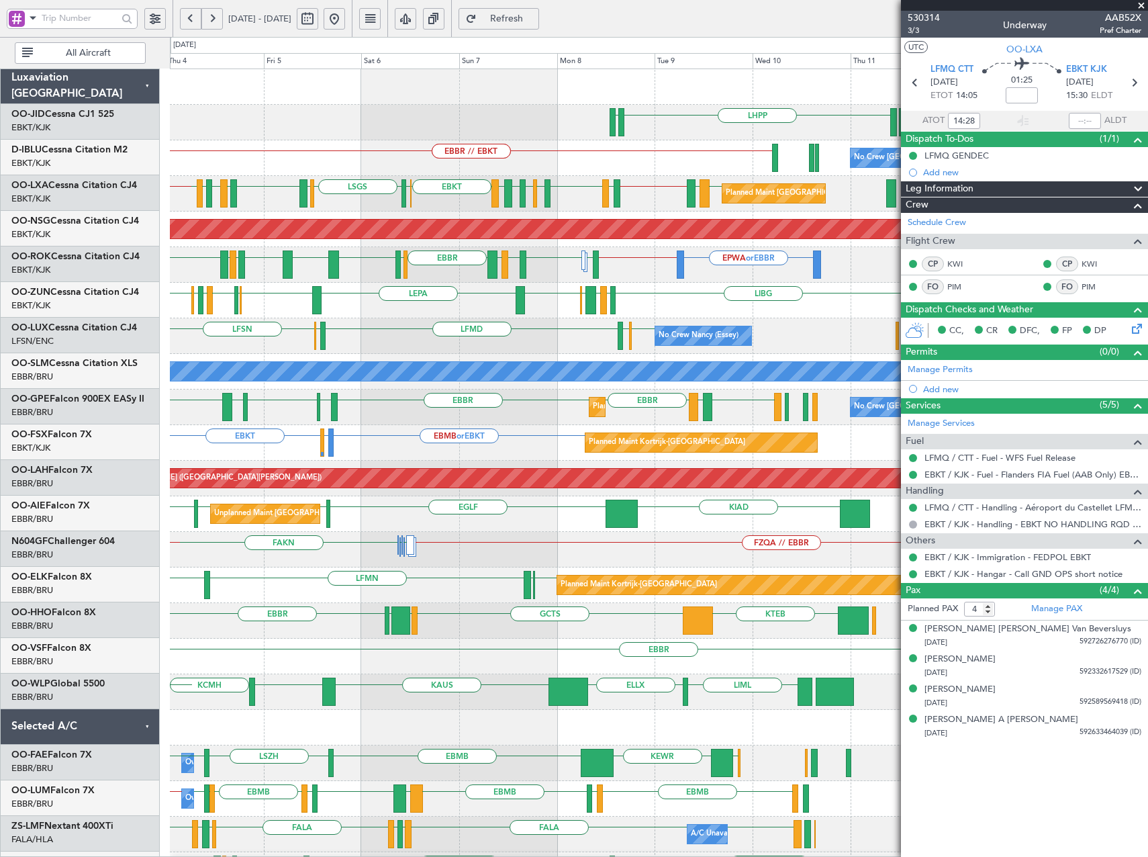
click at [607, 333] on div "LFSN ELLX LFMD ELLX LFSN No Crew [PERSON_NAME] ([PERSON_NAME]) No Crew [PERSON_…" at bounding box center [659, 336] width 978 height 36
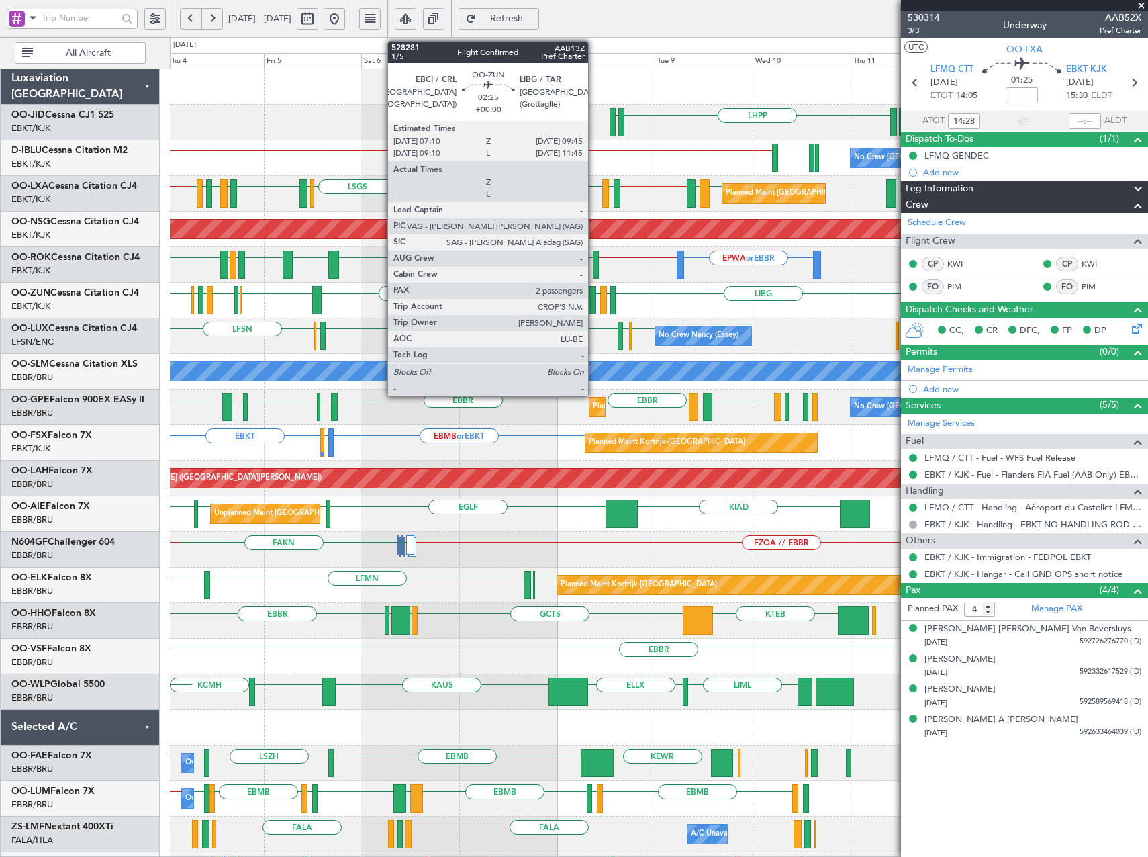
click at [594, 310] on div at bounding box center [591, 300] width 11 height 28
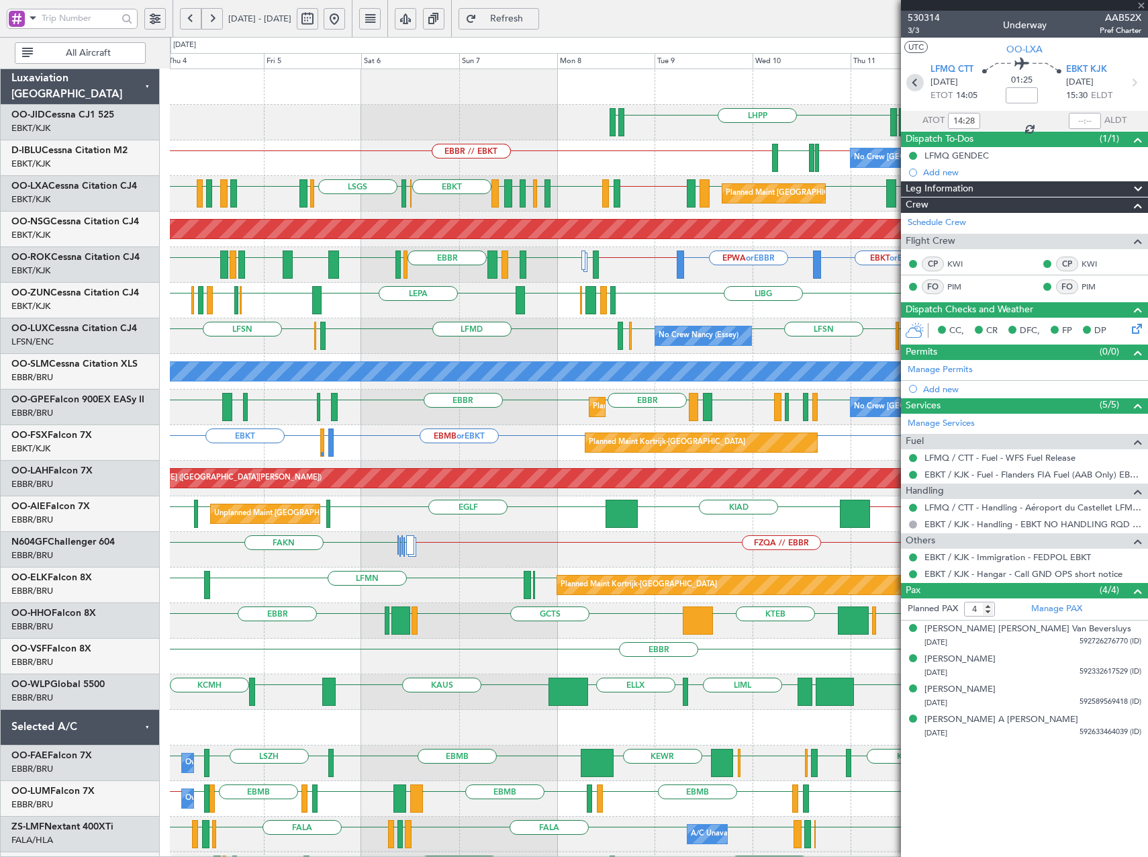
type input "2"
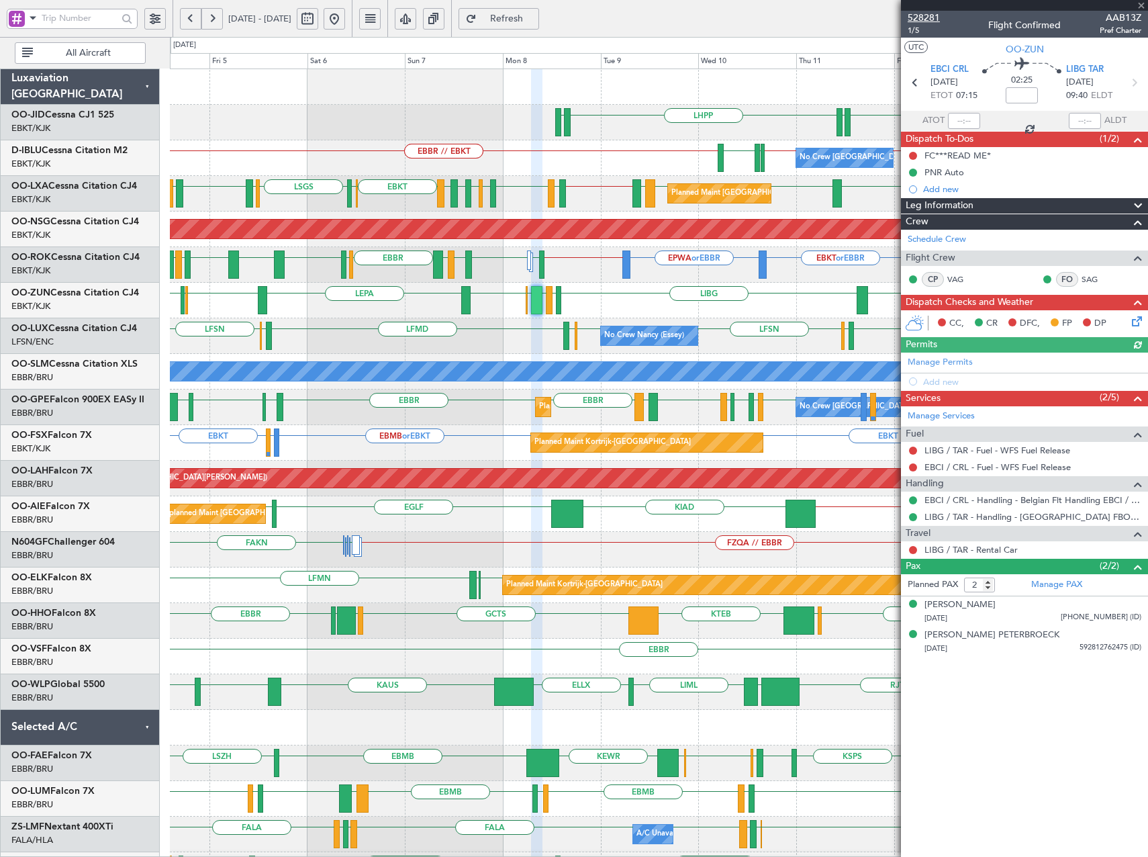
click at [928, 19] on span "528281" at bounding box center [924, 18] width 32 height 14
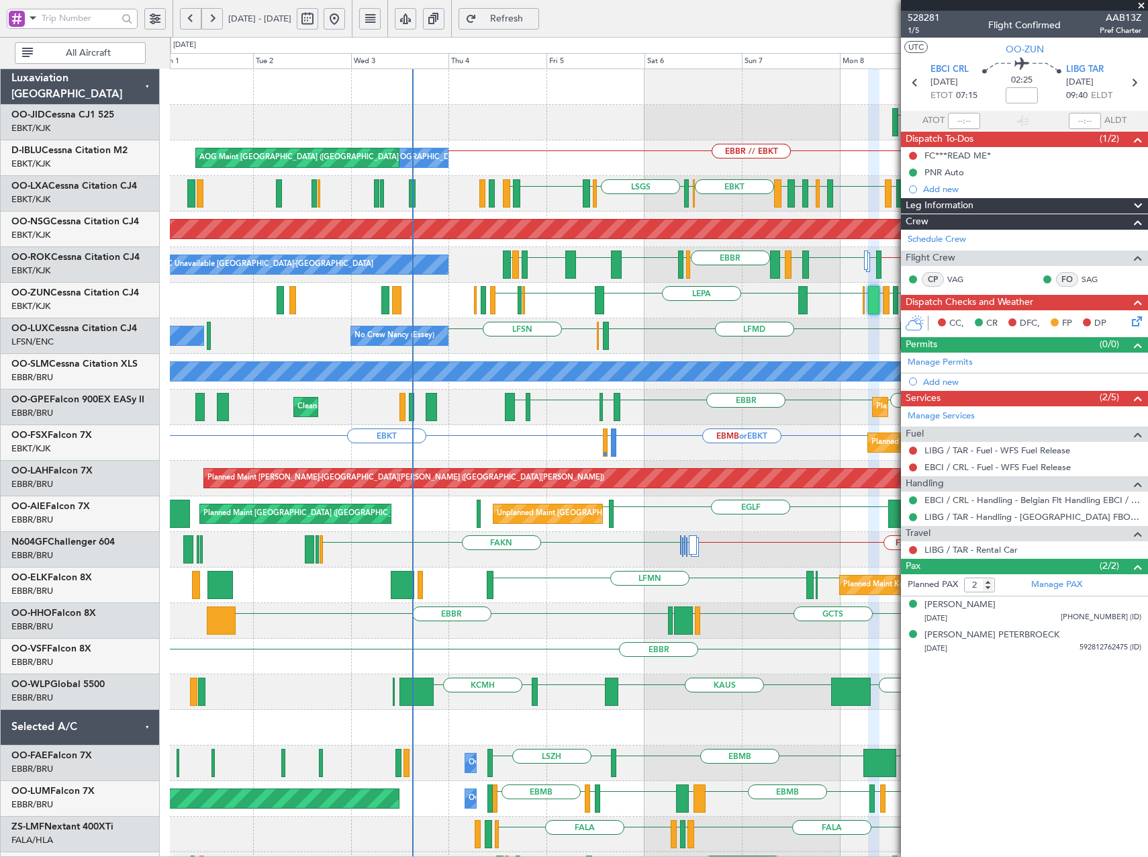
click at [682, 357] on div "LHPP EDDN EDDN EBKT LFPB // EBBR EBKT [GEOGRAPHIC_DATA] EBBR // EBKT EBBR // EB…" at bounding box center [659, 531] width 978 height 925
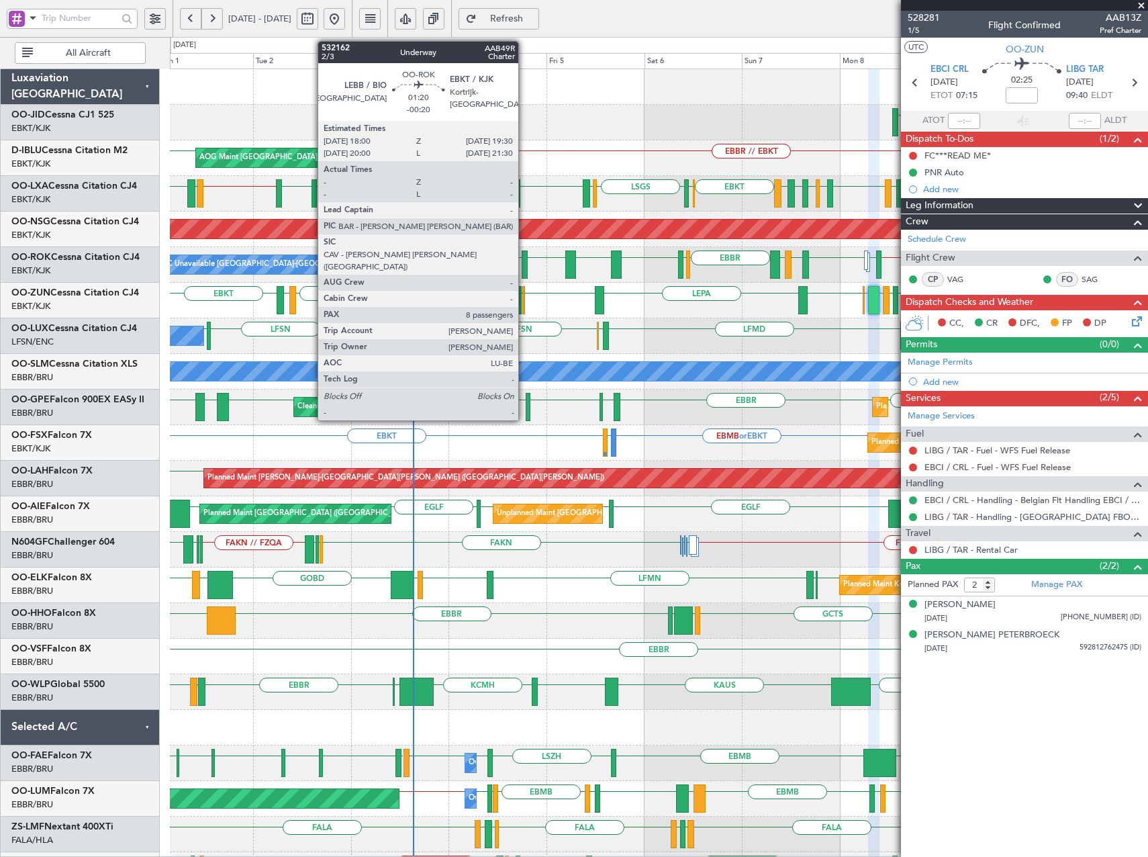
click at [525, 270] on div at bounding box center [525, 264] width 7 height 28
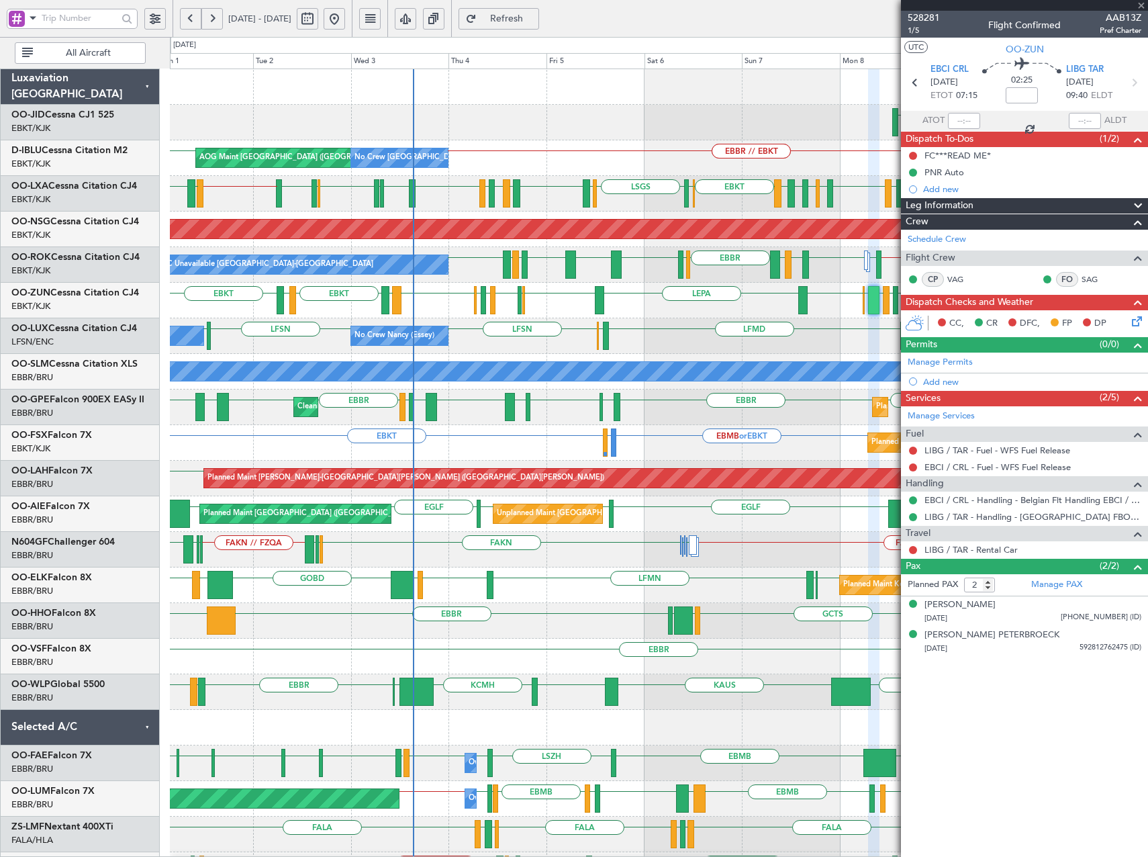
type input "-00:20"
type input "8"
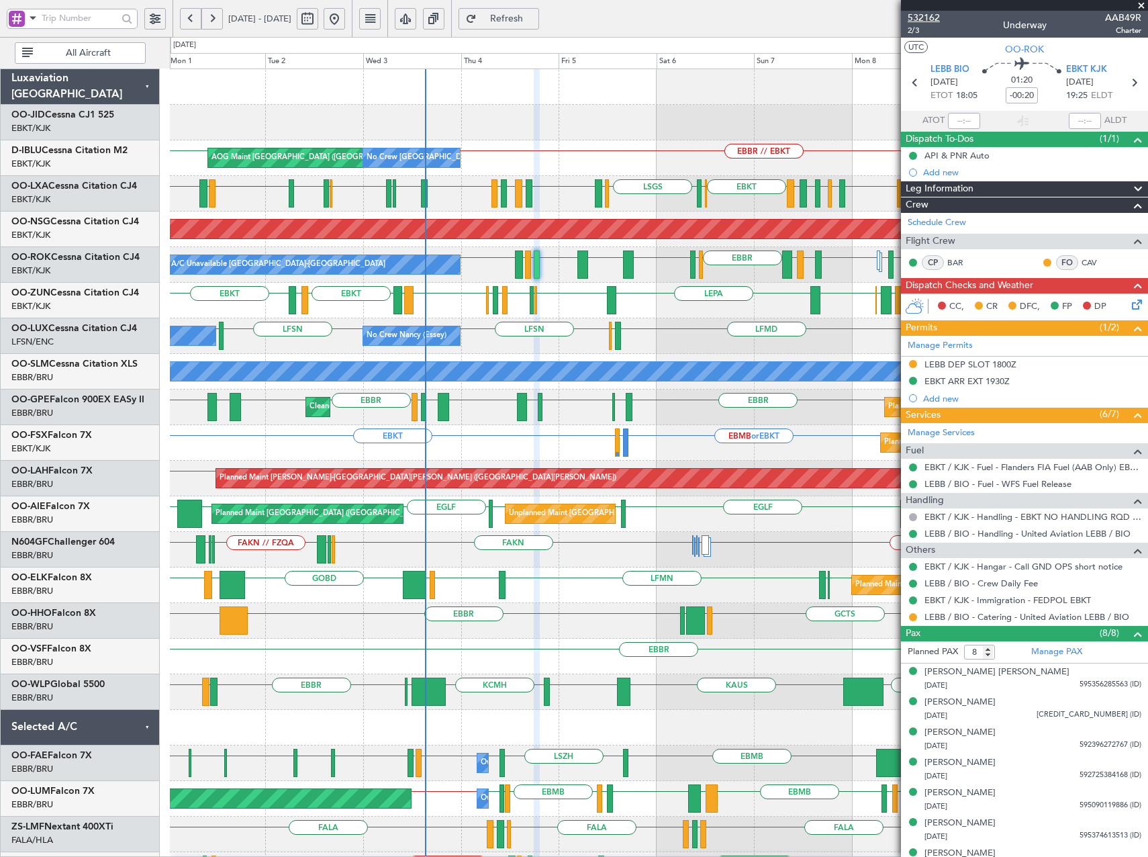
click at [925, 11] on span "532162" at bounding box center [924, 18] width 32 height 14
